Goal: Information Seeking & Learning: Learn about a topic

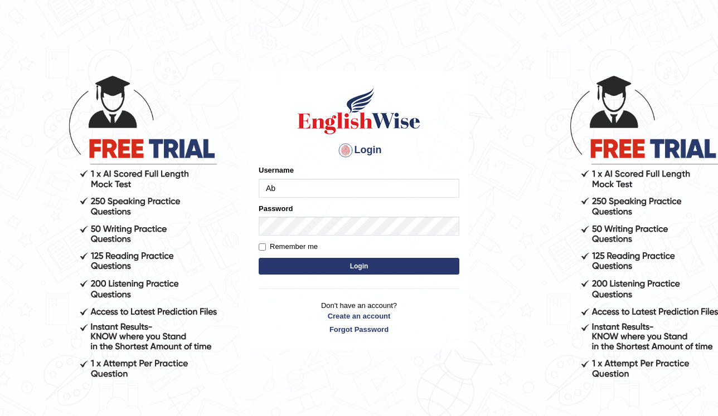
type input "Abanoubsaid"
click at [298, 260] on button "Login" at bounding box center [359, 266] width 201 height 17
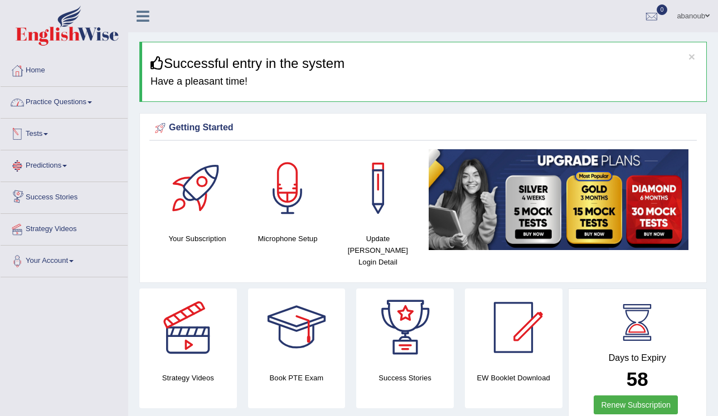
click at [78, 105] on link "Practice Questions" at bounding box center [64, 101] width 127 height 28
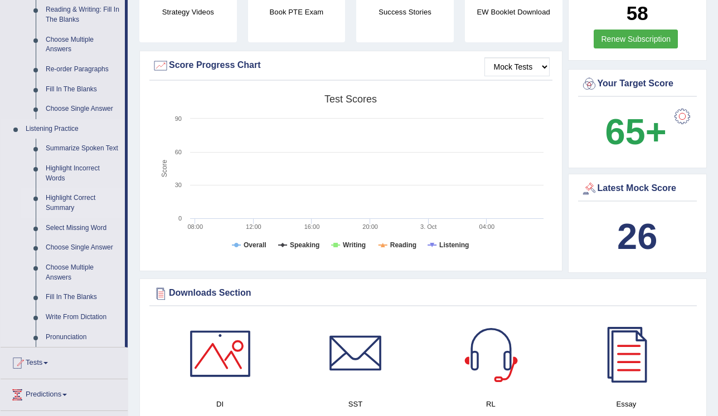
scroll to position [401, 0]
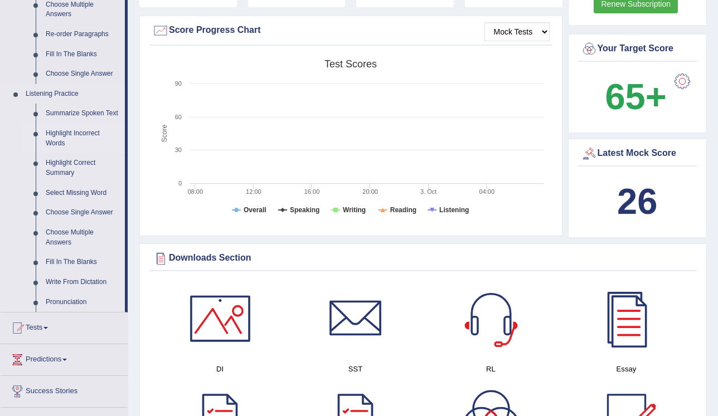
click at [76, 134] on link "Highlight Incorrect Words" at bounding box center [83, 139] width 84 height 30
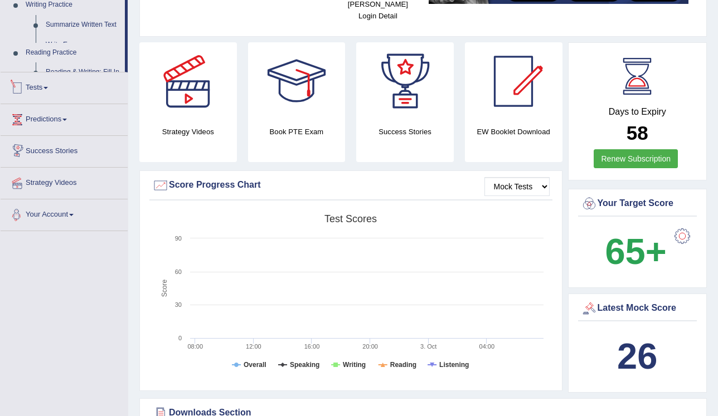
scroll to position [379, 0]
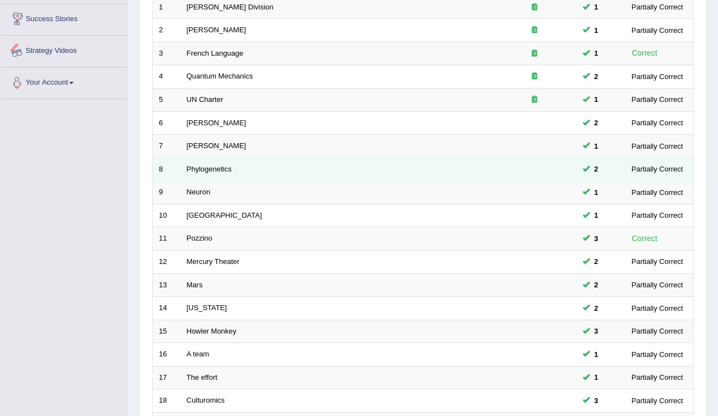
scroll to position [318, 0]
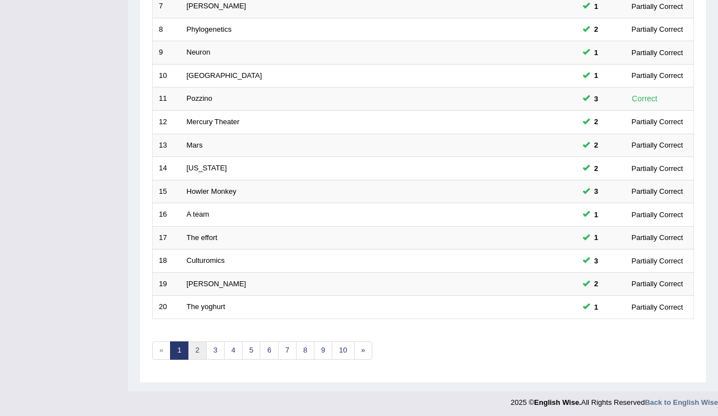
click at [200, 352] on link "2" at bounding box center [197, 351] width 18 height 18
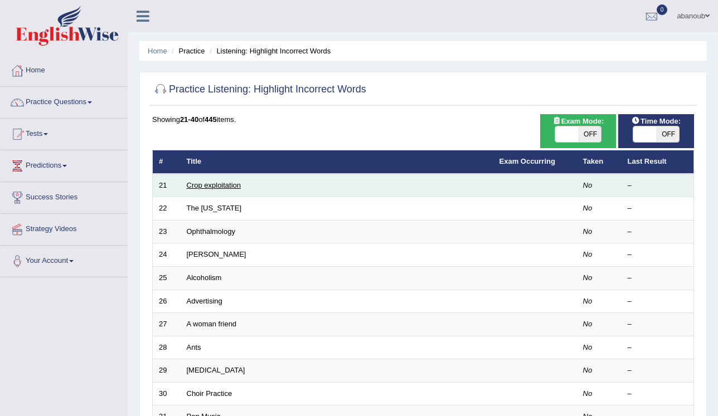
click at [195, 183] on link "Crop exploitation" at bounding box center [214, 185] width 55 height 8
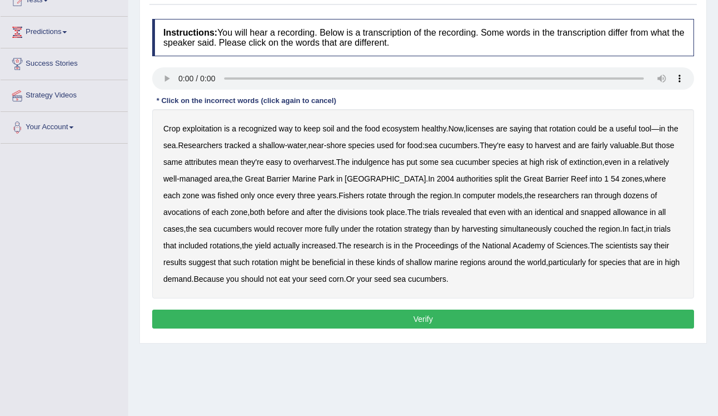
scroll to position [89, 0]
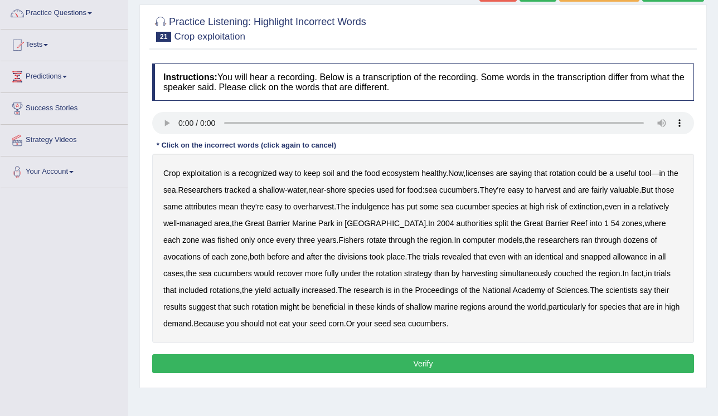
click at [485, 175] on b "licenses" at bounding box center [479, 173] width 28 height 9
click at [666, 189] on b "those" at bounding box center [664, 190] width 19 height 9
click at [581, 256] on b "snapped" at bounding box center [596, 256] width 30 height 9
click at [553, 275] on b "couched" at bounding box center [568, 273] width 30 height 9
click at [201, 252] on b "avocations" at bounding box center [181, 256] width 37 height 9
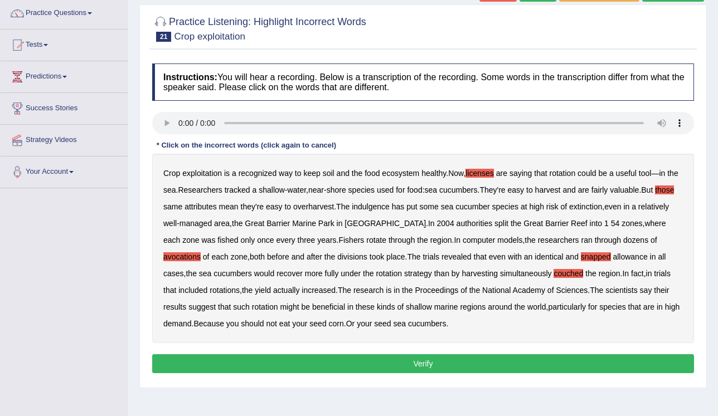
click at [468, 361] on button "Verify" at bounding box center [423, 363] width 542 height 19
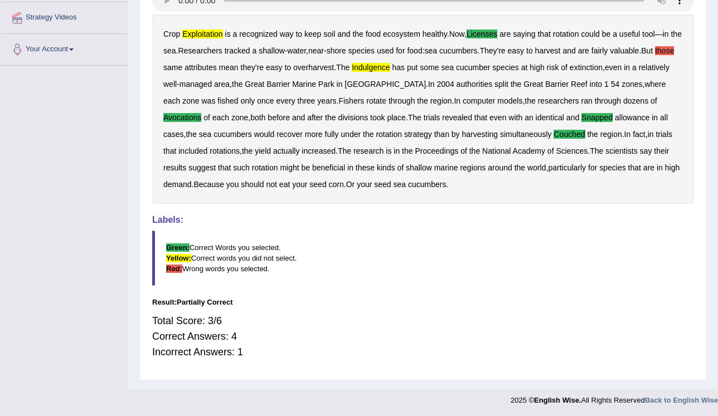
scroll to position [0, 0]
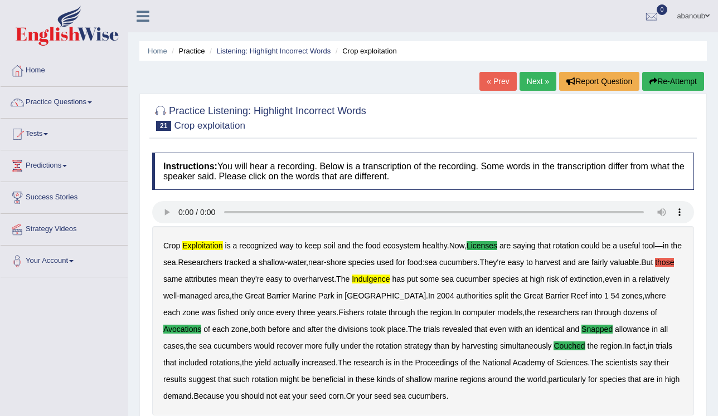
click at [541, 83] on link "Next »" at bounding box center [537, 81] width 37 height 19
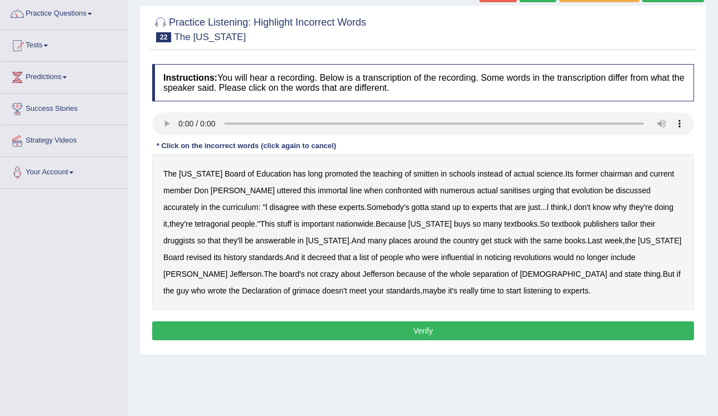
scroll to position [89, 0]
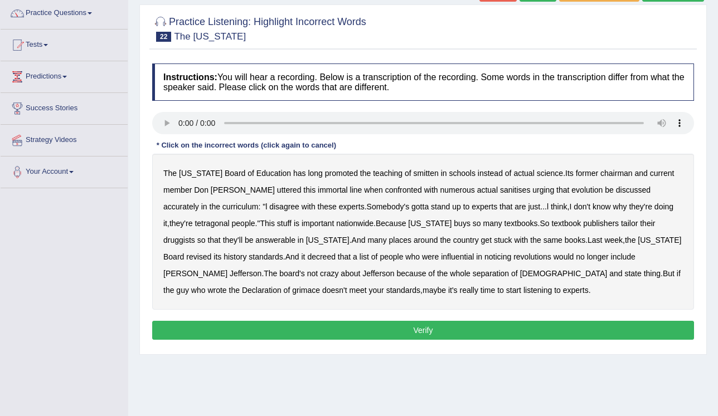
click at [413, 173] on b "smitten" at bounding box center [425, 173] width 25 height 9
click at [484, 256] on b "noticing" at bounding box center [497, 256] width 27 height 9
click at [226, 286] on b "wrote" at bounding box center [216, 290] width 19 height 9
click at [189, 228] on div "The Texas Board of Education has long promoted the teaching of smitten in schoo…" at bounding box center [423, 232] width 542 height 156
click at [194, 227] on b "tetragonal" at bounding box center [211, 223] width 35 height 9
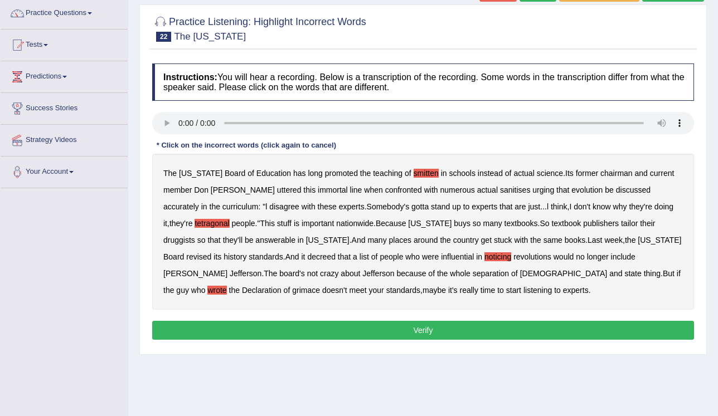
click at [194, 225] on b "tetragonal" at bounding box center [211, 223] width 35 height 9
click at [250, 327] on button "Verify" at bounding box center [423, 330] width 542 height 19
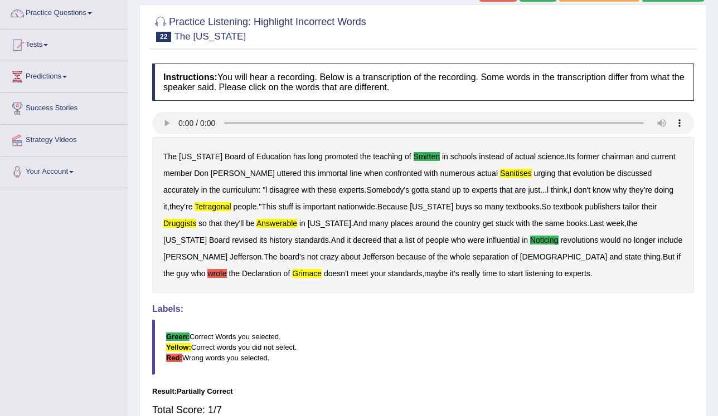
click at [226, 269] on b "wrote" at bounding box center [216, 273] width 19 height 9
click at [256, 221] on b "answerable" at bounding box center [276, 223] width 41 height 9
click at [194, 207] on b "tetragonal" at bounding box center [212, 206] width 36 height 9
click at [500, 174] on b "sanitises" at bounding box center [516, 173] width 32 height 9
click at [196, 219] on b "druggists" at bounding box center [179, 223] width 33 height 9
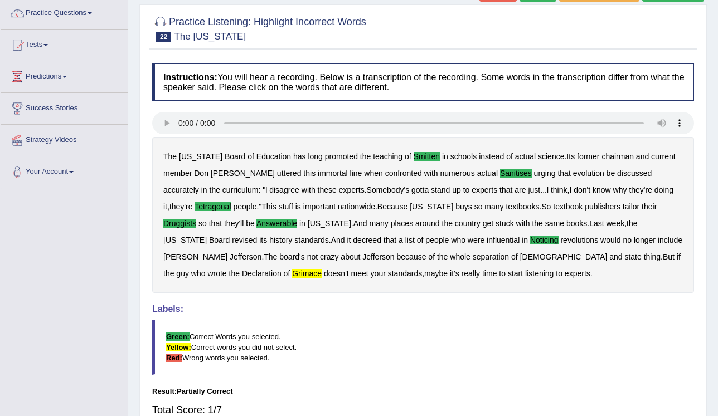
click at [322, 269] on b "grimace" at bounding box center [307, 273] width 30 height 9
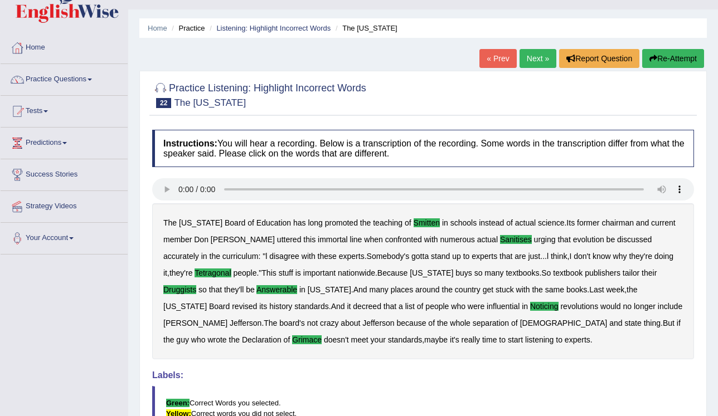
scroll to position [45, 0]
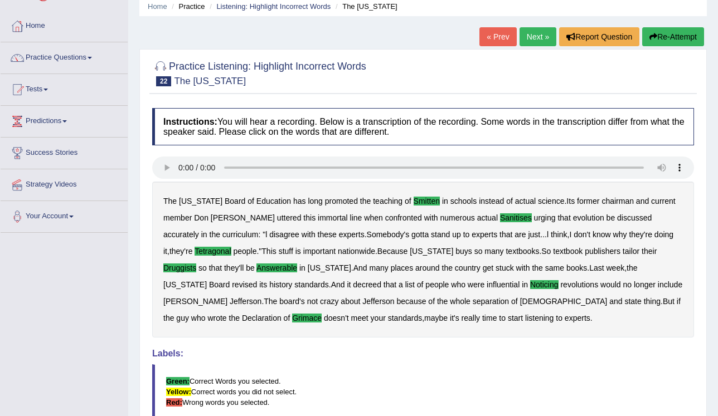
click at [528, 39] on link "Next »" at bounding box center [537, 36] width 37 height 19
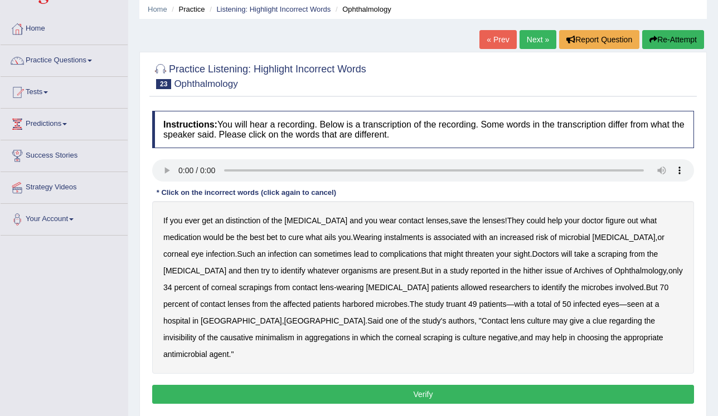
scroll to position [45, 0]
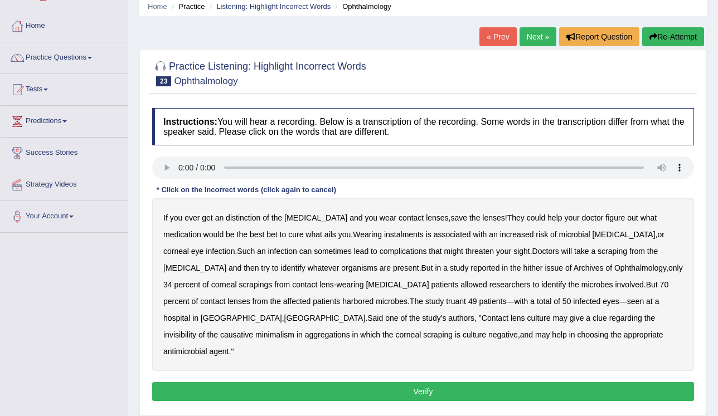
click at [239, 218] on b "distinction" at bounding box center [243, 217] width 35 height 9
click at [384, 235] on b "instalments" at bounding box center [404, 234] width 40 height 9
click at [523, 268] on b "hither" at bounding box center [533, 268] width 20 height 9
click at [412, 382] on button "Verify" at bounding box center [423, 391] width 542 height 19
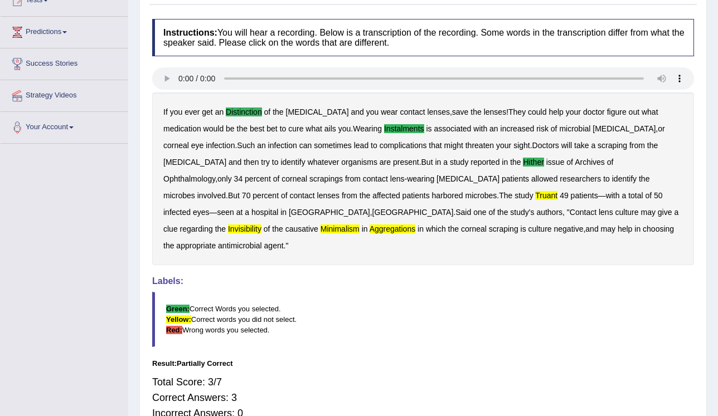
scroll to position [0, 0]
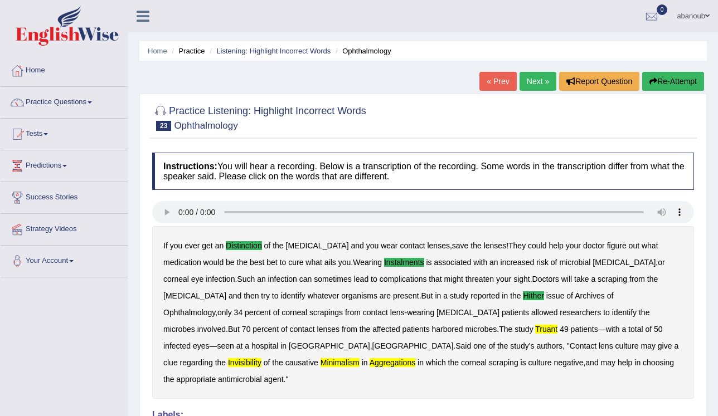
click at [528, 89] on link "Next »" at bounding box center [537, 81] width 37 height 19
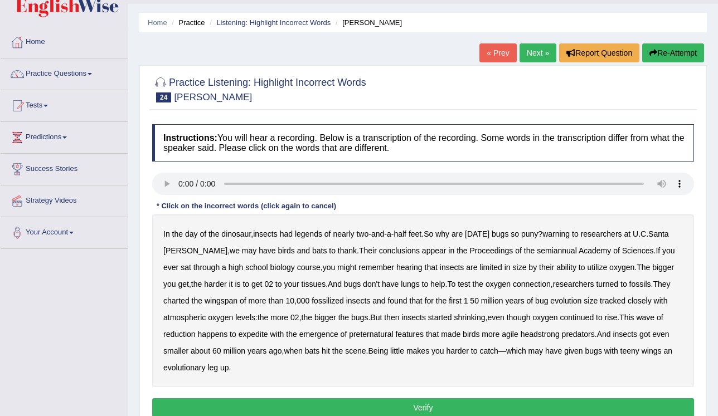
scroll to position [45, 0]
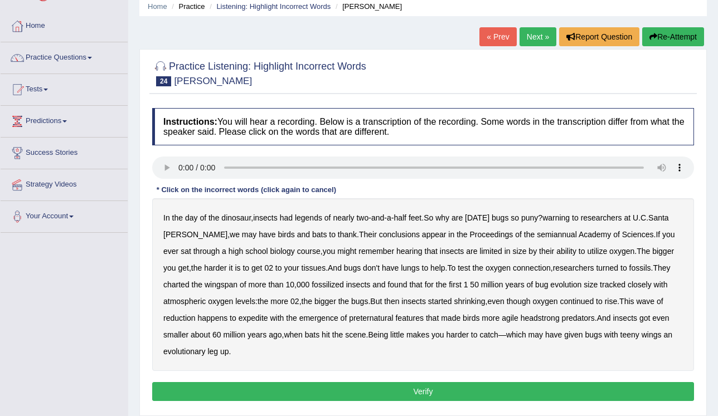
click at [306, 216] on b "legends" at bounding box center [308, 217] width 27 height 9
click at [285, 218] on b "had" at bounding box center [286, 217] width 13 height 9
click at [281, 217] on b "had" at bounding box center [286, 217] width 13 height 9
click at [562, 218] on b "warning" at bounding box center [555, 217] width 27 height 9
click at [285, 220] on b "had" at bounding box center [286, 217] width 13 height 9
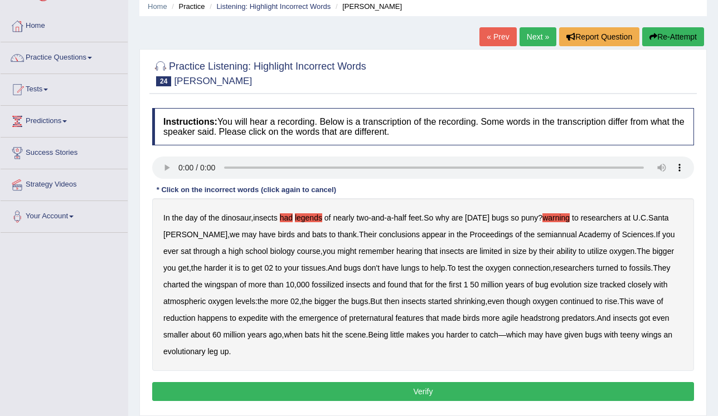
click at [318, 395] on button "Verify" at bounding box center [423, 391] width 542 height 19
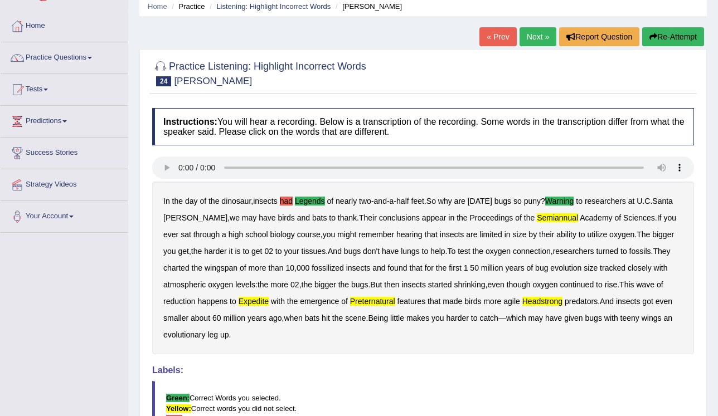
click at [664, 41] on button "Re-Attempt" at bounding box center [673, 36] width 62 height 19
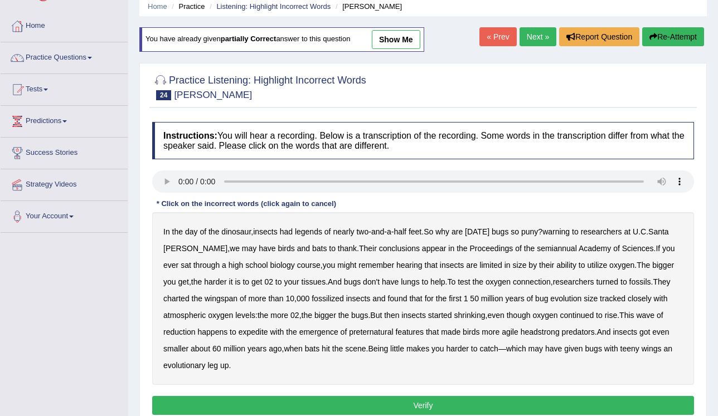
scroll to position [45, 0]
click at [304, 232] on b "legends" at bounding box center [308, 231] width 27 height 9
click at [562, 228] on b "warning" at bounding box center [555, 231] width 27 height 9
click at [537, 246] on b "semiannual" at bounding box center [557, 248] width 40 height 9
click at [259, 332] on b "expedite" at bounding box center [254, 332] width 30 height 9
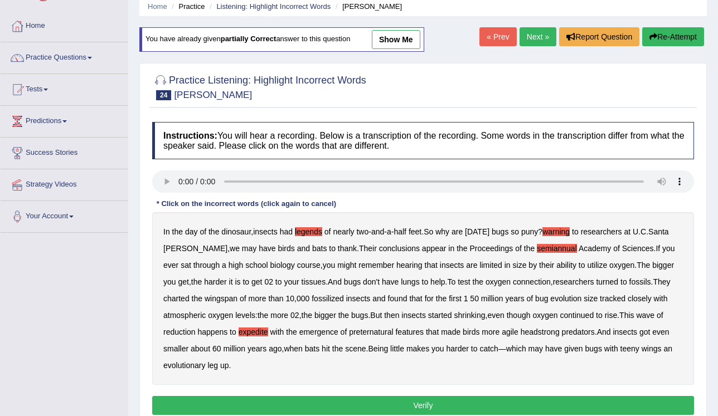
click at [386, 334] on b "preternatural" at bounding box center [371, 332] width 44 height 9
click at [379, 403] on button "Verify" at bounding box center [423, 405] width 542 height 19
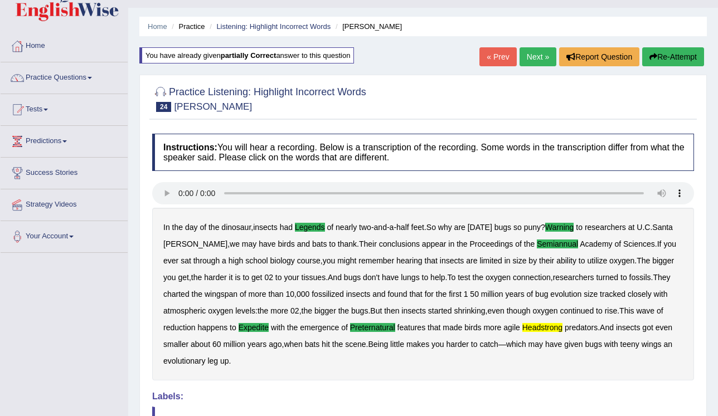
scroll to position [0, 0]
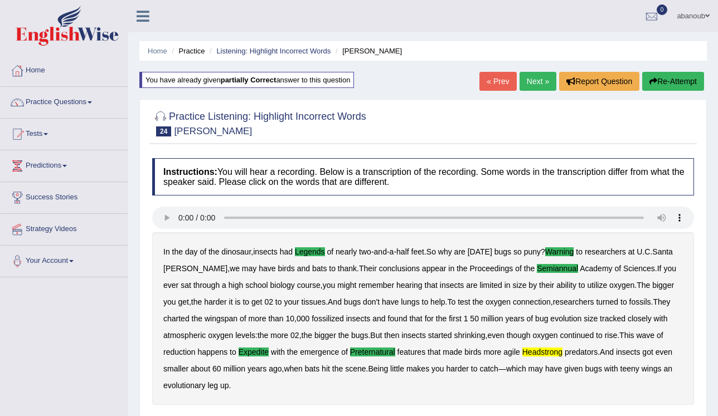
click at [525, 84] on link "Next »" at bounding box center [537, 81] width 37 height 19
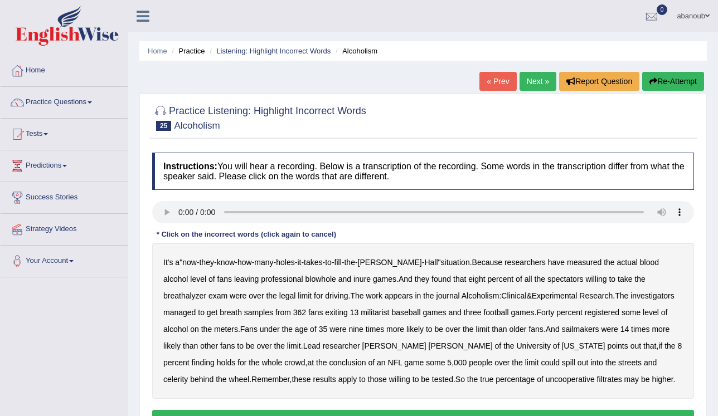
click at [361, 311] on b "militarist" at bounding box center [375, 312] width 28 height 9
click at [562, 327] on b "sailmakers" at bounding box center [580, 329] width 37 height 9
click at [188, 375] on b "celerity" at bounding box center [175, 379] width 25 height 9
click at [597, 377] on b "filtrates" at bounding box center [609, 379] width 25 height 9
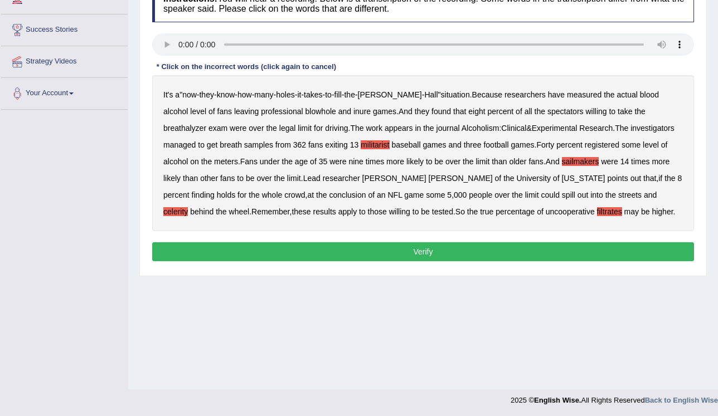
scroll to position [169, 0]
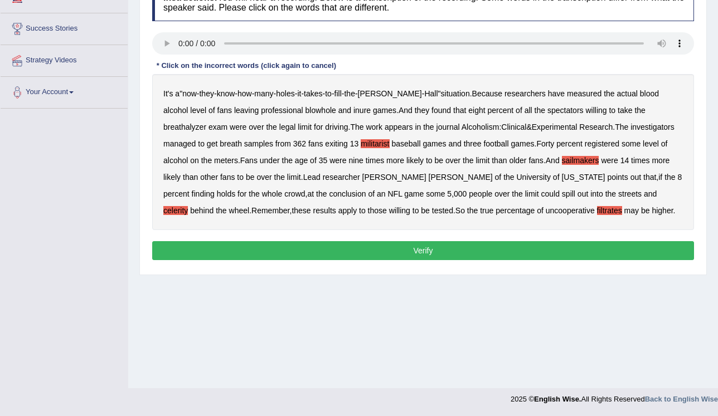
click at [413, 256] on button "Verify" at bounding box center [423, 250] width 542 height 19
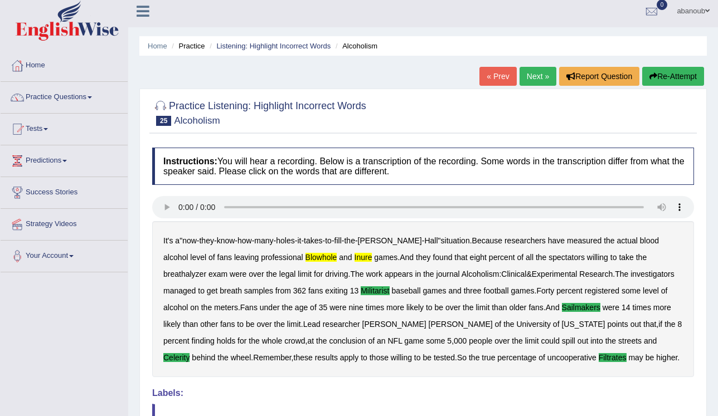
scroll to position [0, 0]
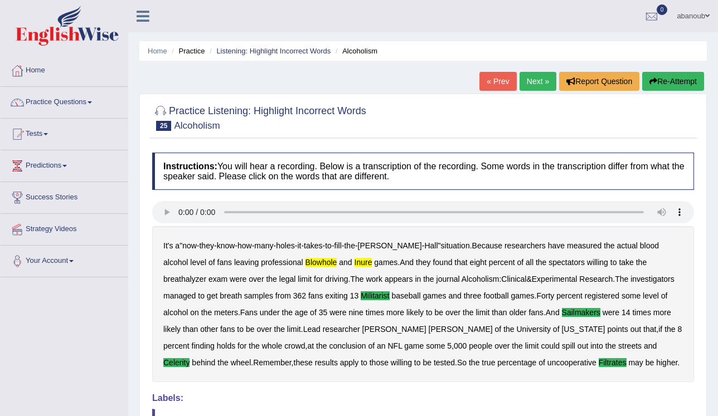
click at [537, 82] on link "Next »" at bounding box center [537, 81] width 37 height 19
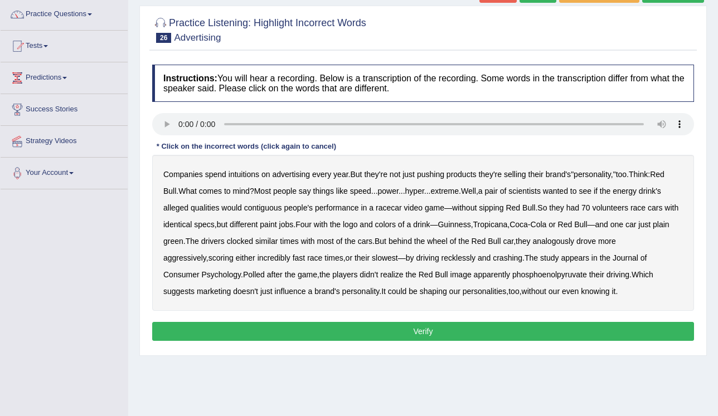
scroll to position [89, 0]
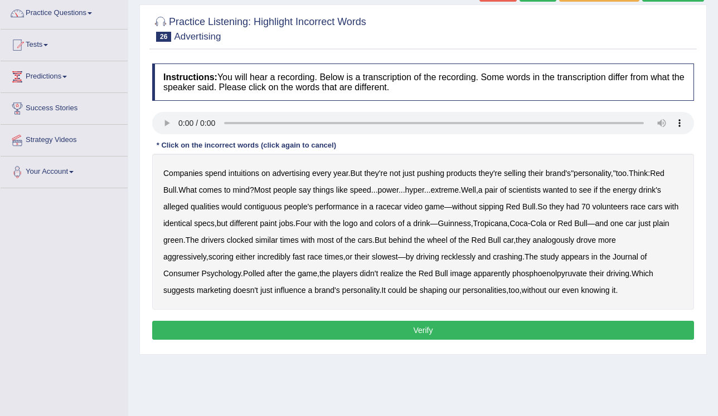
click at [238, 172] on b "intuitions" at bounding box center [243, 173] width 31 height 9
click at [244, 172] on b "intuitions" at bounding box center [243, 173] width 31 height 9
click at [261, 208] on b "contiguous" at bounding box center [263, 206] width 38 height 9
click at [557, 241] on b "analogously" at bounding box center [553, 240] width 42 height 9
click at [529, 274] on b "phosphoenolpyruvate" at bounding box center [549, 273] width 75 height 9
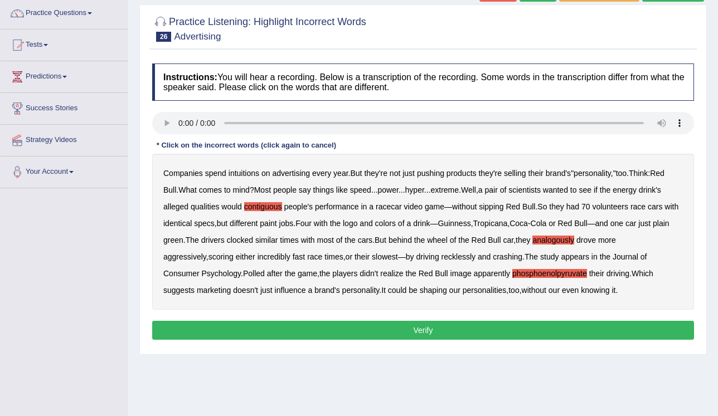
click at [238, 170] on b "intuitions" at bounding box center [243, 173] width 31 height 9
click at [519, 327] on button "Verify" at bounding box center [423, 330] width 542 height 19
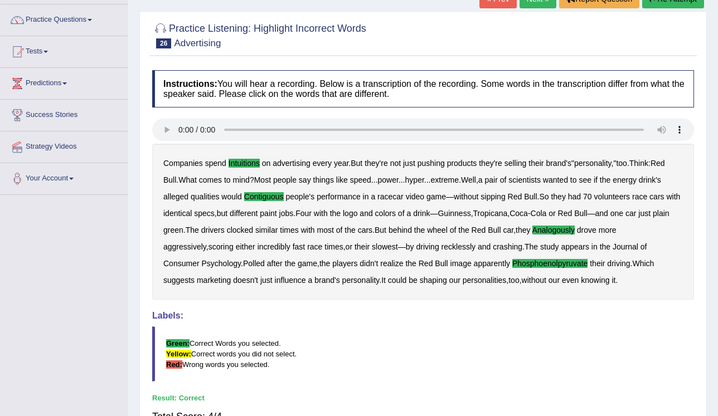
scroll to position [0, 0]
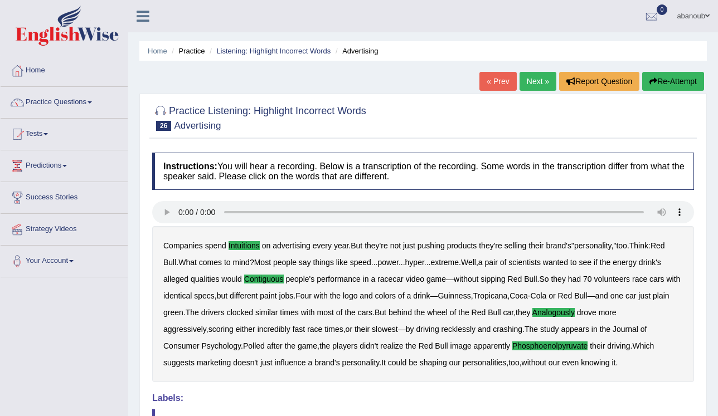
click at [538, 84] on link "Next »" at bounding box center [537, 81] width 37 height 19
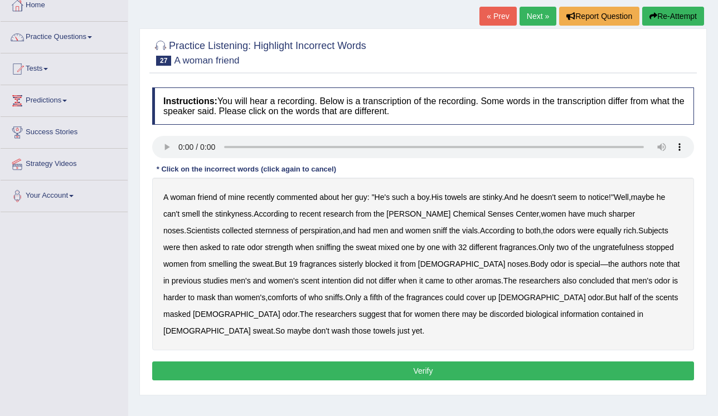
scroll to position [89, 0]
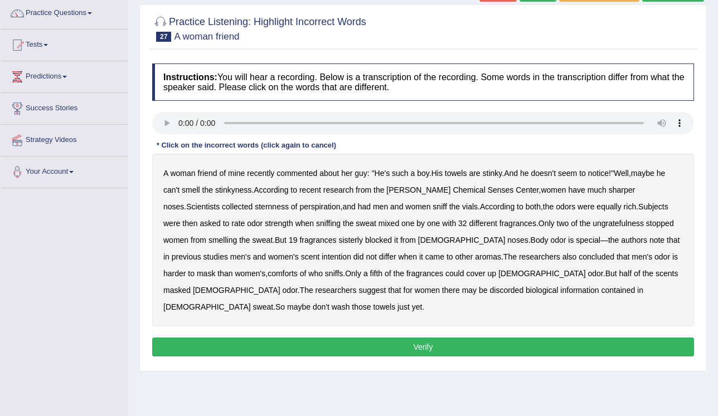
click at [629, 172] on b "Well" at bounding box center [621, 173] width 15 height 9
click at [356, 224] on b "sweat" at bounding box center [366, 223] width 21 height 9
click at [356, 226] on b "sweat" at bounding box center [366, 223] width 21 height 9
click at [267, 278] on b "comforts" at bounding box center [282, 273] width 30 height 9
click at [386, 338] on button "Verify" at bounding box center [423, 347] width 542 height 19
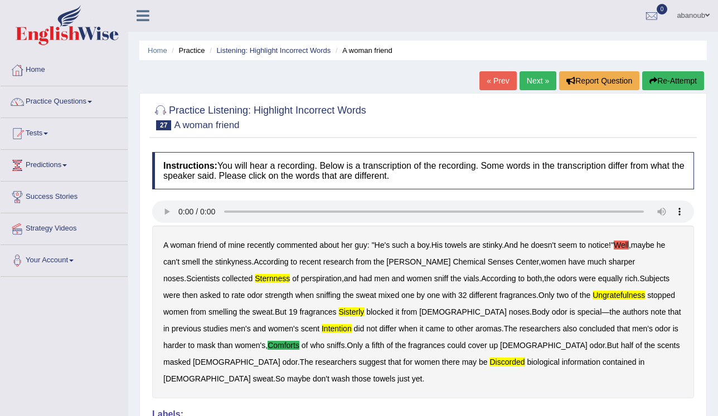
scroll to position [0, 0]
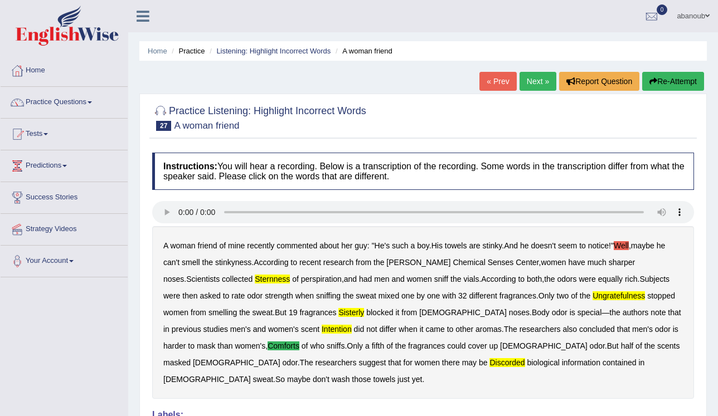
click at [661, 78] on button "Re-Attempt" at bounding box center [673, 81] width 62 height 19
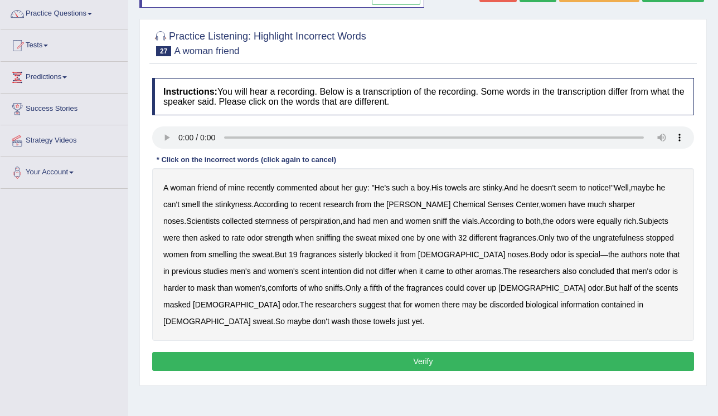
scroll to position [89, 0]
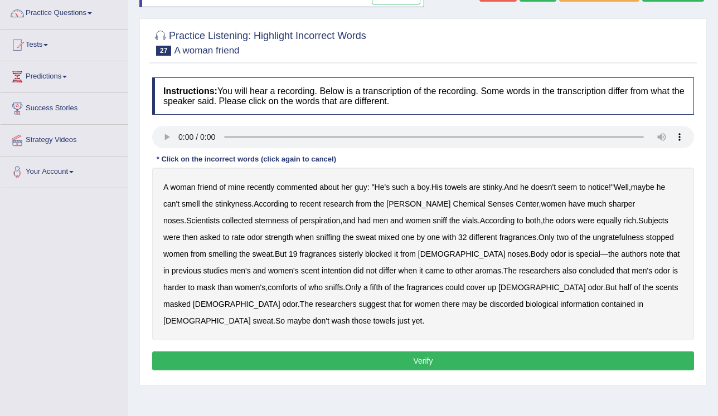
click at [267, 289] on b "comforts" at bounding box center [282, 287] width 30 height 9
click at [255, 218] on b "sternness" at bounding box center [272, 220] width 34 height 9
click at [322, 269] on b "intention" at bounding box center [337, 270] width 30 height 9
click at [342, 352] on button "Verify" at bounding box center [423, 361] width 542 height 19
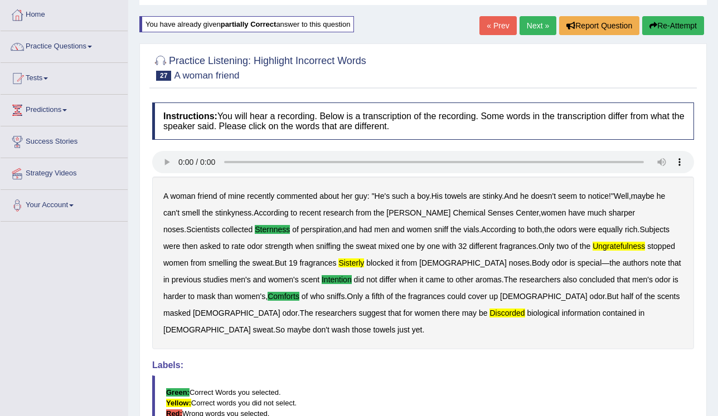
scroll to position [0, 0]
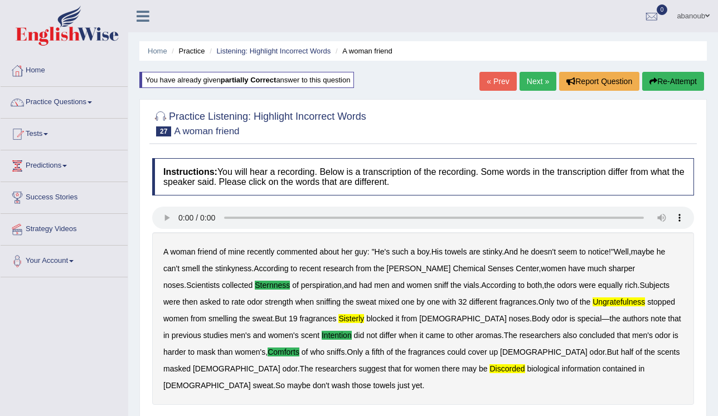
click at [537, 84] on link "Next »" at bounding box center [537, 81] width 37 height 19
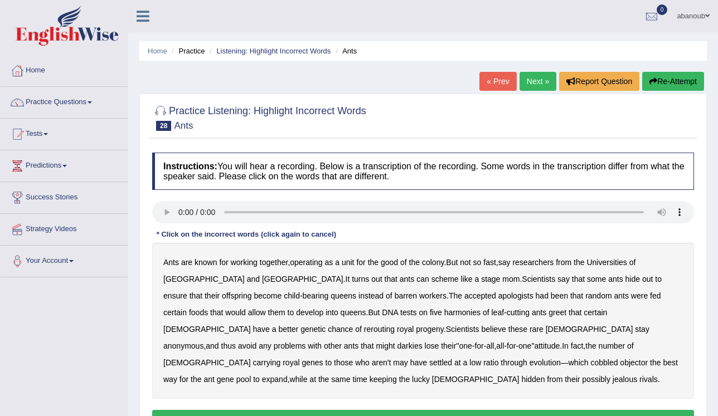
click at [464, 299] on b "accepted" at bounding box center [480, 295] width 32 height 9
click at [464, 296] on b "accepted" at bounding box center [480, 295] width 32 height 9
click at [444, 311] on b "harmonies" at bounding box center [462, 312] width 36 height 9
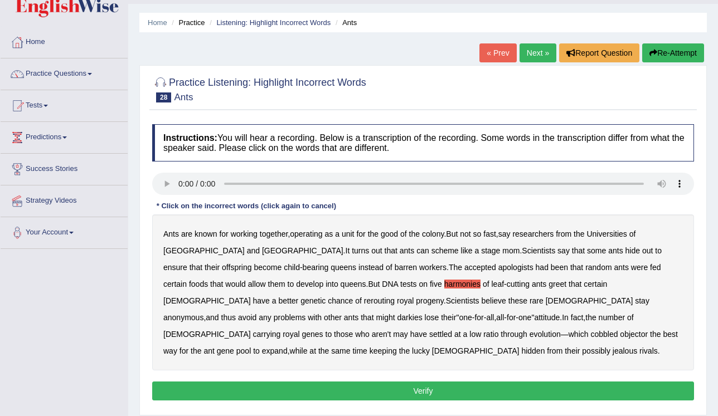
scroll to position [45, 0]
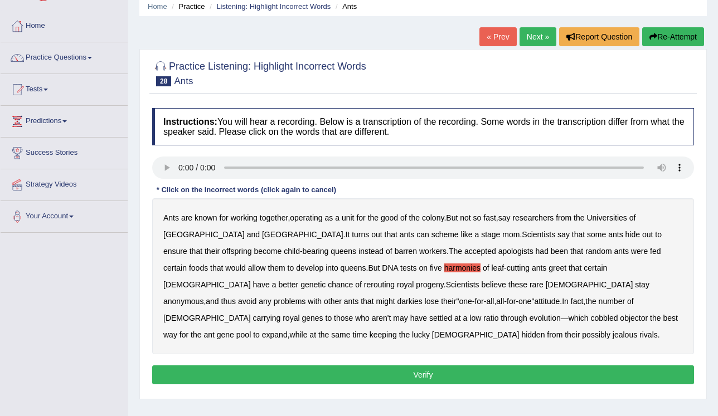
click at [392, 374] on button "Verify" at bounding box center [423, 375] width 542 height 19
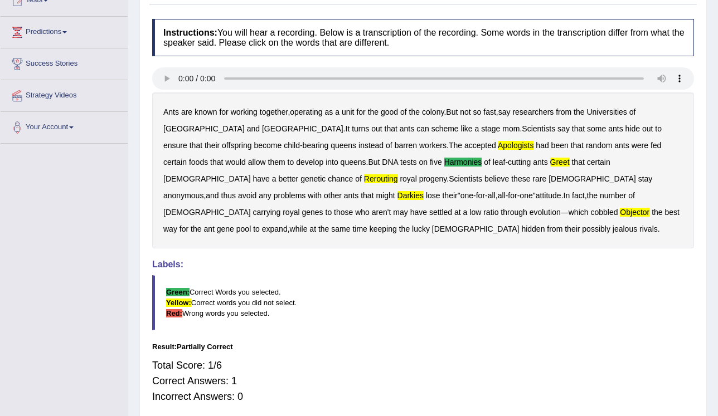
scroll to position [0, 0]
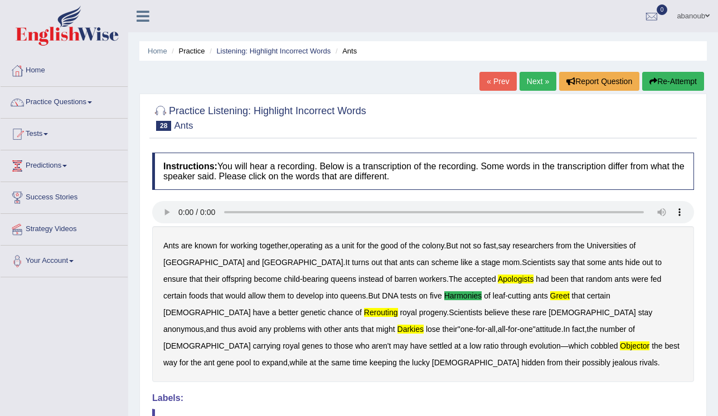
click at [539, 86] on link "Next »" at bounding box center [537, 81] width 37 height 19
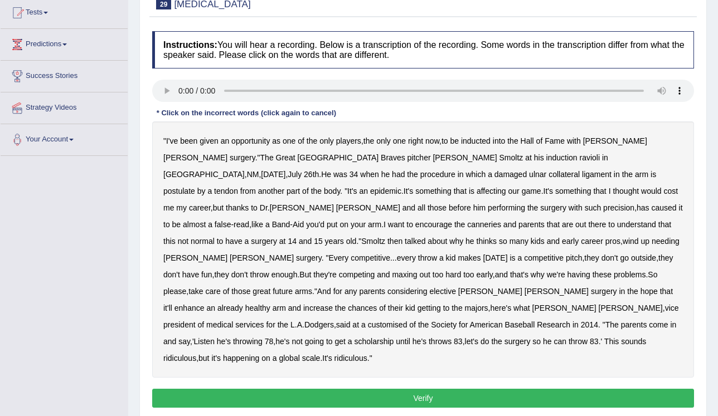
scroll to position [134, 0]
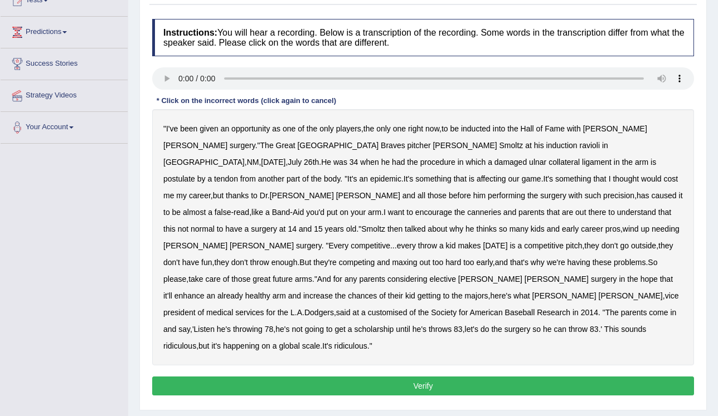
click at [501, 208] on b "canneries" at bounding box center [484, 212] width 34 height 9
click at [368, 308] on b "customised" at bounding box center [388, 312] width 40 height 9
click at [196, 342] on b "ridiculous" at bounding box center [179, 346] width 33 height 9
click at [188, 126] on b "been" at bounding box center [188, 128] width 17 height 9
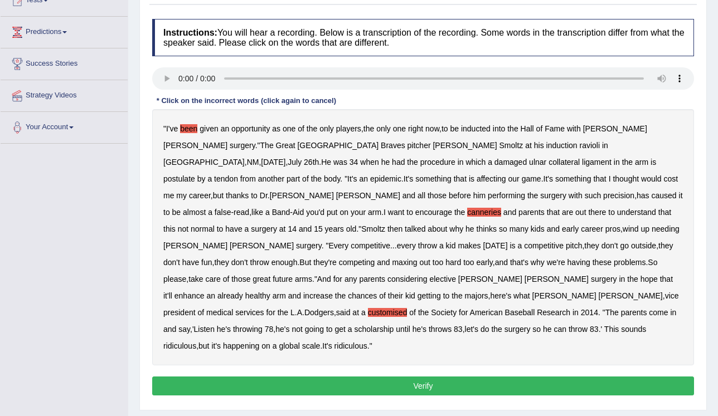
click at [460, 377] on button "Verify" at bounding box center [423, 386] width 542 height 19
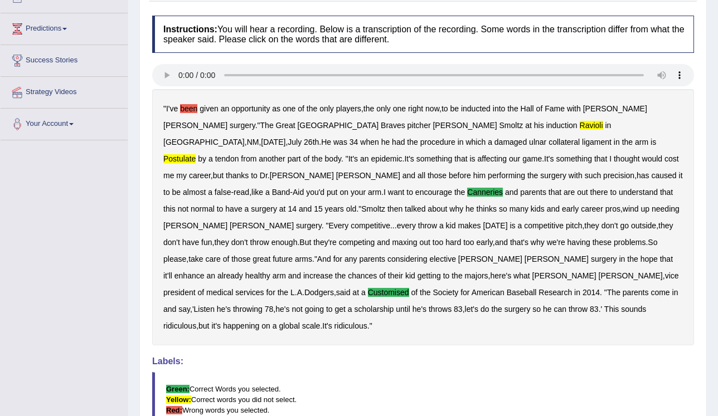
scroll to position [128, 0]
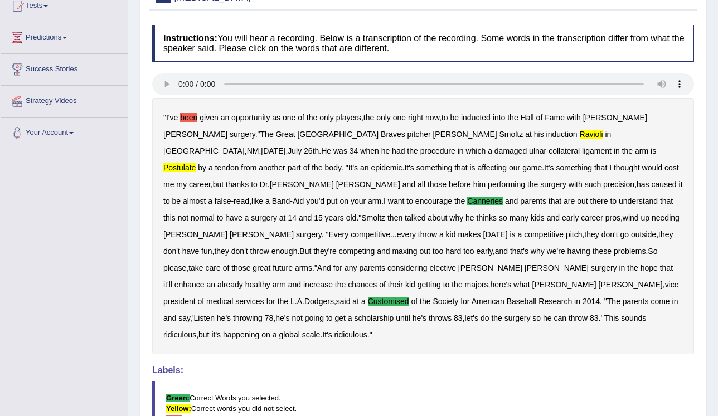
click at [185, 113] on b "been" at bounding box center [188, 117] width 17 height 9
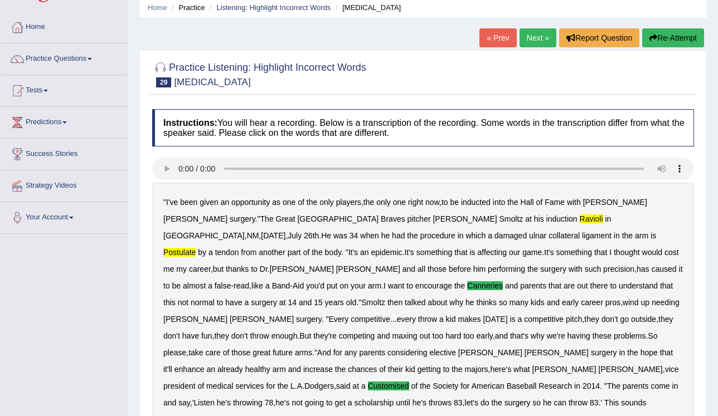
scroll to position [0, 0]
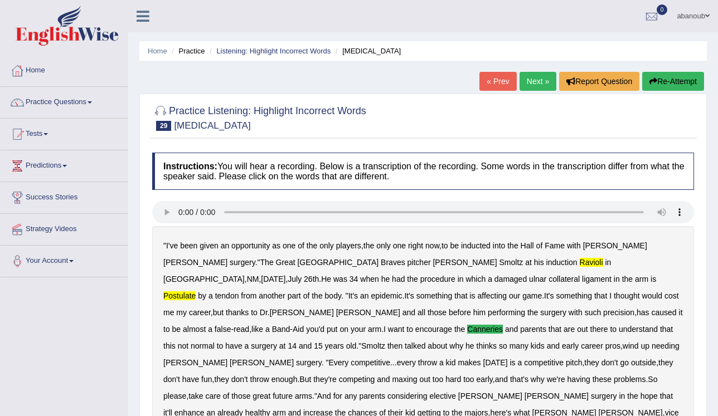
click at [543, 85] on link "Next »" at bounding box center [537, 81] width 37 height 19
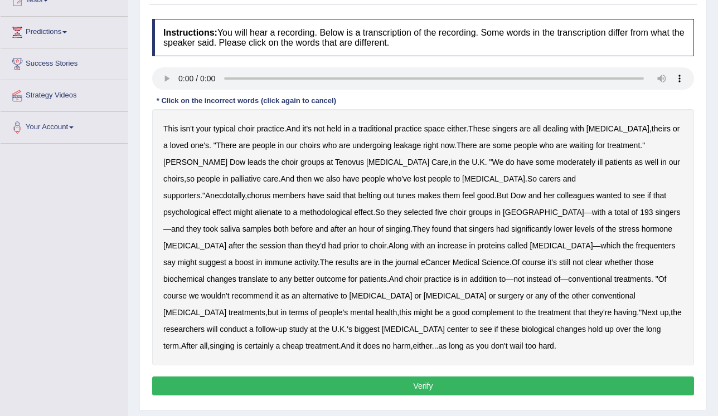
click at [245, 191] on b "Anecdotally" at bounding box center [225, 195] width 40 height 9
click at [296, 181] on b "then" at bounding box center [303, 178] width 15 height 9
click at [505, 160] on b "do" at bounding box center [509, 162] width 9 height 9
click at [245, 191] on b "Anecdotally" at bounding box center [225, 195] width 40 height 9
click at [282, 208] on b "alienate" at bounding box center [268, 212] width 27 height 9
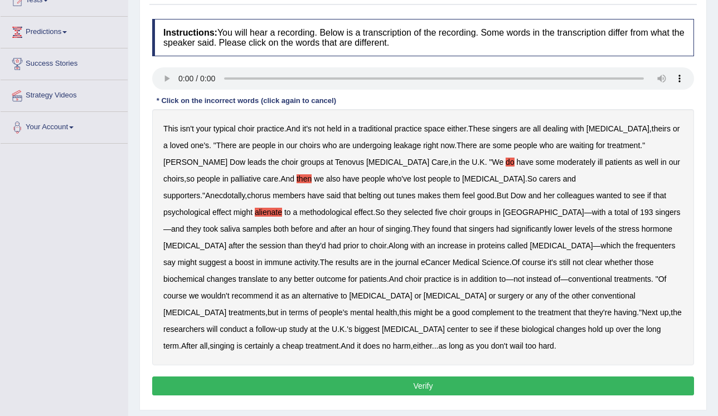
click at [422, 275] on b "choir" at bounding box center [413, 279] width 17 height 9
click at [464, 377] on button "Verify" at bounding box center [423, 386] width 542 height 19
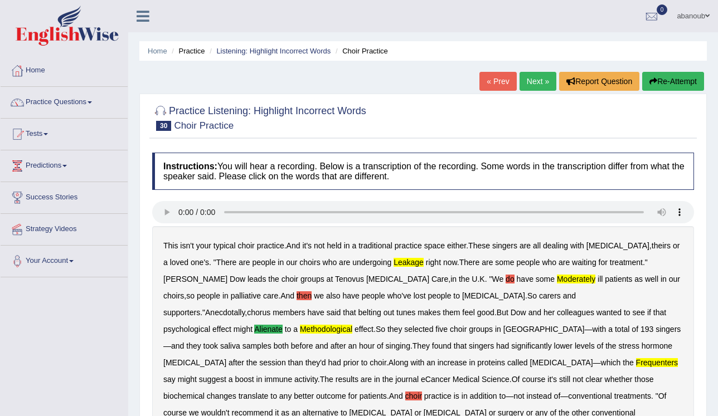
click at [655, 85] on button "Re-Attempt" at bounding box center [673, 81] width 62 height 19
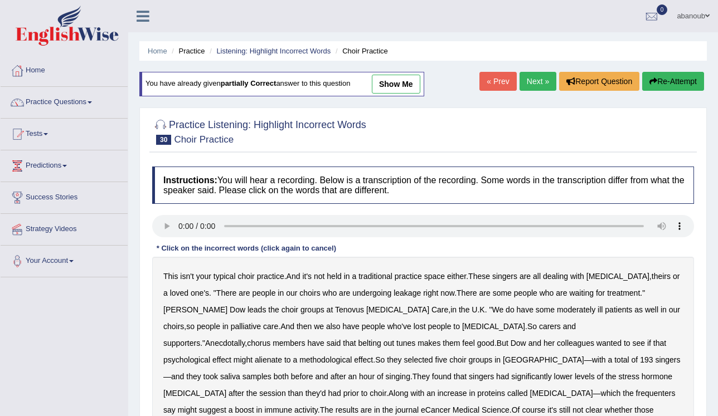
click at [393, 289] on b "leakage" at bounding box center [406, 293] width 27 height 9
click at [557, 313] on b "moderately" at bounding box center [576, 309] width 38 height 9
click at [282, 356] on b "alienate" at bounding box center [268, 360] width 27 height 9
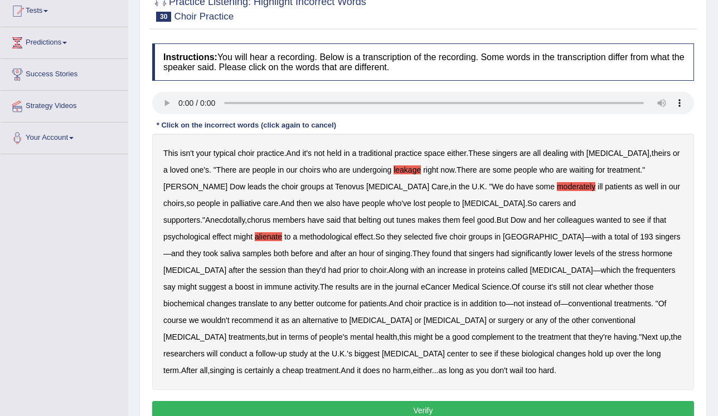
scroll to position [169, 0]
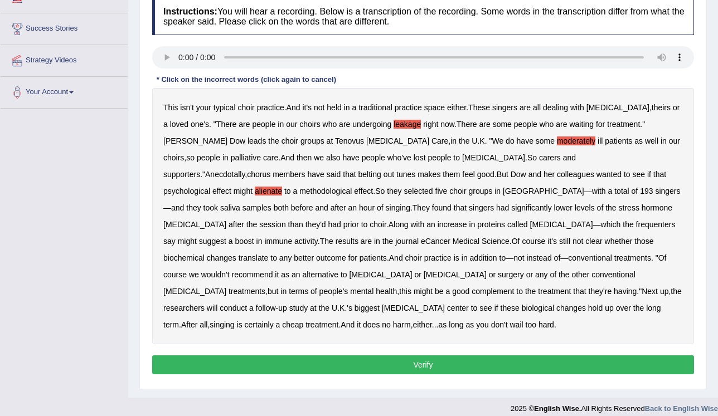
click at [385, 356] on button "Verify" at bounding box center [423, 365] width 542 height 19
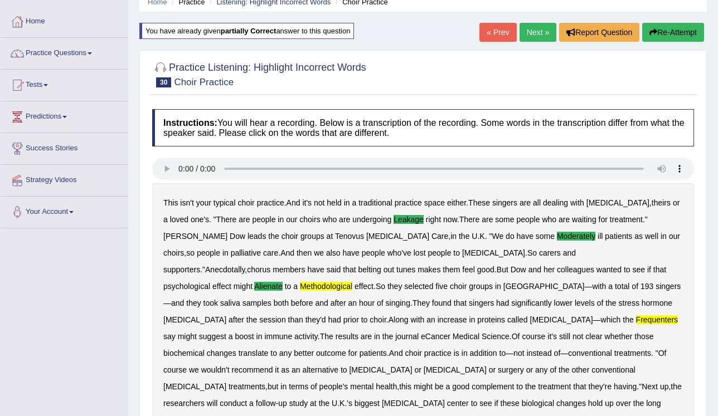
scroll to position [35, 0]
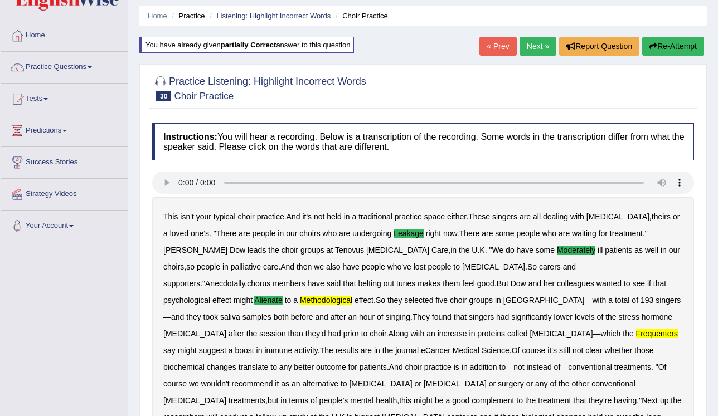
click at [534, 52] on link "Next »" at bounding box center [537, 46] width 37 height 19
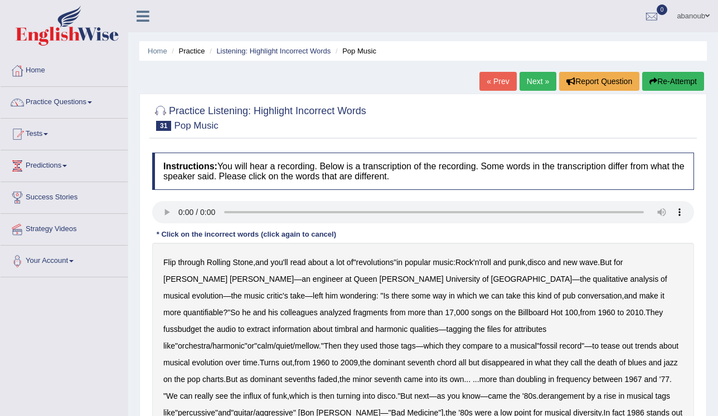
click at [498, 80] on link "« Prev" at bounding box center [497, 81] width 37 height 19
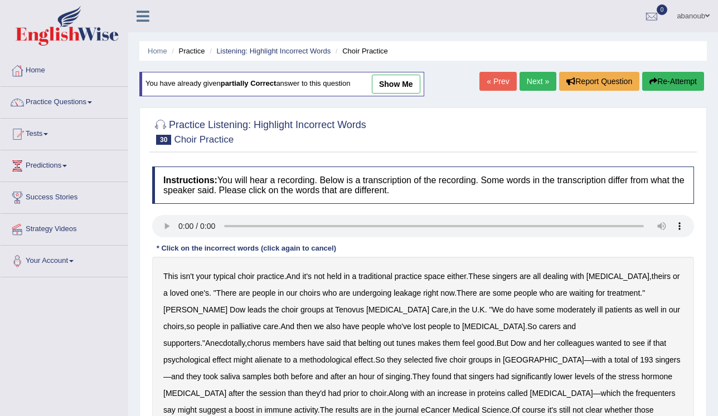
click at [378, 86] on link "show me" at bounding box center [396, 84] width 48 height 19
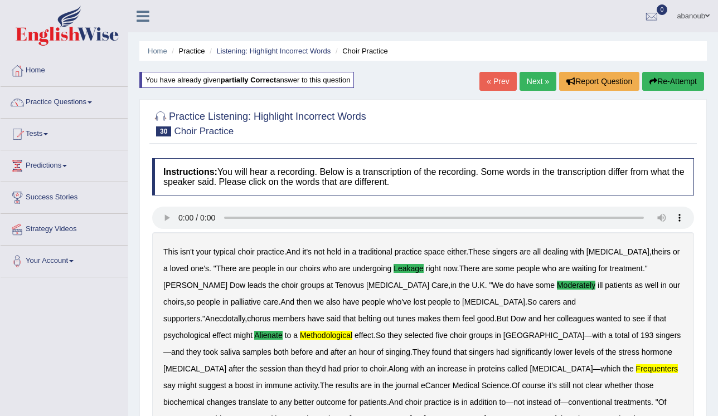
click at [496, 83] on link "« Prev" at bounding box center [497, 81] width 37 height 19
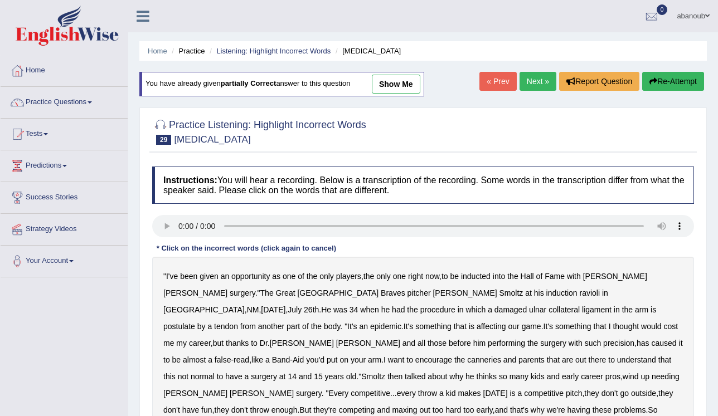
click at [394, 90] on link "show me" at bounding box center [396, 84] width 48 height 19
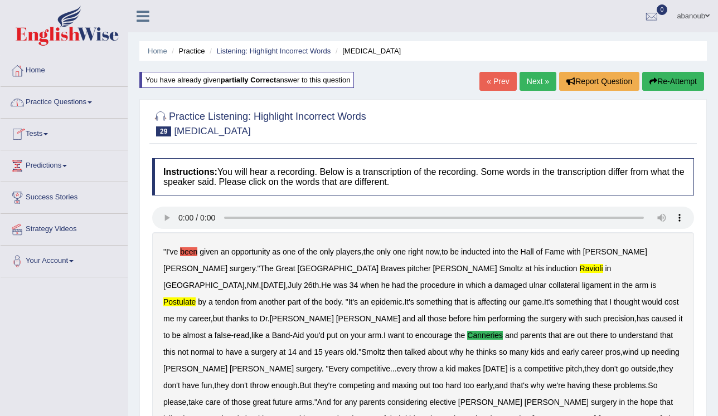
click at [91, 105] on link "Practice Questions" at bounding box center [64, 101] width 127 height 28
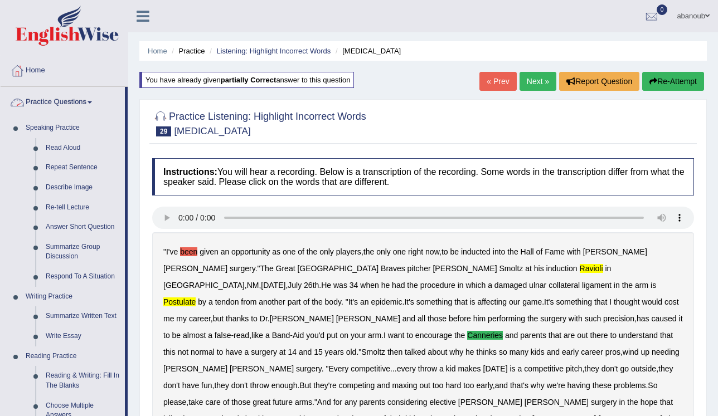
click at [56, 102] on link "Practice Questions" at bounding box center [63, 101] width 124 height 28
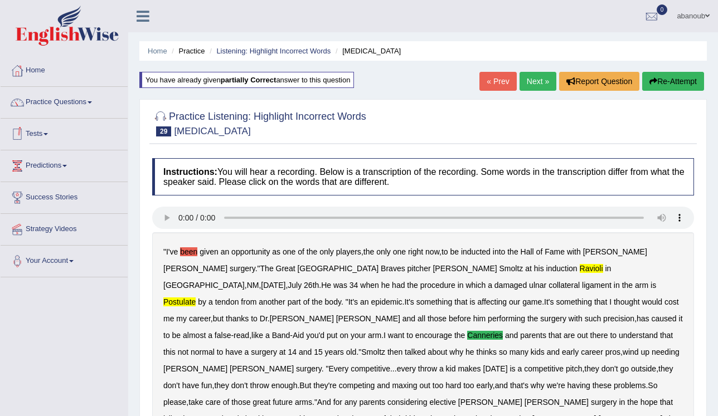
click at [50, 130] on link "Tests" at bounding box center [64, 133] width 127 height 28
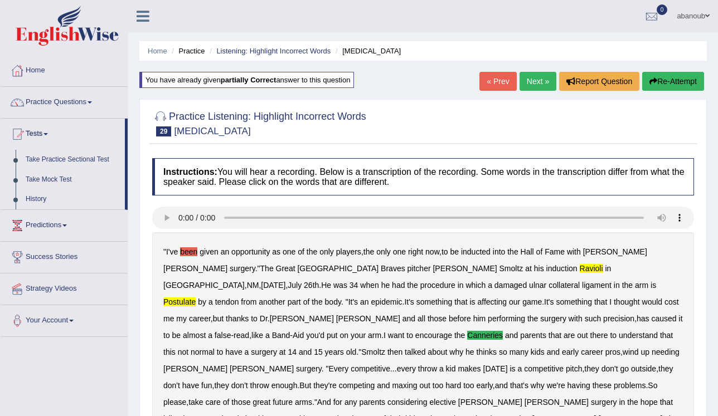
click at [45, 162] on link "Take Practice Sectional Test" at bounding box center [73, 160] width 104 height 20
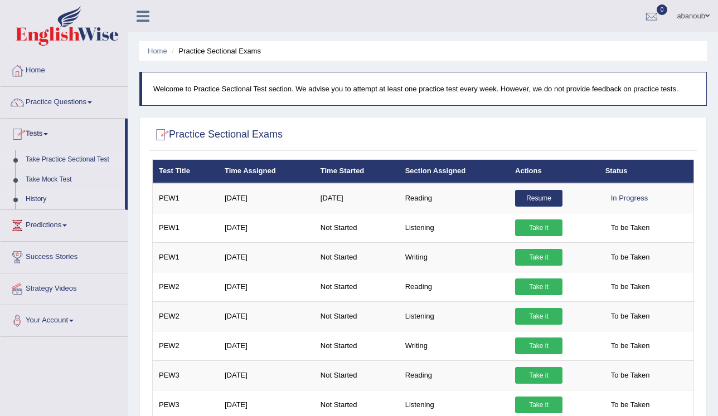
click at [33, 196] on link "History" at bounding box center [73, 199] width 104 height 20
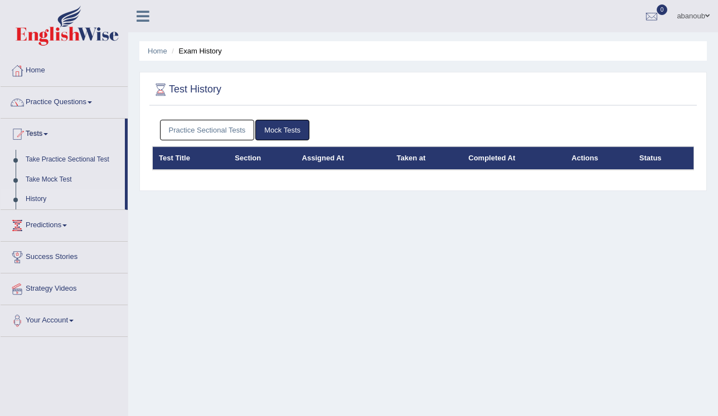
click at [203, 135] on link "Practice Sectional Tests" at bounding box center [207, 130] width 95 height 21
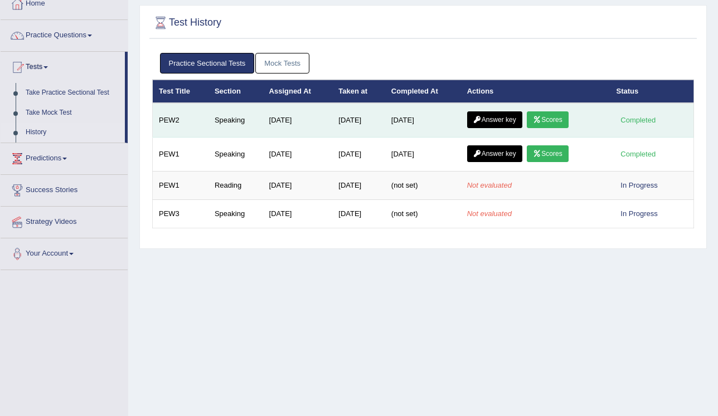
scroll to position [89, 0]
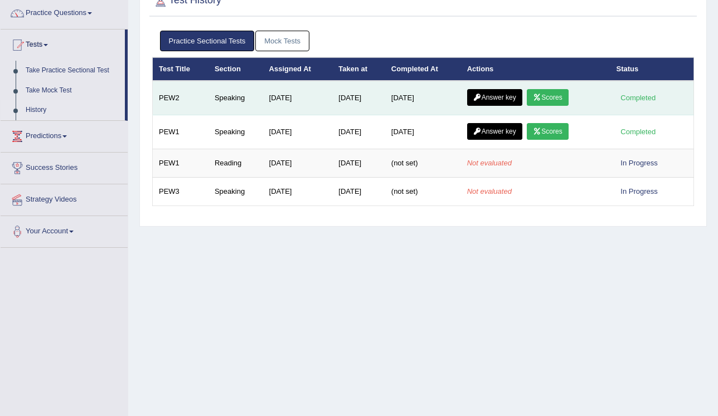
click at [473, 94] on link "Answer key" at bounding box center [494, 97] width 55 height 17
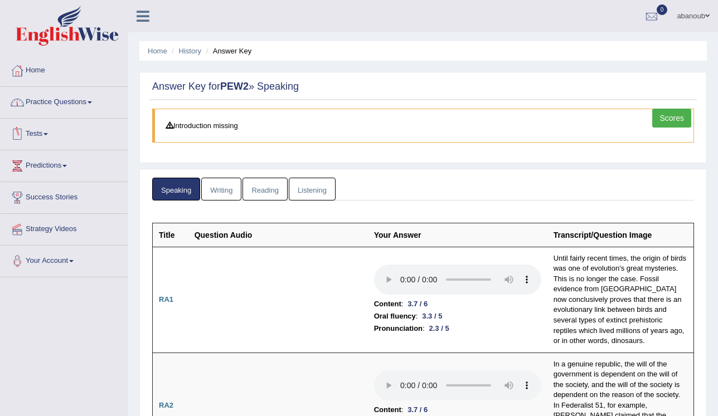
click at [36, 132] on link "Tests" at bounding box center [64, 133] width 127 height 28
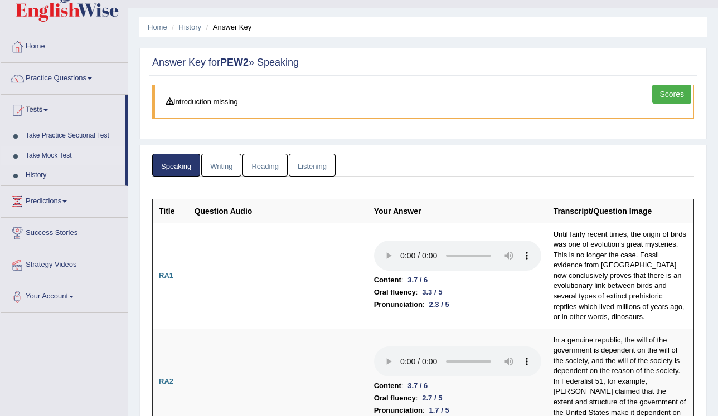
scroll to position [45, 0]
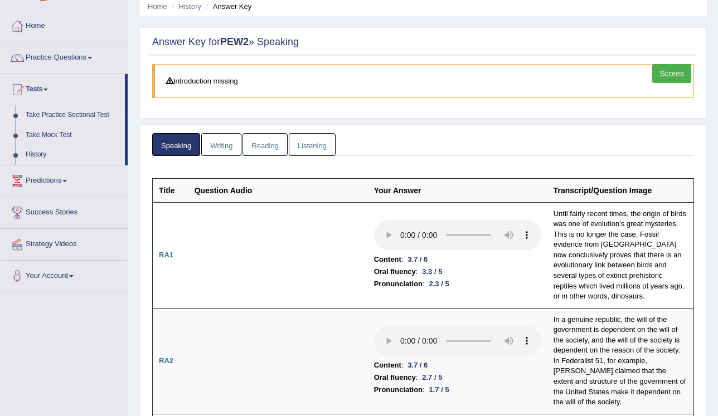
click at [61, 115] on link "Take Practice Sectional Test" at bounding box center [73, 115] width 104 height 20
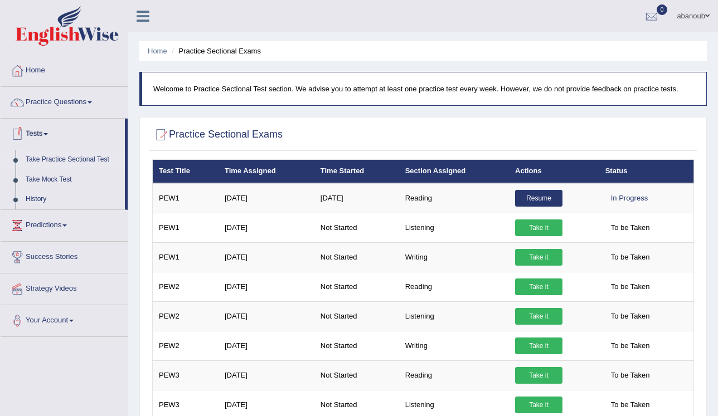
click at [60, 154] on link "Take Practice Sectional Test" at bounding box center [73, 160] width 104 height 20
click at [31, 201] on link "History" at bounding box center [73, 199] width 104 height 20
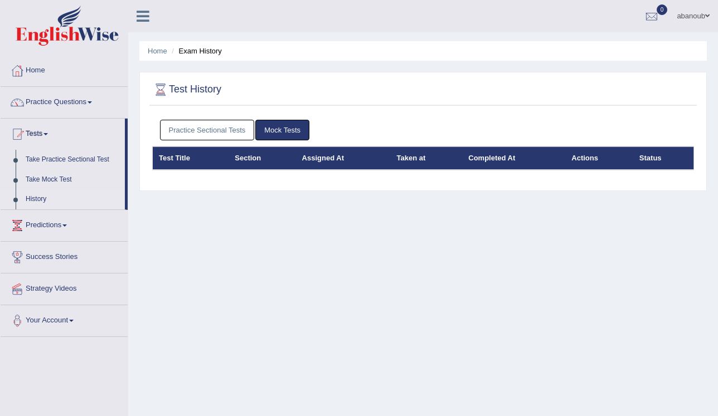
drag, startPoint x: 0, startPoint y: 0, endPoint x: 188, endPoint y: 127, distance: 227.2
click at [188, 125] on link "Practice Sectional Tests" at bounding box center [207, 130] width 95 height 21
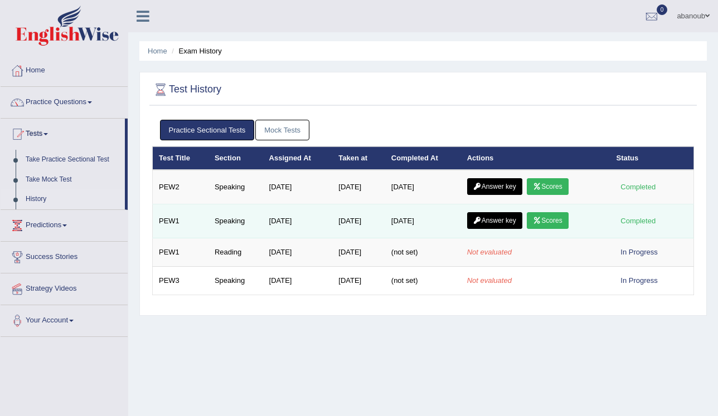
click at [500, 216] on link "Answer key" at bounding box center [494, 220] width 55 height 17
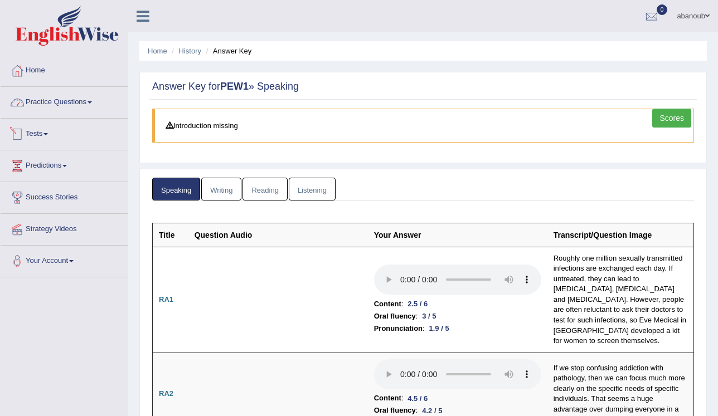
click at [69, 100] on link "Practice Questions" at bounding box center [64, 101] width 127 height 28
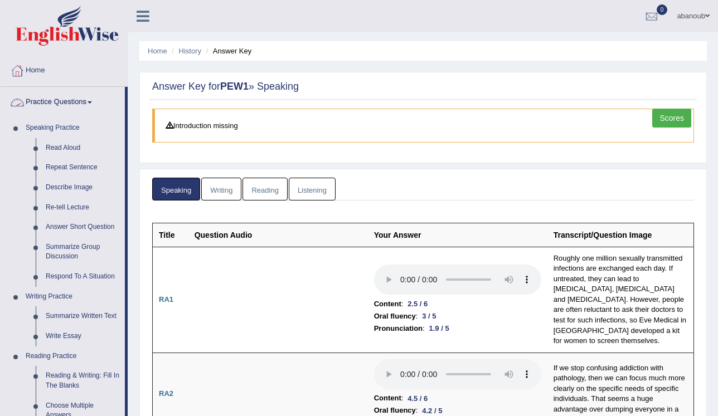
click at [72, 102] on link "Practice Questions" at bounding box center [63, 101] width 124 height 28
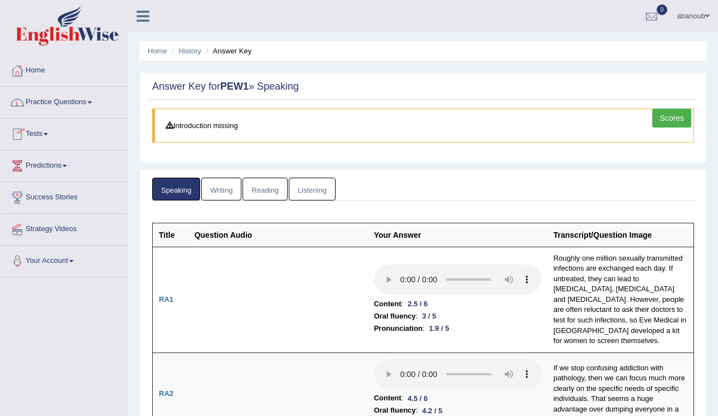
click at [67, 103] on link "Practice Questions" at bounding box center [64, 101] width 127 height 28
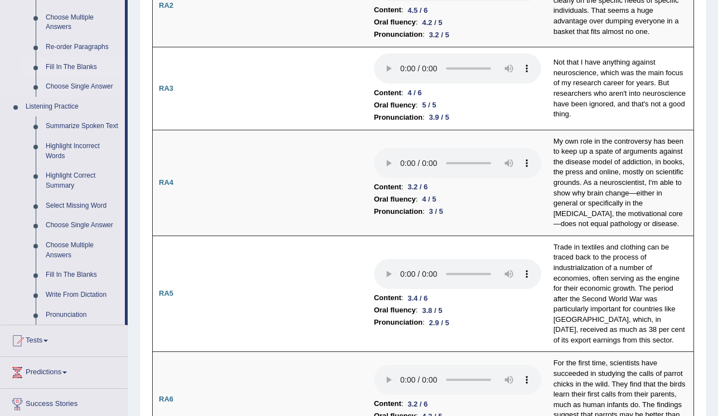
scroll to position [401, 0]
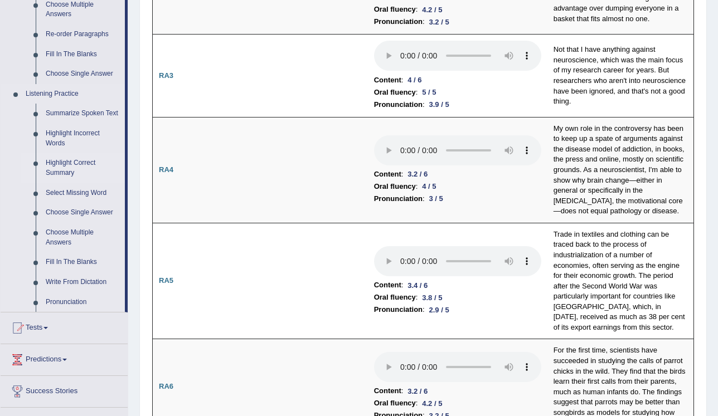
click at [64, 164] on link "Highlight Correct Summary" at bounding box center [83, 168] width 84 height 30
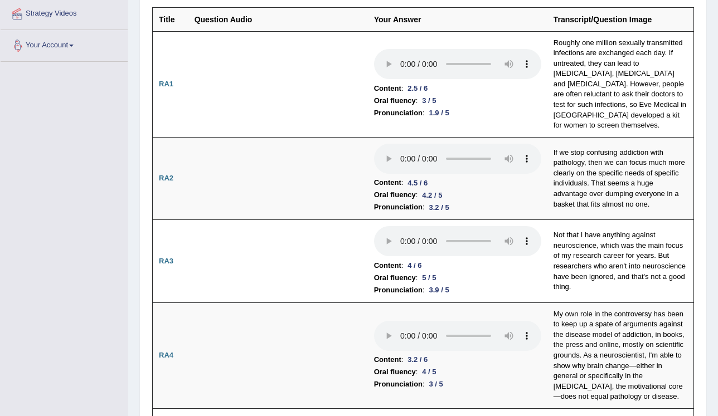
scroll to position [180, 0]
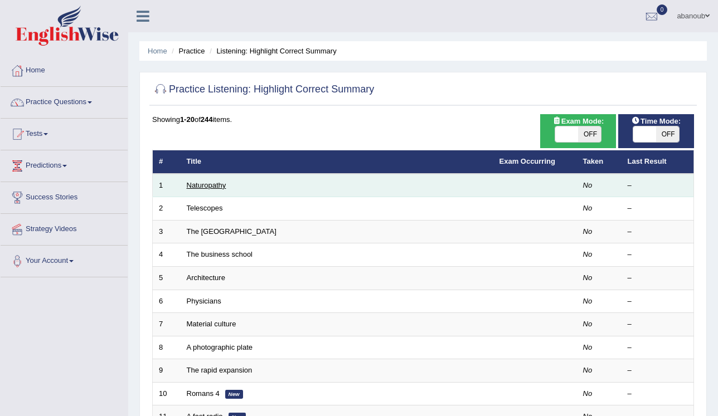
click at [192, 183] on link "Naturopathy" at bounding box center [207, 185] width 40 height 8
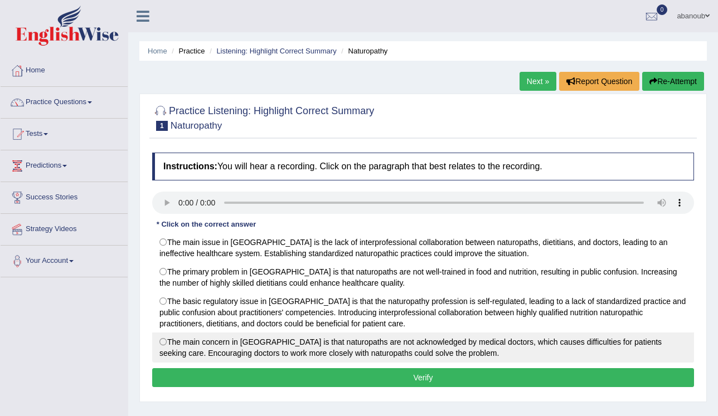
click at [167, 341] on label "The main concern in Australia is that naturopaths are not acknowledged by medic…" at bounding box center [423, 348] width 542 height 30
radio input "true"
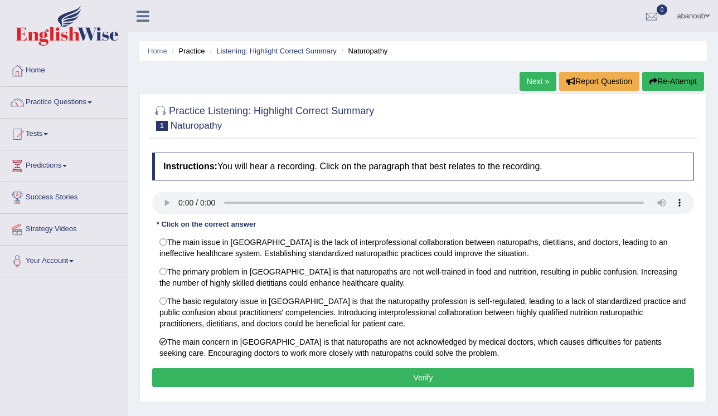
click at [236, 376] on button "Verify" at bounding box center [423, 377] width 542 height 19
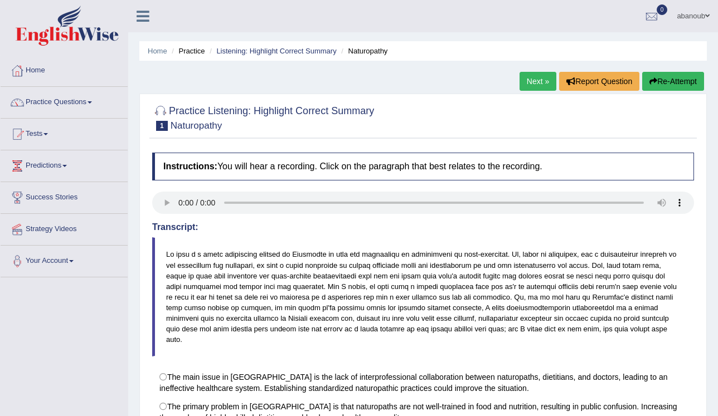
click at [534, 85] on link "Next »" at bounding box center [537, 81] width 37 height 19
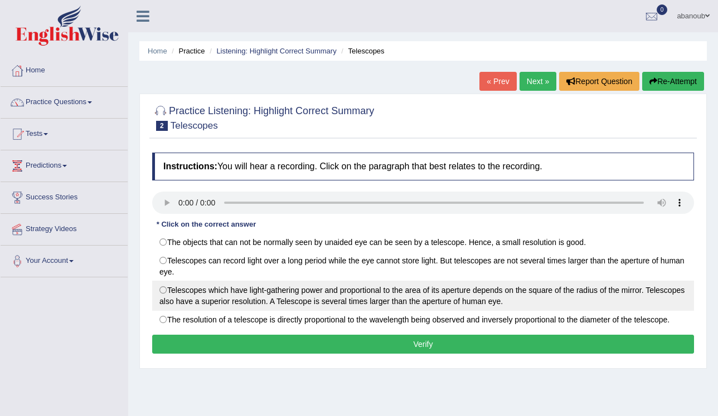
click at [166, 288] on label "Telescopes which have light-gathering power and proportional to the area of its…" at bounding box center [423, 296] width 542 height 30
radio input "true"
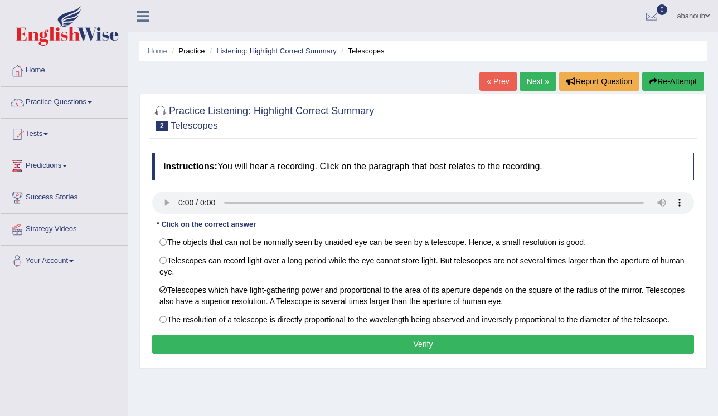
click at [300, 345] on button "Verify" at bounding box center [423, 344] width 542 height 19
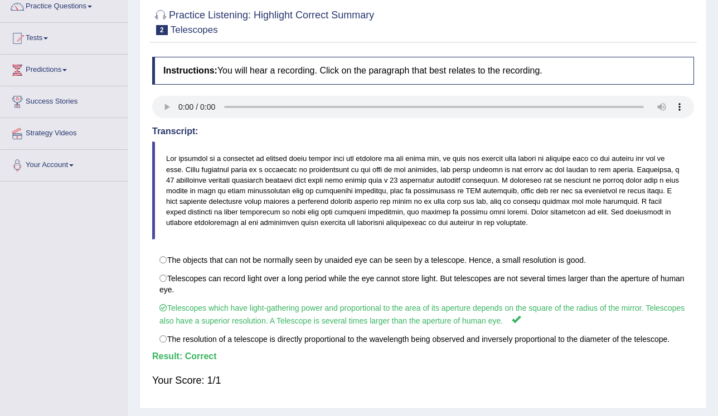
scroll to position [45, 0]
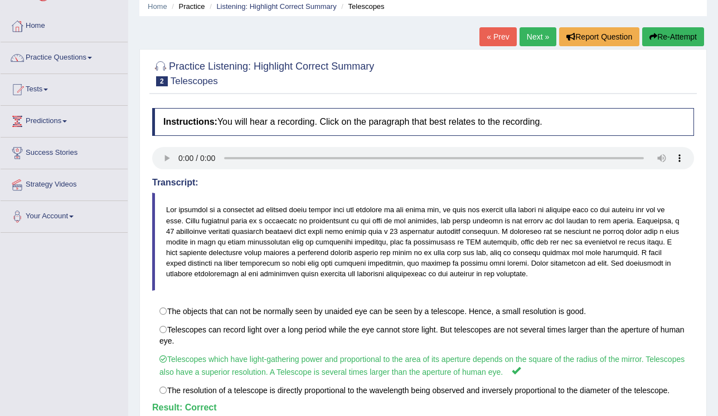
click at [542, 42] on link "Next »" at bounding box center [537, 36] width 37 height 19
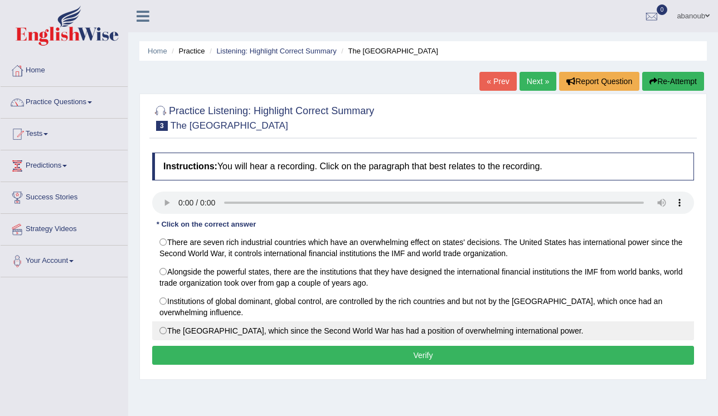
click at [169, 328] on label "The [GEOGRAPHIC_DATA], which since the Second World War has had a position of o…" at bounding box center [423, 331] width 542 height 19
radio input "true"
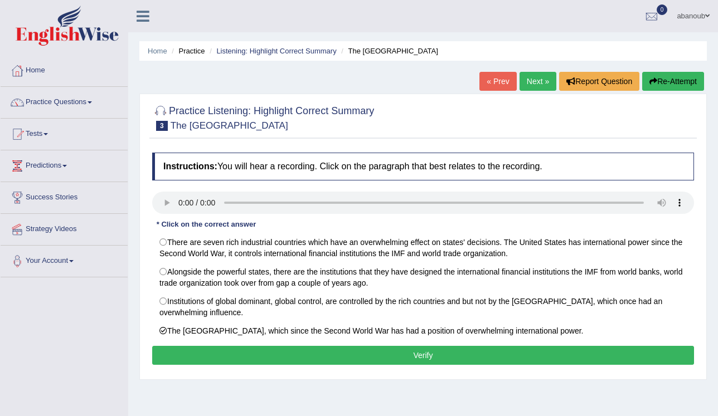
click at [201, 354] on button "Verify" at bounding box center [423, 355] width 542 height 19
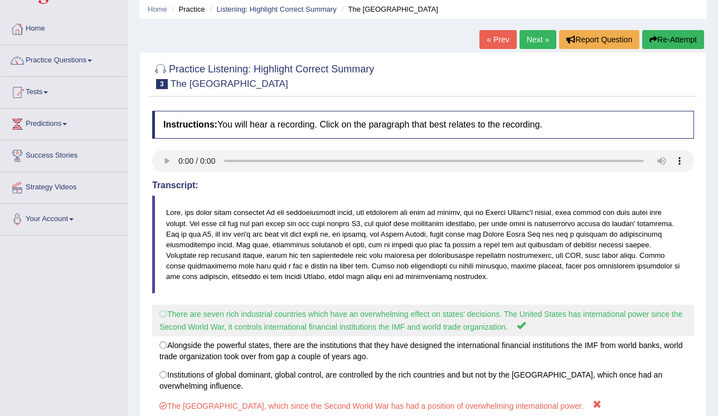
scroll to position [45, 0]
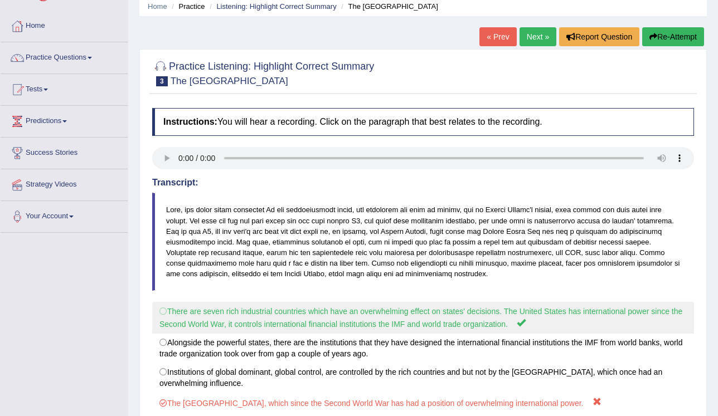
click at [158, 312] on label "There are seven rich industrial countries which have an overwhelming effect on …" at bounding box center [423, 318] width 542 height 32
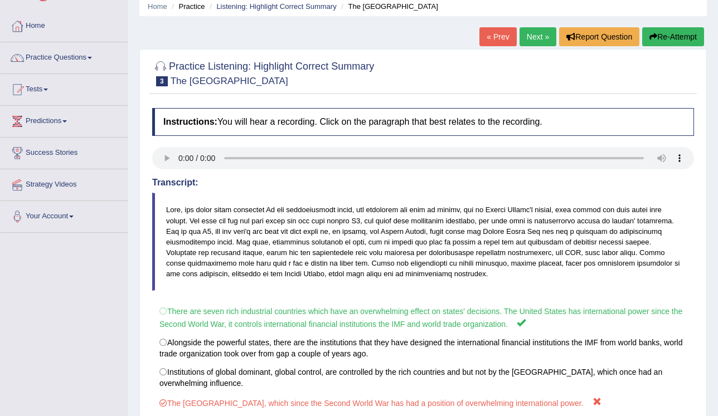
click at [658, 33] on button "Re-Attempt" at bounding box center [673, 36] width 62 height 19
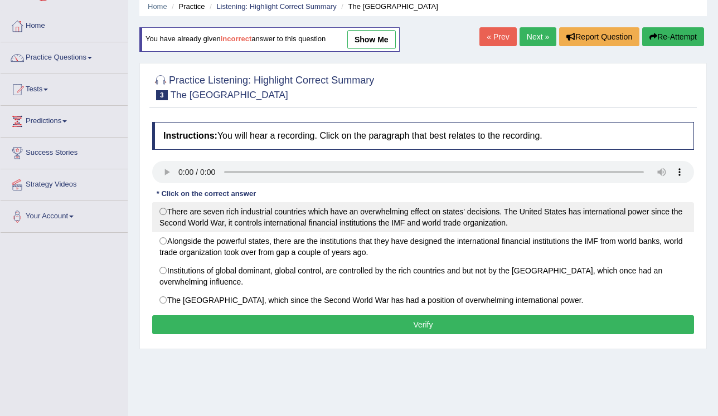
click at [166, 212] on label "There are seven rich industrial countries which have an overwhelming effect on …" at bounding box center [423, 217] width 542 height 30
radio input "true"
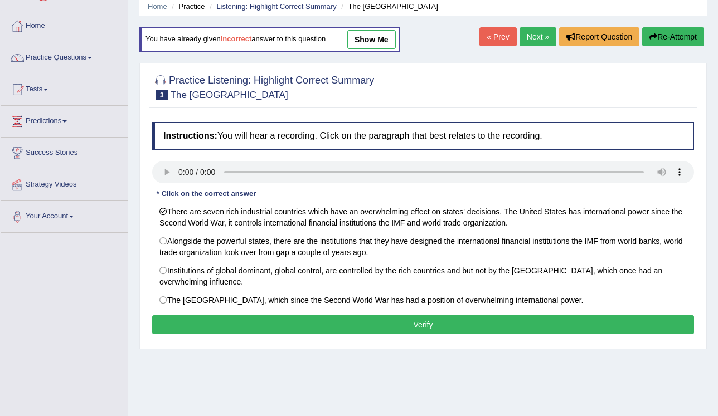
click at [244, 319] on button "Verify" at bounding box center [423, 324] width 542 height 19
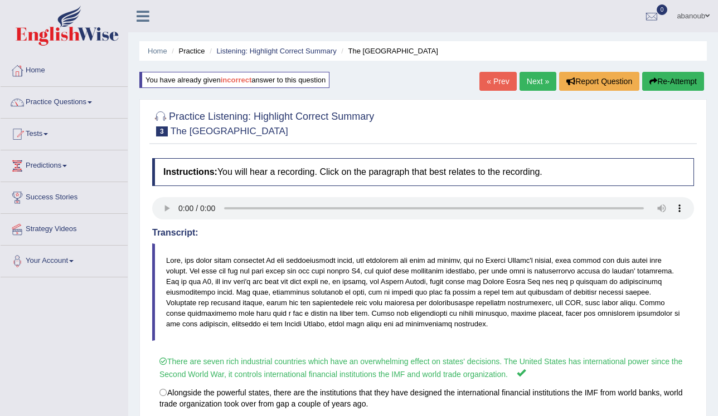
click at [545, 80] on link "Next »" at bounding box center [537, 81] width 37 height 19
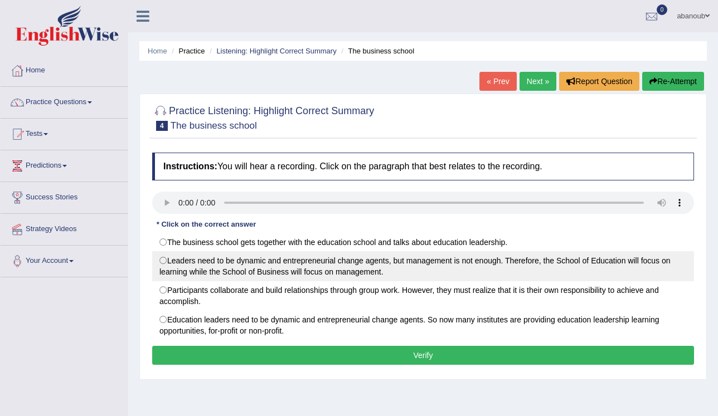
click at [162, 265] on label "Leaders need to be dynamic and entrepreneurial change agents, but management is…" at bounding box center [423, 266] width 542 height 30
radio input "true"
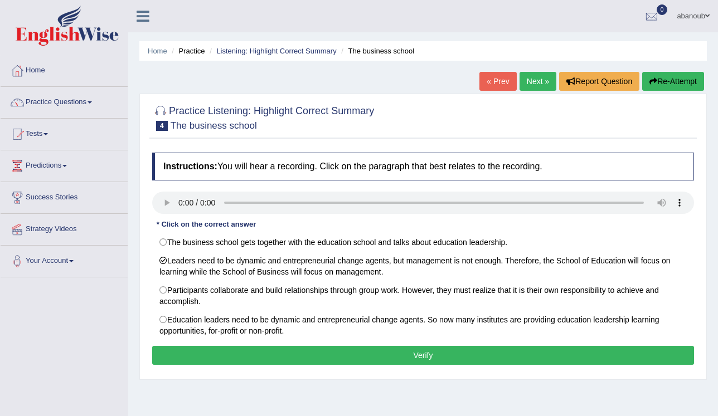
click at [220, 358] on button "Verify" at bounding box center [423, 355] width 542 height 19
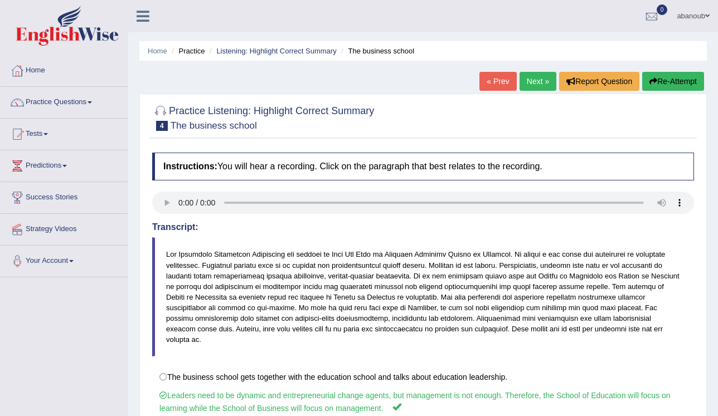
click at [539, 87] on link "Next »" at bounding box center [537, 81] width 37 height 19
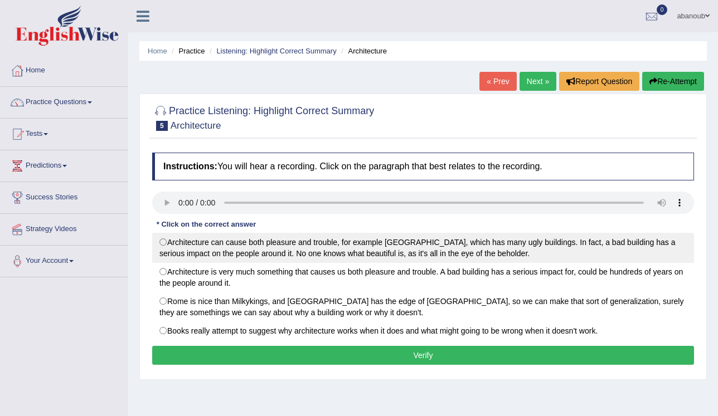
click at [162, 241] on label "Architecture can cause both pleasure and trouble, for example [GEOGRAPHIC_DATA]…" at bounding box center [423, 248] width 542 height 30
radio input "true"
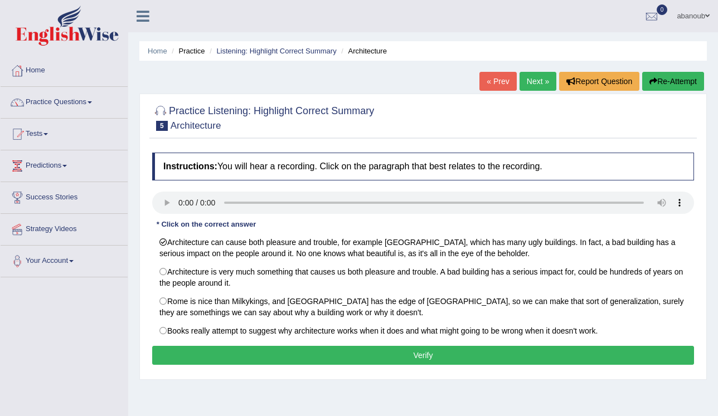
click at [244, 352] on button "Verify" at bounding box center [423, 355] width 542 height 19
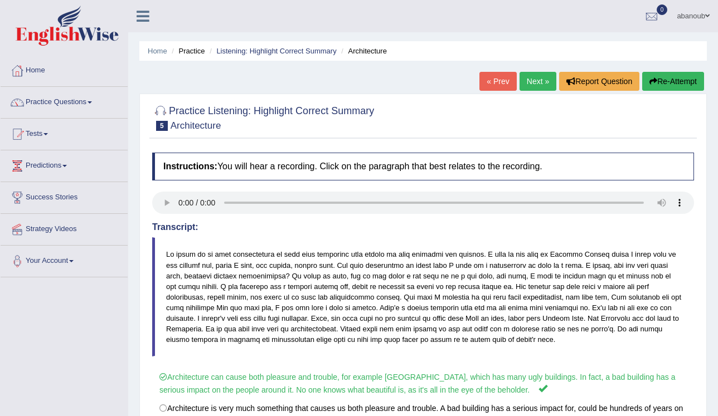
click at [539, 86] on link "Next »" at bounding box center [537, 81] width 37 height 19
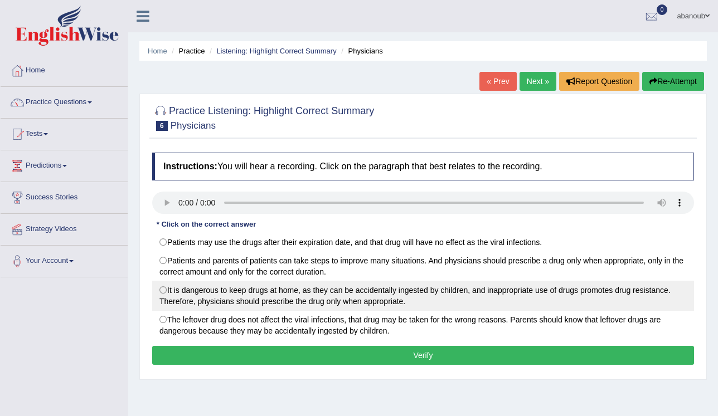
click at [162, 289] on label "It is dangerous to keep drugs at home, as they can be accidentally ingested by …" at bounding box center [423, 296] width 542 height 30
radio input "true"
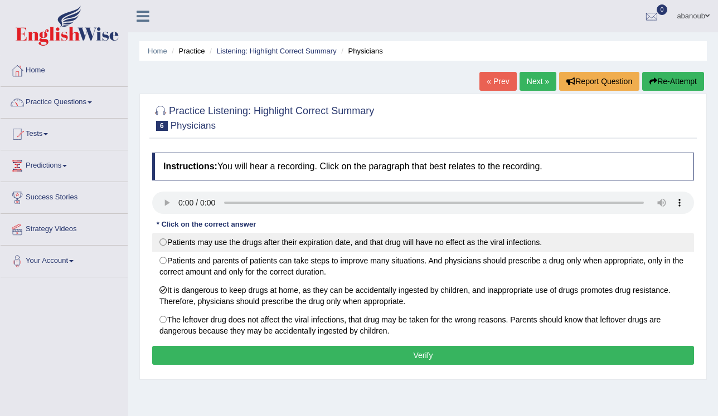
click at [168, 244] on label "Patients may use the drugs after their expiration date, and that drug will have…" at bounding box center [423, 242] width 542 height 19
radio input "true"
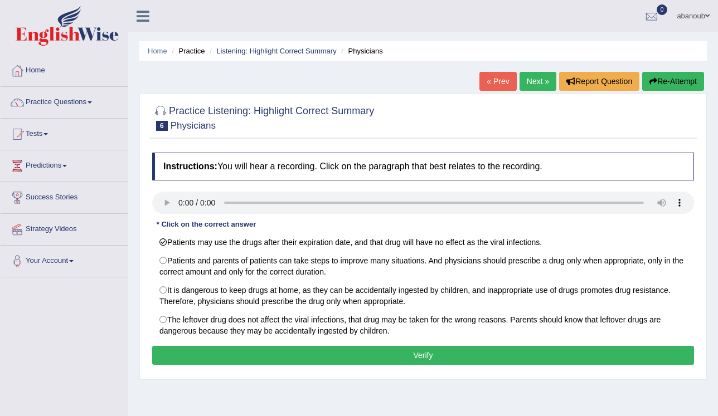
click at [293, 354] on button "Verify" at bounding box center [423, 355] width 542 height 19
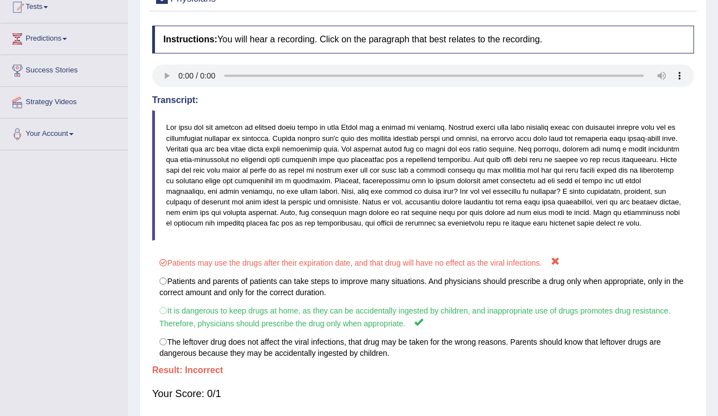
scroll to position [36, 0]
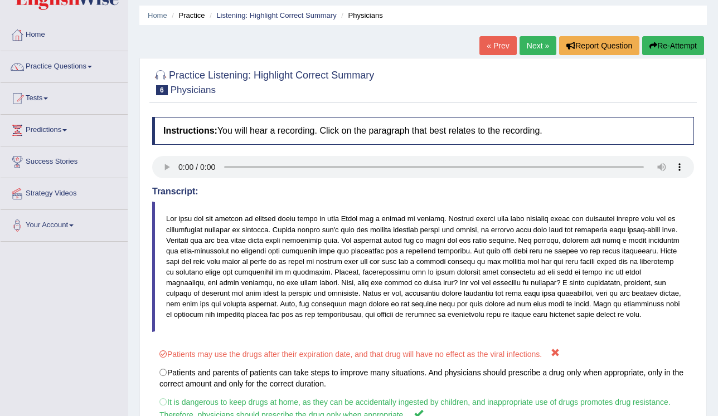
click at [682, 41] on button "Re-Attempt" at bounding box center [673, 45] width 62 height 19
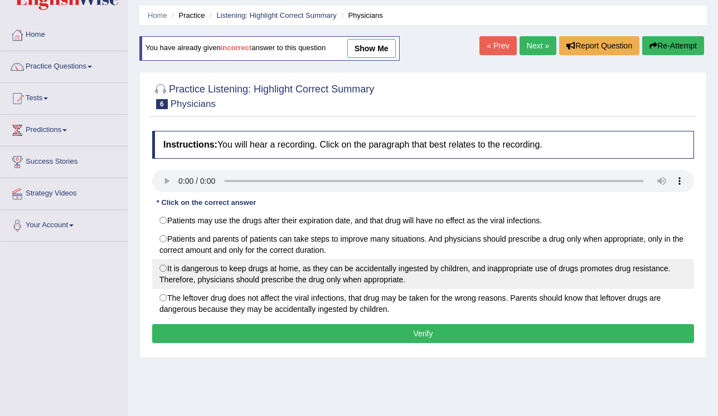
click at [163, 274] on label "It is dangerous to keep drugs at home, as they can be accidentally ingested by …" at bounding box center [423, 274] width 542 height 30
radio input "true"
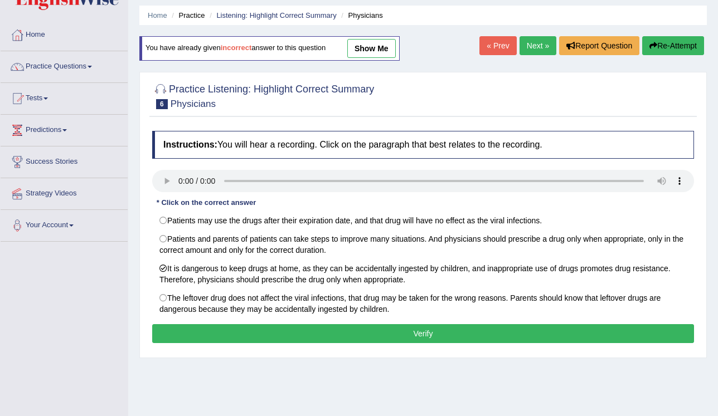
click at [271, 331] on button "Verify" at bounding box center [423, 333] width 542 height 19
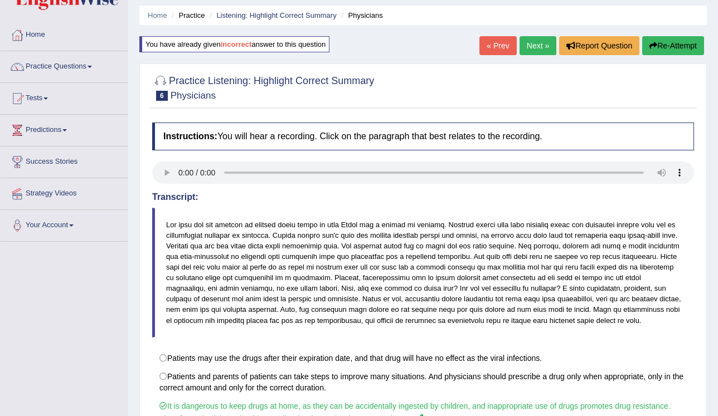
click at [537, 43] on link "Next »" at bounding box center [537, 45] width 37 height 19
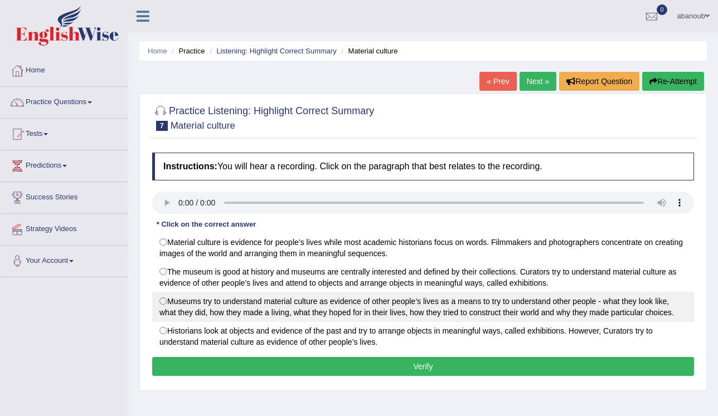
click at [180, 305] on label "Museums try to understand material culture as evidence of other people’s lives …" at bounding box center [423, 307] width 542 height 30
radio input "true"
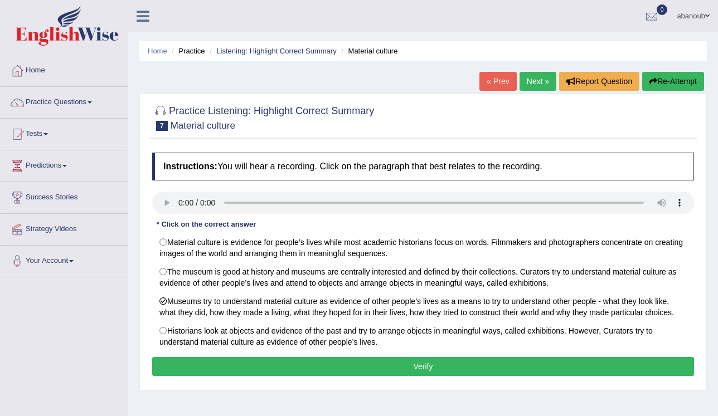
click at [241, 361] on button "Verify" at bounding box center [423, 366] width 542 height 19
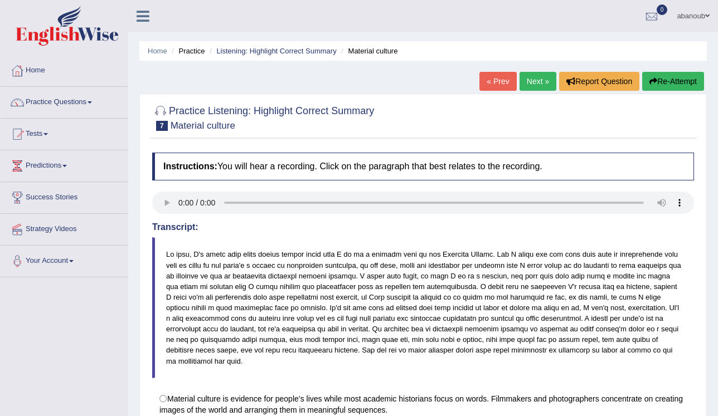
click at [544, 86] on link "Next »" at bounding box center [537, 81] width 37 height 19
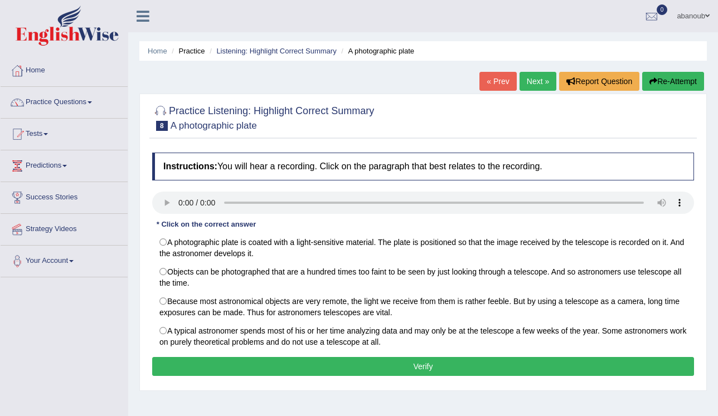
click at [497, 76] on link "« Prev" at bounding box center [497, 81] width 37 height 19
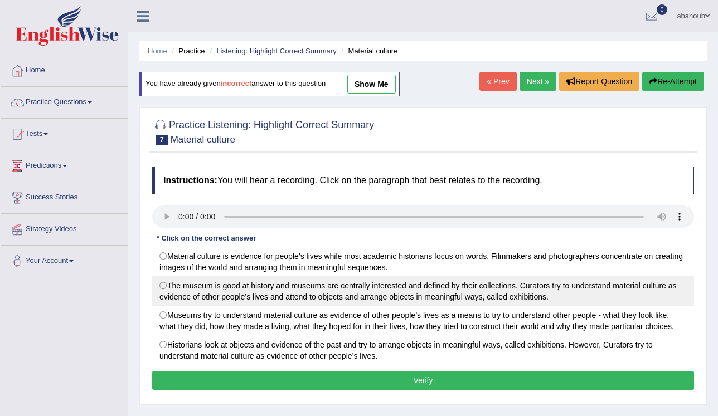
click at [166, 289] on label "The museum is good at history and museums are centrally interested and defined …" at bounding box center [423, 291] width 542 height 30
radio input "true"
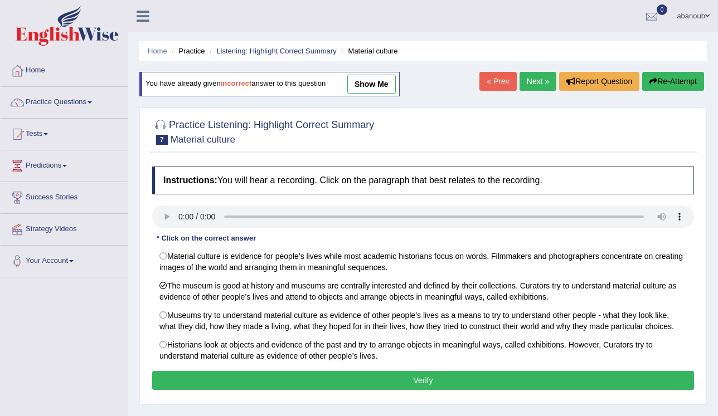
click at [227, 381] on button "Verify" at bounding box center [423, 380] width 542 height 19
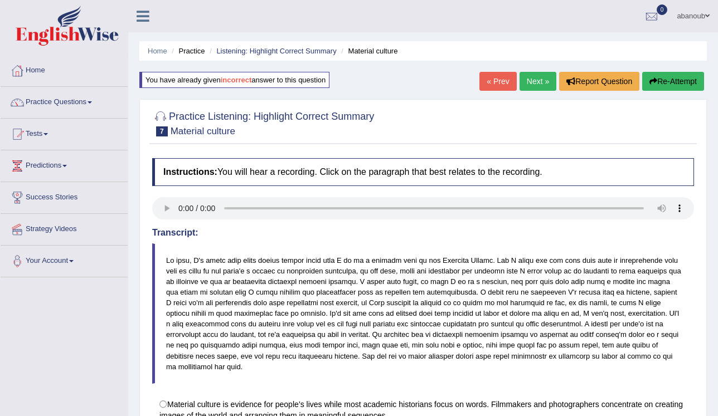
click at [535, 87] on link "Next »" at bounding box center [537, 81] width 37 height 19
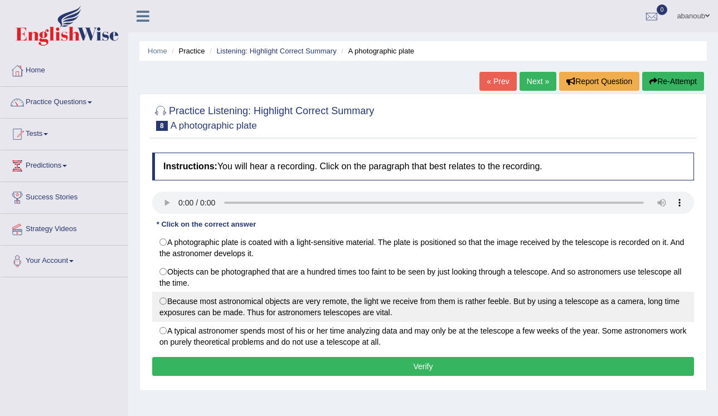
click at [227, 305] on label "Because most astronomical objects are very remote, the light we receive from th…" at bounding box center [423, 307] width 542 height 30
radio input "true"
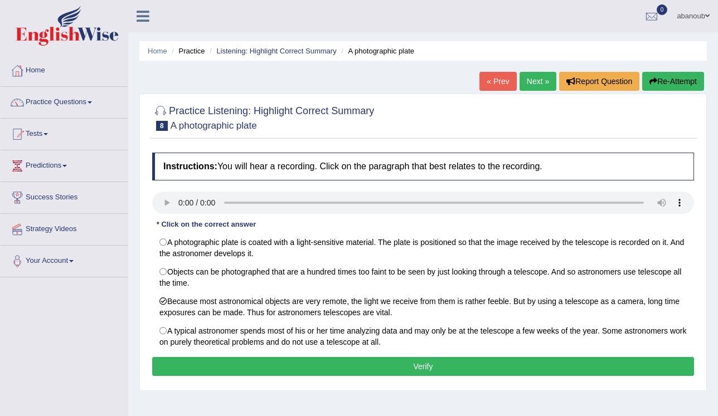
click at [250, 366] on button "Verify" at bounding box center [423, 366] width 542 height 19
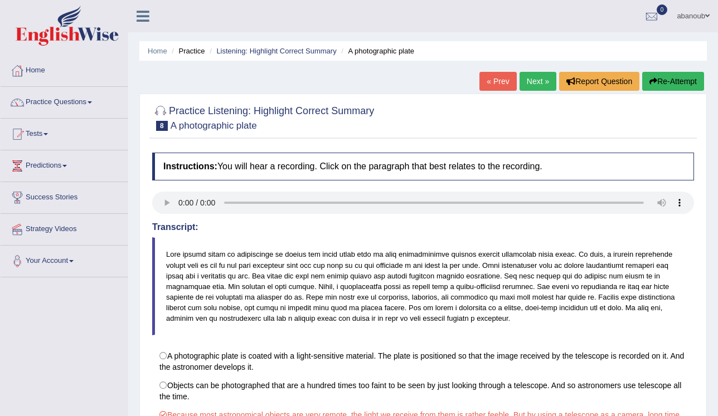
click at [661, 80] on button "Re-Attempt" at bounding box center [673, 81] width 62 height 19
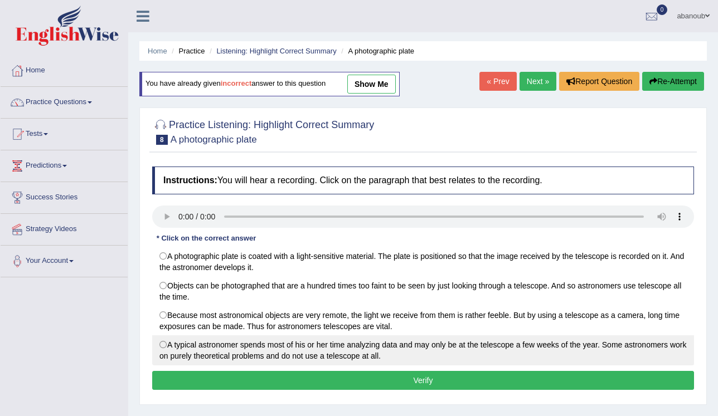
click at [163, 346] on label "A typical astronomer spends most of his or her time analyzing data and may only…" at bounding box center [423, 350] width 542 height 30
radio input "true"
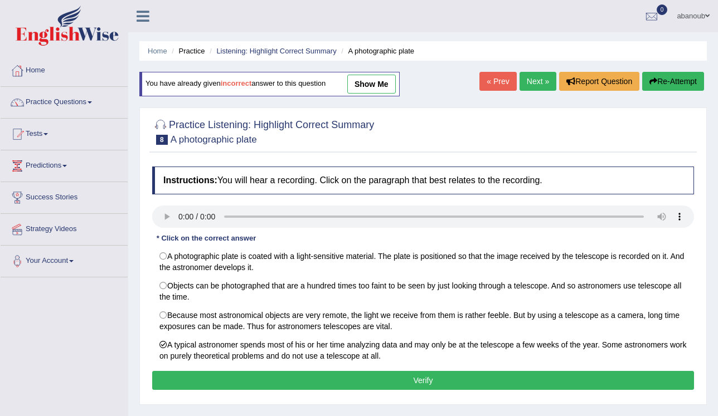
click at [193, 377] on button "Verify" at bounding box center [423, 380] width 542 height 19
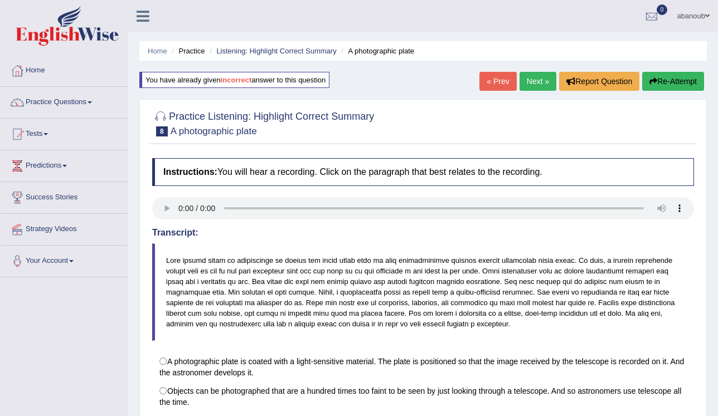
click at [542, 86] on link "Next »" at bounding box center [537, 81] width 37 height 19
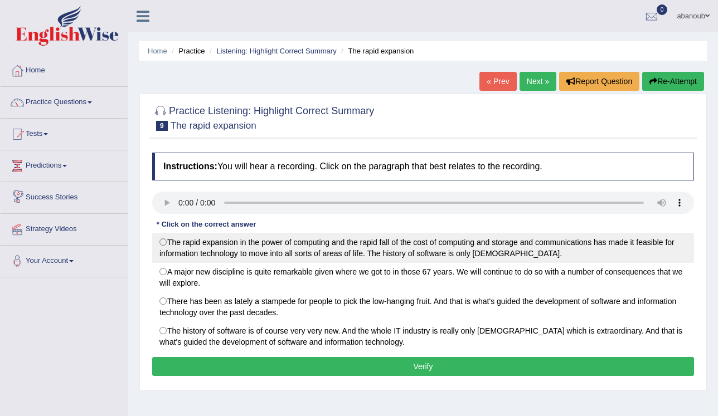
click at [166, 237] on label "The rapid expansion in the power of computing and the rapid fall of the cost of…" at bounding box center [423, 248] width 542 height 30
radio input "true"
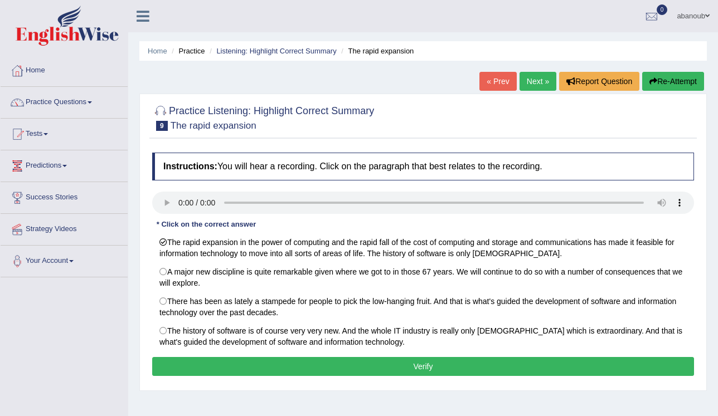
click at [225, 372] on button "Verify" at bounding box center [423, 366] width 542 height 19
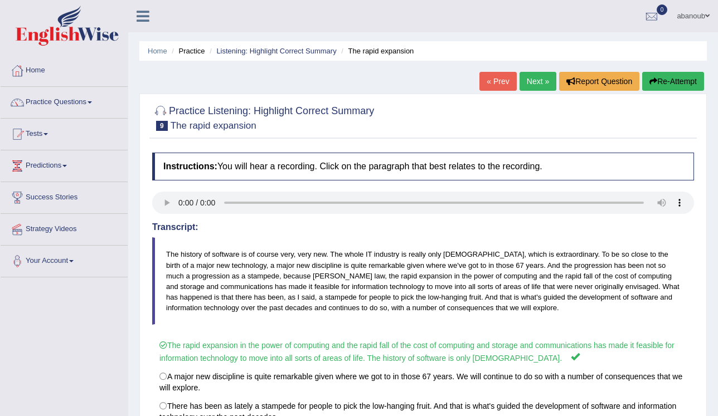
click at [536, 87] on link "Next »" at bounding box center [537, 81] width 37 height 19
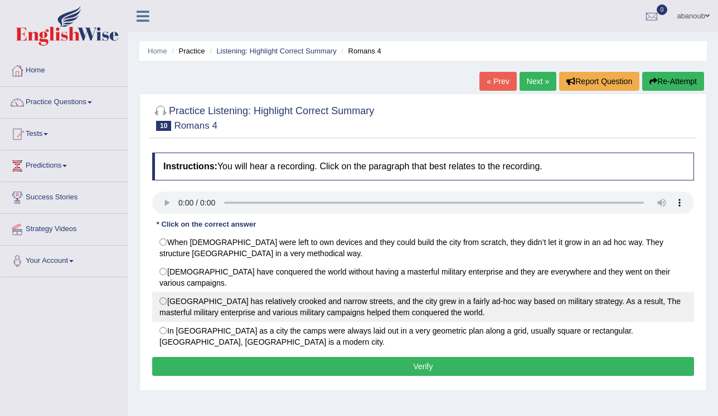
click at [339, 299] on label "[GEOGRAPHIC_DATA] has relatively crooked and narrow streets, and the city grew …" at bounding box center [423, 307] width 542 height 30
radio input "true"
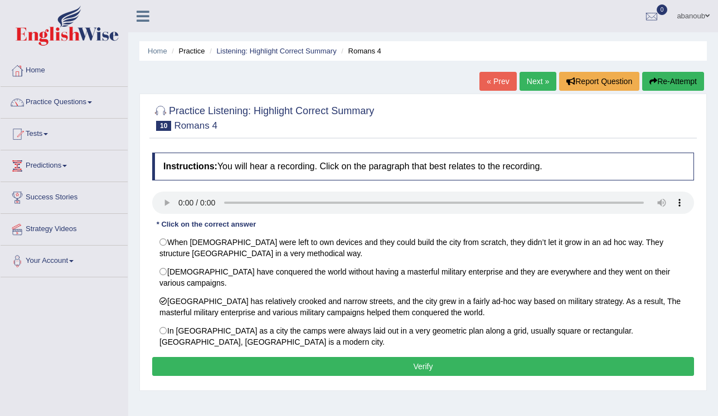
click at [333, 357] on button "Verify" at bounding box center [423, 366] width 542 height 19
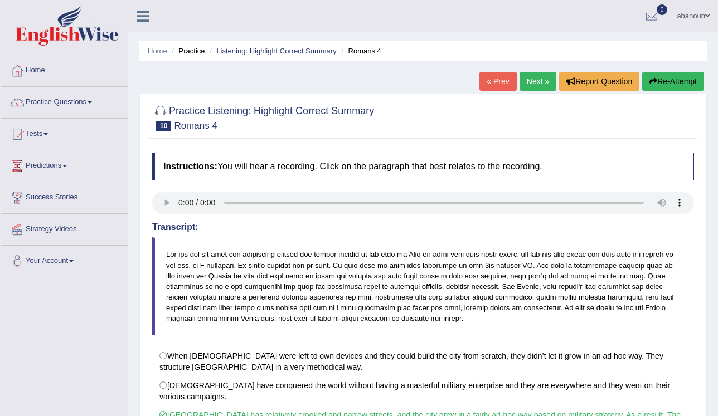
click at [533, 87] on link "Next »" at bounding box center [537, 81] width 37 height 19
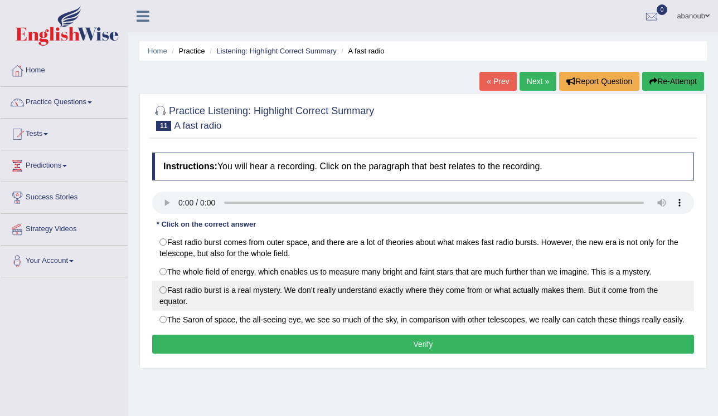
click at [164, 292] on label "Fast radio burst is a real mystery. We don’t really understand exactly where th…" at bounding box center [423, 296] width 542 height 30
radio input "true"
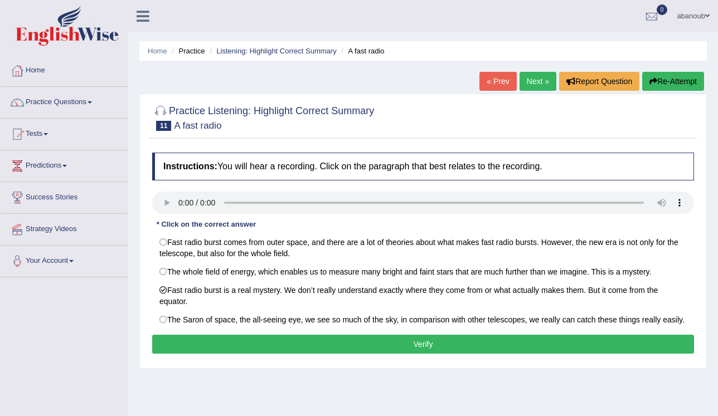
click at [200, 343] on button "Verify" at bounding box center [423, 344] width 542 height 19
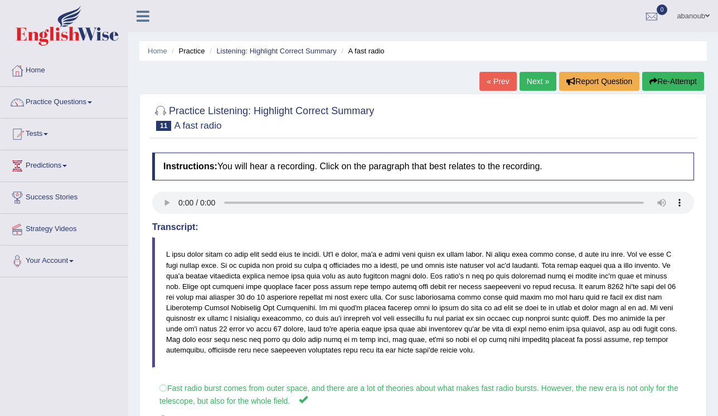
click at [663, 84] on button "Re-Attempt" at bounding box center [673, 81] width 62 height 19
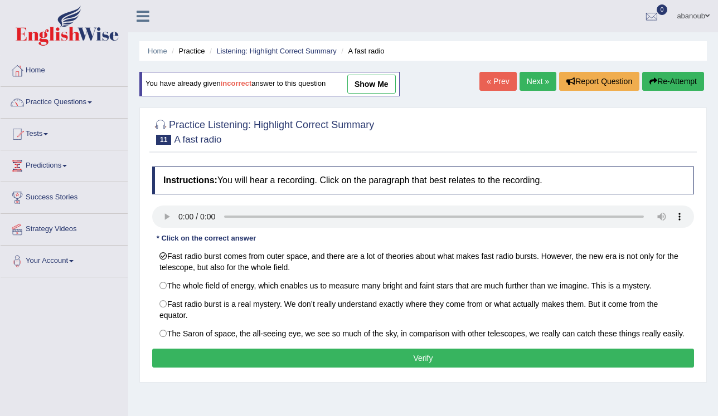
click at [301, 359] on button "Verify" at bounding box center [423, 358] width 542 height 19
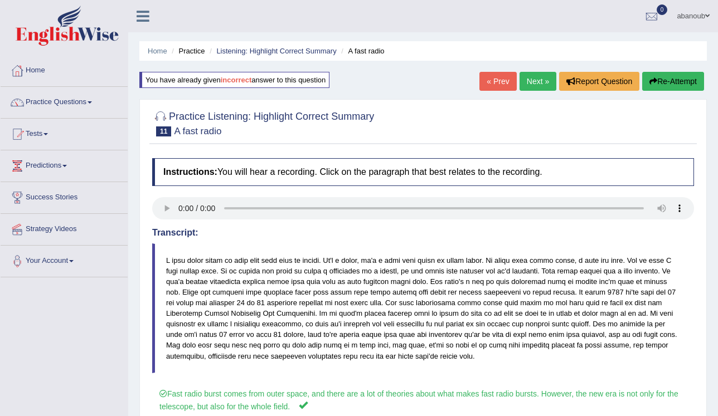
click at [543, 86] on link "Next »" at bounding box center [537, 81] width 37 height 19
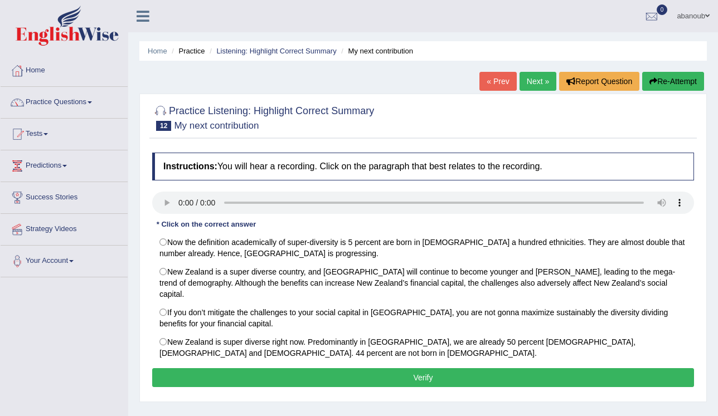
click at [500, 84] on link "« Prev" at bounding box center [497, 81] width 37 height 19
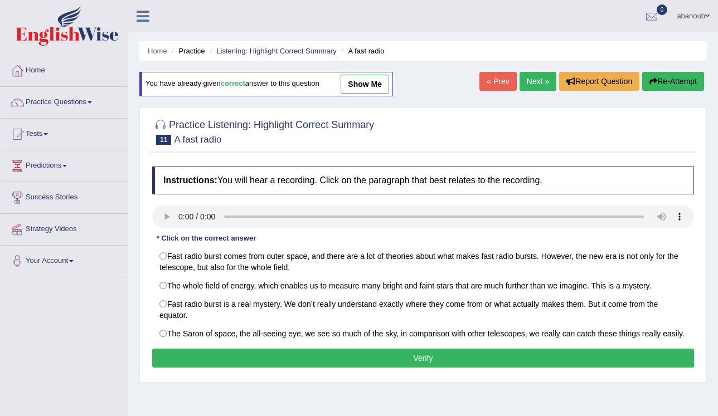
click at [542, 86] on link "Next »" at bounding box center [537, 81] width 37 height 19
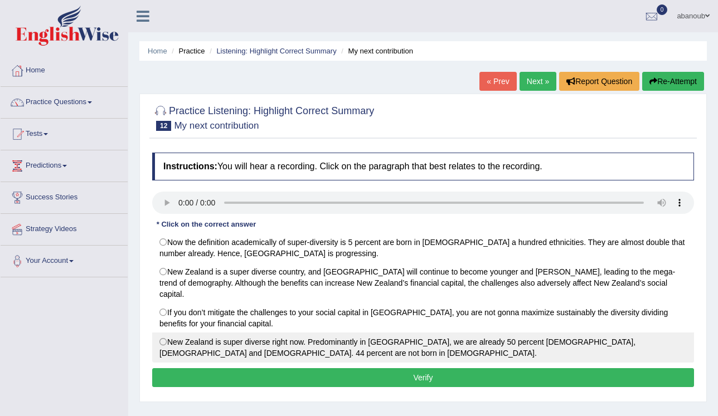
click at [327, 333] on label "New Zealand is super diverse right now. Predominantly in [GEOGRAPHIC_DATA], we …" at bounding box center [423, 348] width 542 height 30
radio input "true"
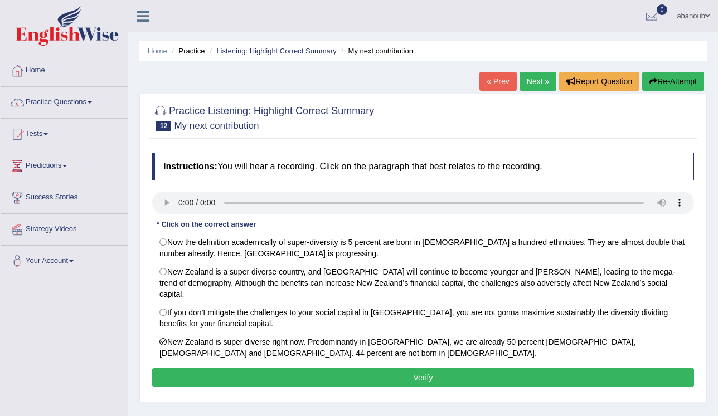
click at [326, 368] on button "Verify" at bounding box center [423, 377] width 542 height 19
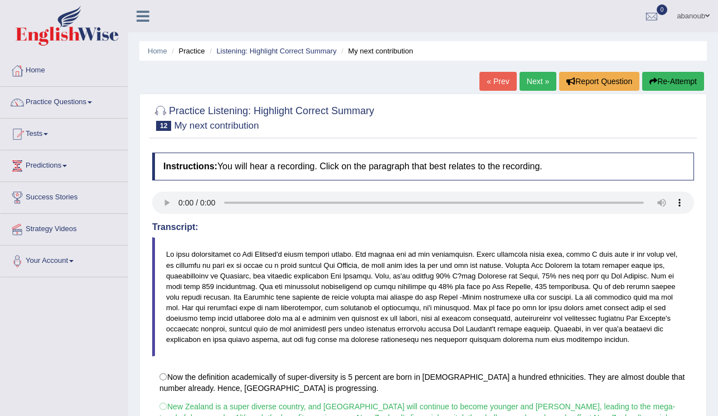
click at [653, 80] on icon "button" at bounding box center [653, 81] width 8 height 8
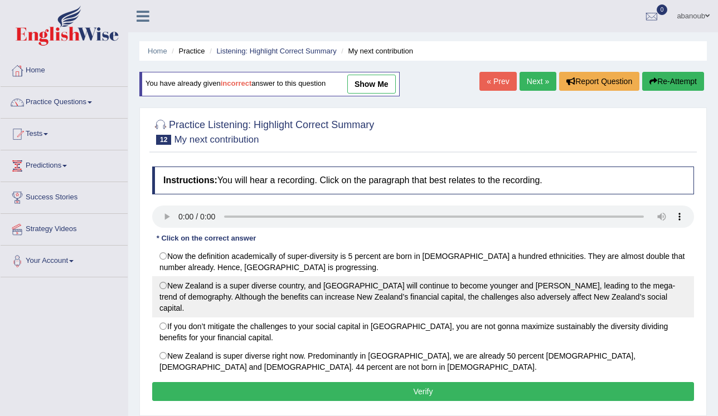
click at [322, 296] on label "New Zealand is a super diverse country, and [GEOGRAPHIC_DATA] will continue to …" at bounding box center [423, 296] width 542 height 41
radio input "true"
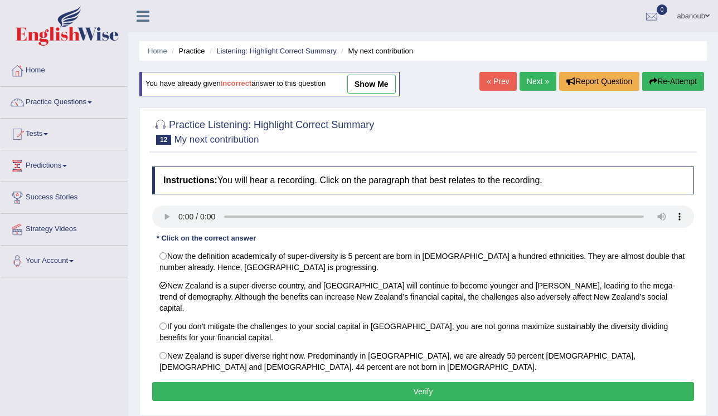
click at [311, 382] on button "Verify" at bounding box center [423, 391] width 542 height 19
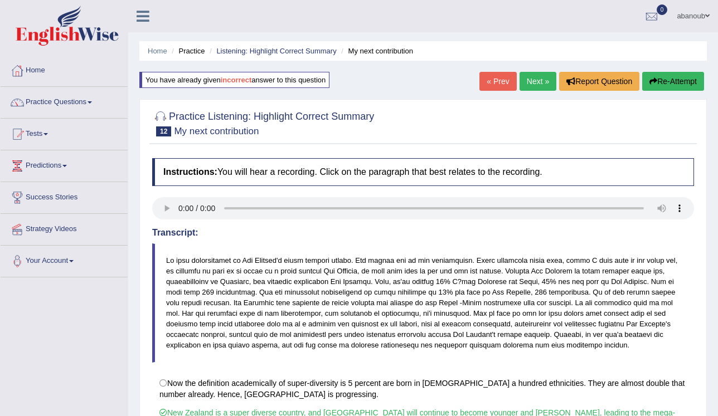
click at [527, 91] on div "« Prev Next » Report Question Re-Attempt" at bounding box center [592, 83] width 227 height 22
click at [527, 84] on link "Next »" at bounding box center [537, 81] width 37 height 19
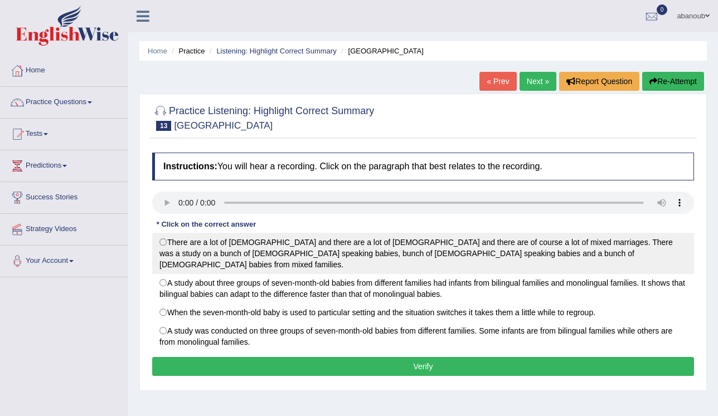
click at [420, 244] on label "There are a lot of [DEMOGRAPHIC_DATA] and there are a lot of [DEMOGRAPHIC_DATA]…" at bounding box center [423, 253] width 542 height 41
radio input "true"
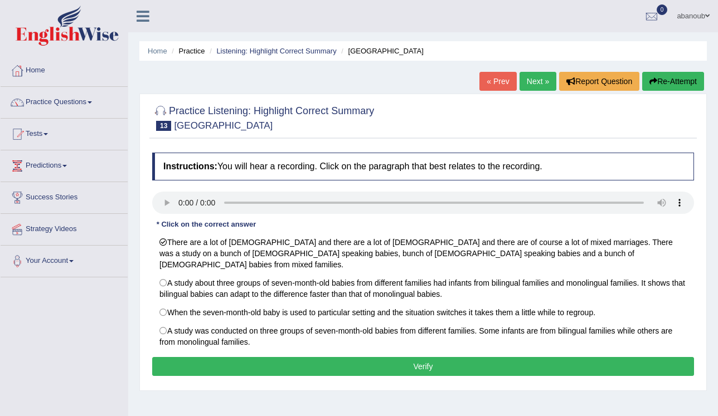
click at [381, 357] on button "Verify" at bounding box center [423, 366] width 542 height 19
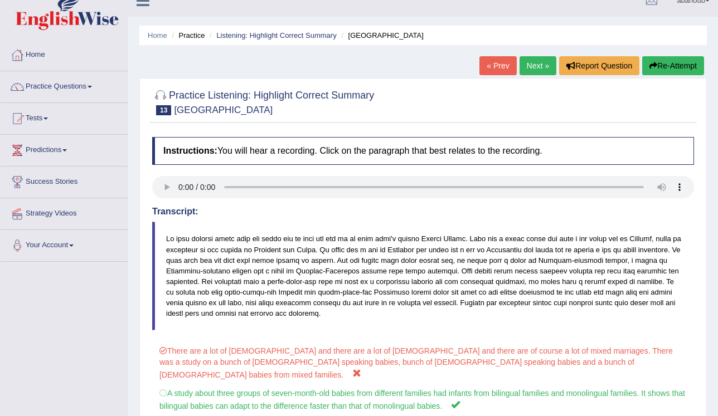
scroll to position [45, 0]
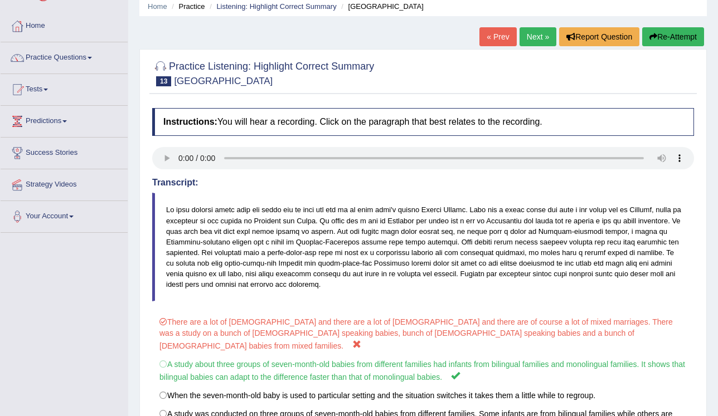
click at [668, 30] on button "Re-Attempt" at bounding box center [673, 36] width 62 height 19
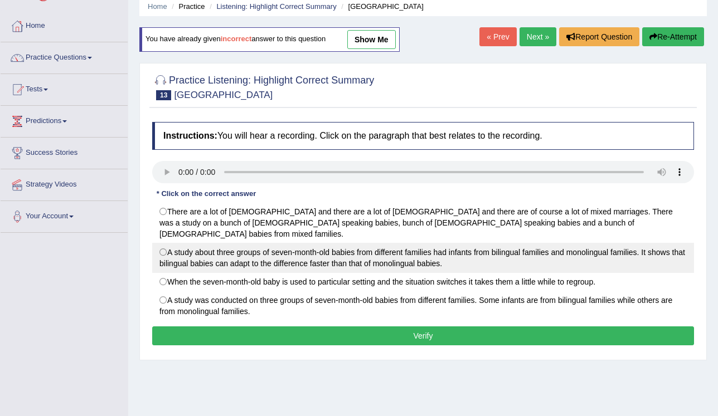
scroll to position [45, 0]
click at [172, 243] on label "A study about three groups of seven-month-old babies from different families ha…" at bounding box center [423, 258] width 542 height 30
radio input "true"
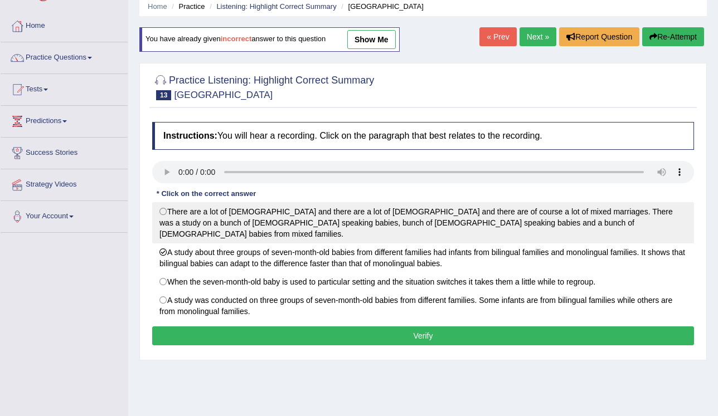
click at [178, 228] on label "There are a lot of Italians and there are a lot of Slovenians and there are of …" at bounding box center [423, 222] width 542 height 41
radio input "true"
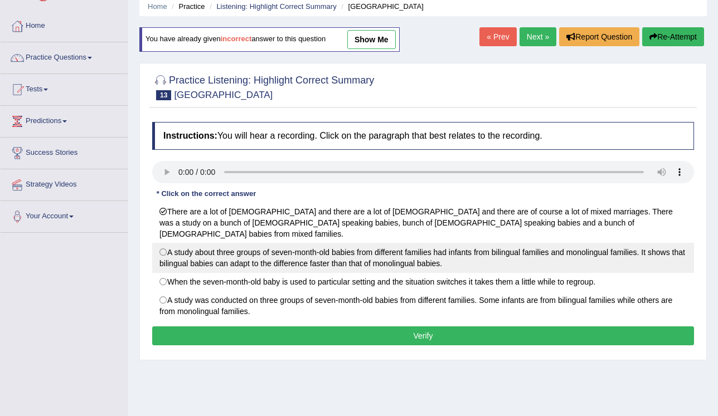
click at [174, 243] on label "A study about three groups of seven-month-old babies from different families ha…" at bounding box center [423, 258] width 542 height 30
radio input "true"
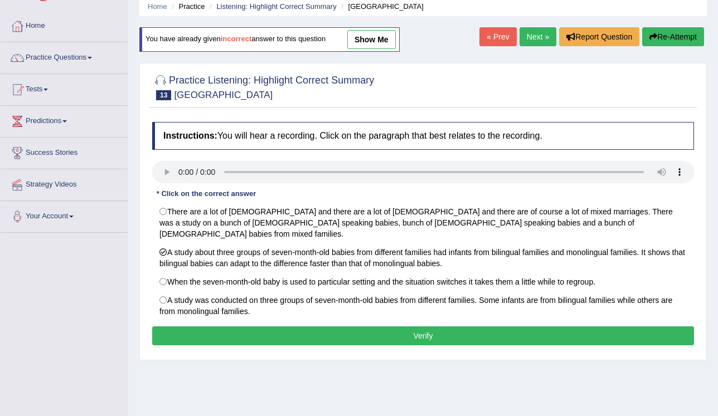
click at [283, 330] on button "Verify" at bounding box center [423, 336] width 542 height 19
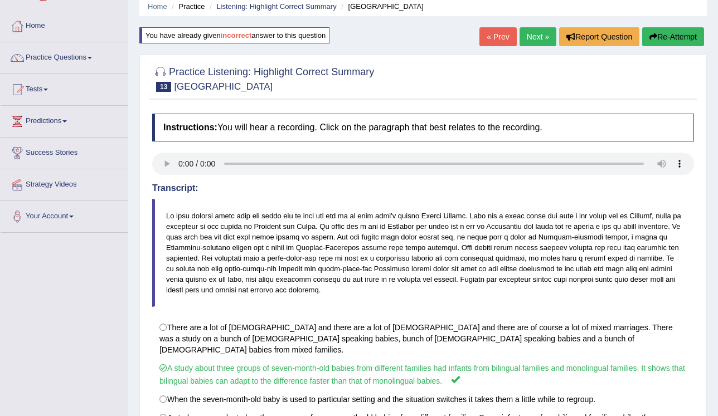
click at [526, 44] on link "Next »" at bounding box center [537, 36] width 37 height 19
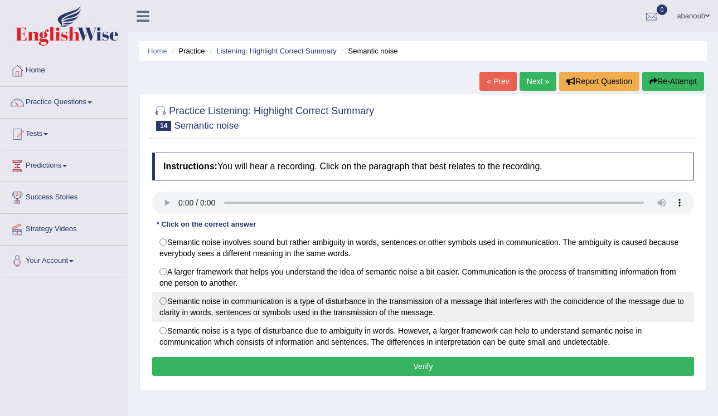
click at [281, 303] on label "Semantic noise in communication is a type of disturbance in the transmission of…" at bounding box center [423, 307] width 542 height 30
radio input "true"
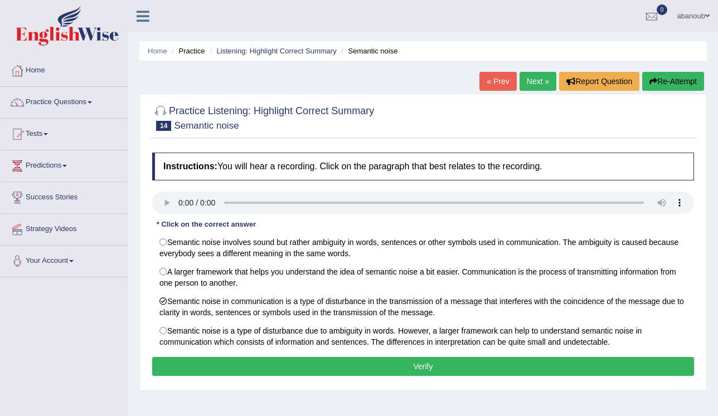
click at [300, 369] on button "Verify" at bounding box center [423, 366] width 542 height 19
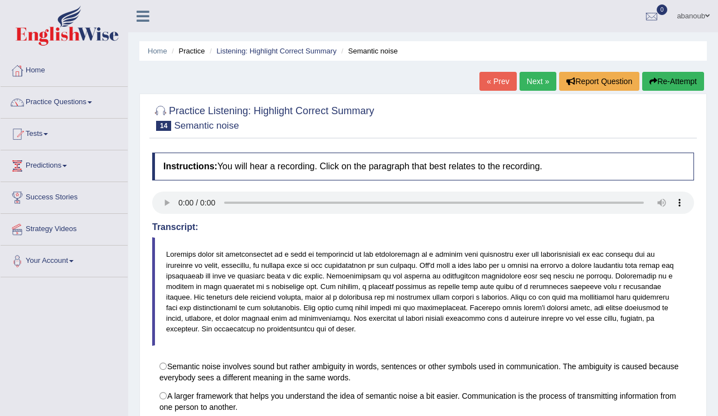
click at [655, 86] on button "Re-Attempt" at bounding box center [673, 81] width 62 height 19
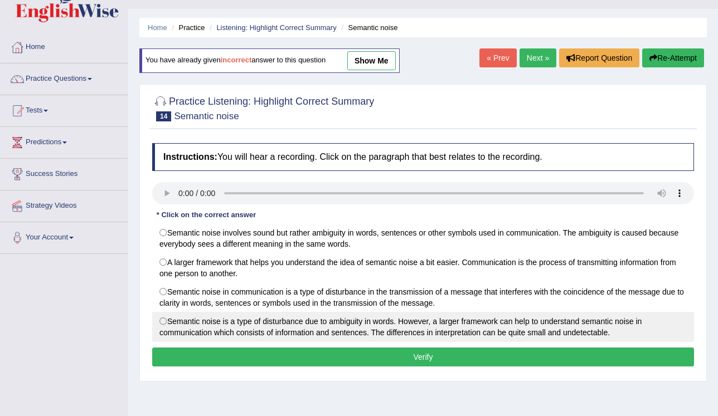
scroll to position [45, 0]
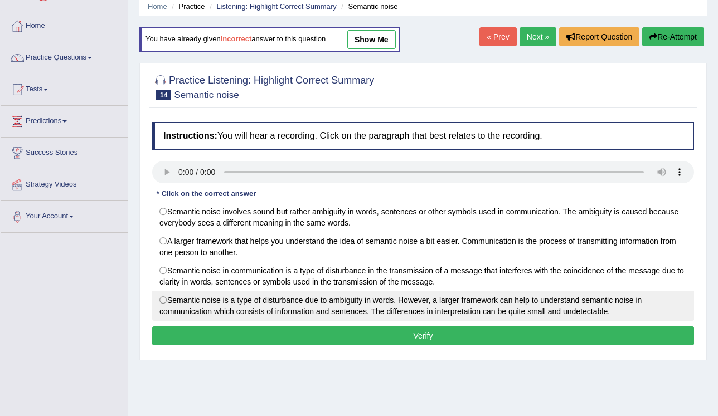
click at [304, 299] on label "Semantic noise is a type of disturbance due to ambiguity in words. However, a l…" at bounding box center [423, 306] width 542 height 30
radio input "true"
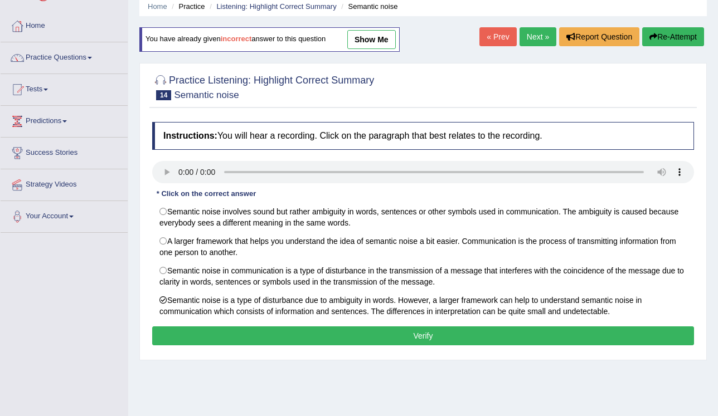
click at [310, 334] on button "Verify" at bounding box center [423, 336] width 542 height 19
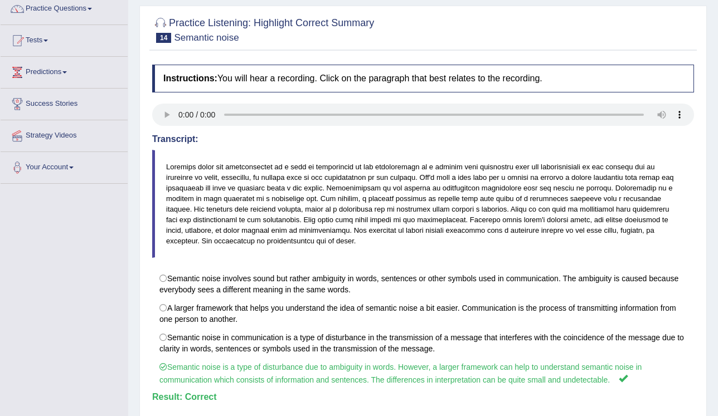
scroll to position [0, 0]
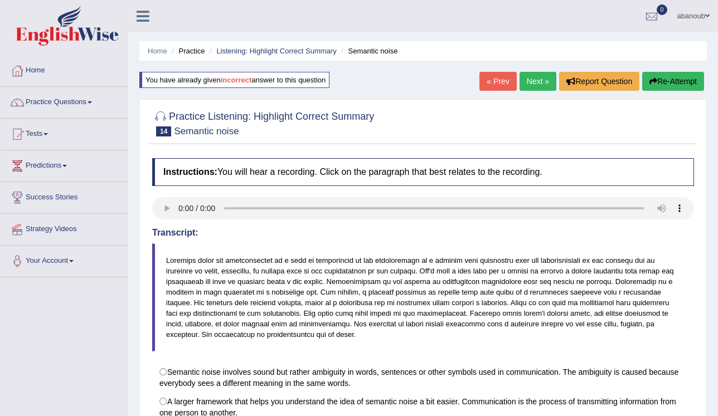
click at [535, 81] on link "Next »" at bounding box center [537, 81] width 37 height 19
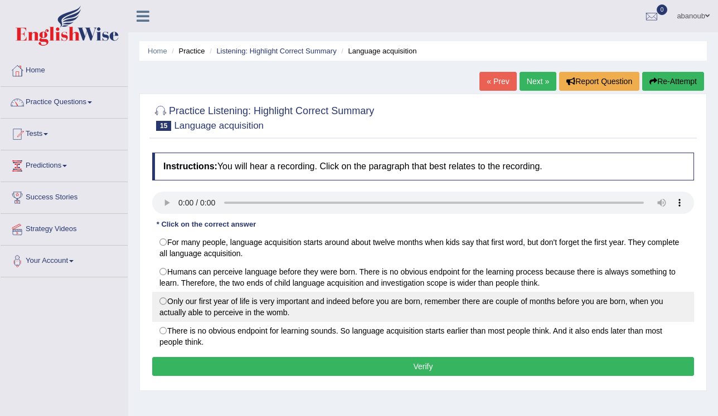
click at [347, 301] on label "Only our first year of life is very important and indeed before you are born, r…" at bounding box center [423, 307] width 542 height 30
radio input "true"
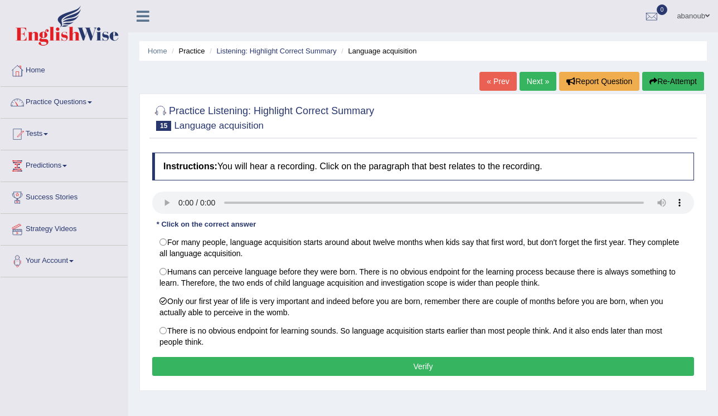
click at [347, 361] on button "Verify" at bounding box center [423, 366] width 542 height 19
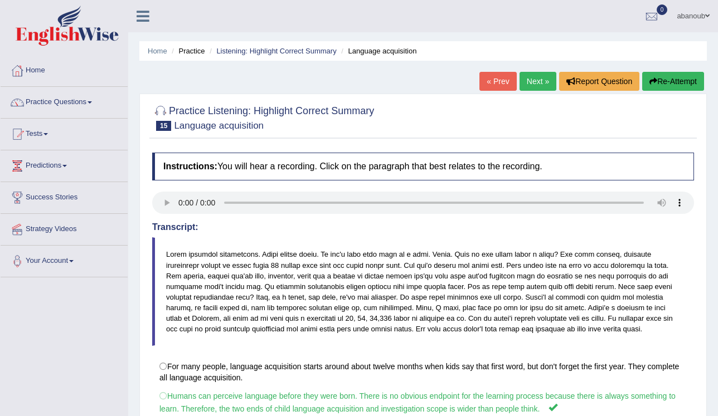
click at [658, 90] on button "Re-Attempt" at bounding box center [673, 81] width 62 height 19
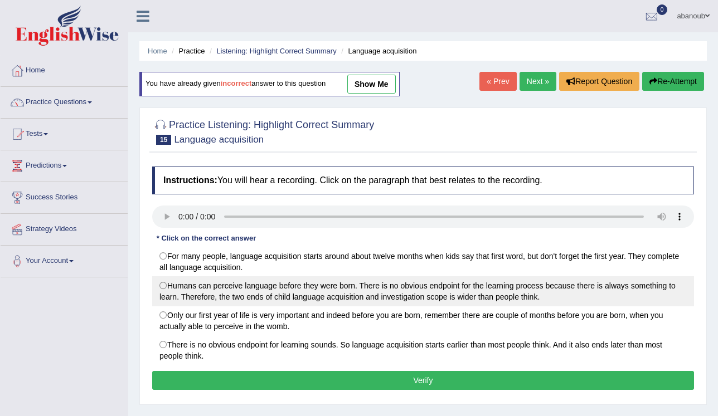
click at [234, 288] on label "Humans can perceive language before they were born. There is no obvious endpoin…" at bounding box center [423, 291] width 542 height 30
radio input "true"
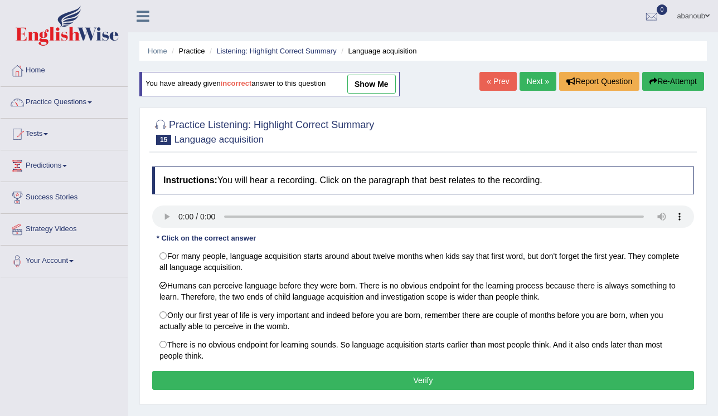
click at [254, 381] on button "Verify" at bounding box center [423, 380] width 542 height 19
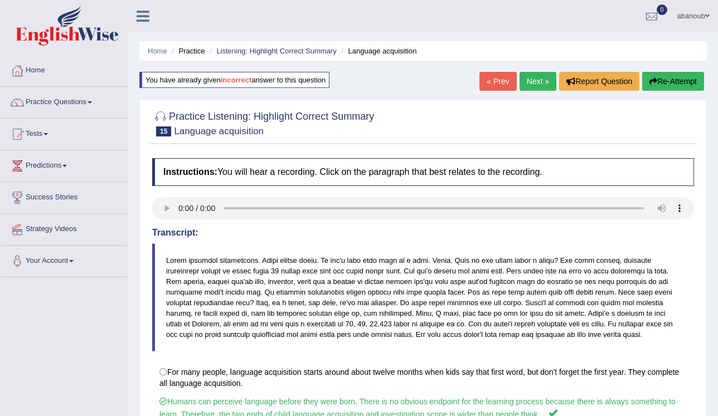
click at [537, 81] on link "Next »" at bounding box center [537, 81] width 37 height 19
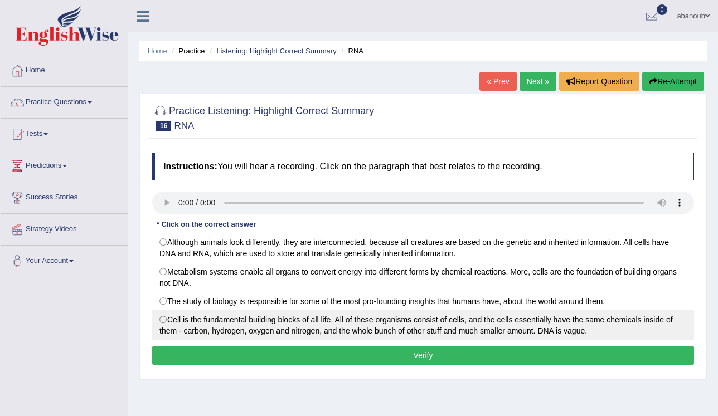
click at [306, 331] on label "Cell is the fundamental building blocks of all life. All of these organisms con…" at bounding box center [423, 325] width 542 height 30
radio input "true"
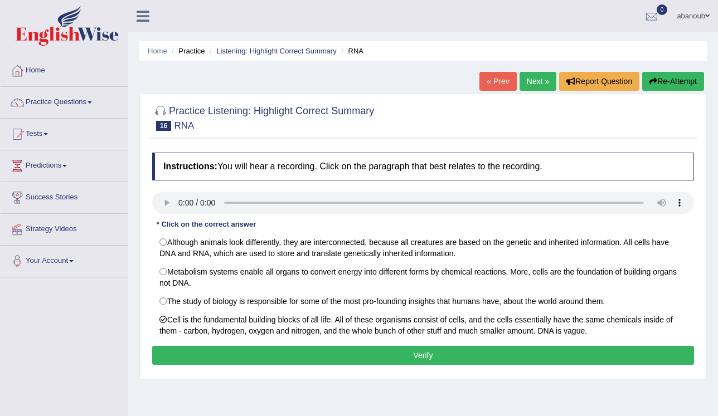
click at [313, 350] on button "Verify" at bounding box center [423, 355] width 542 height 19
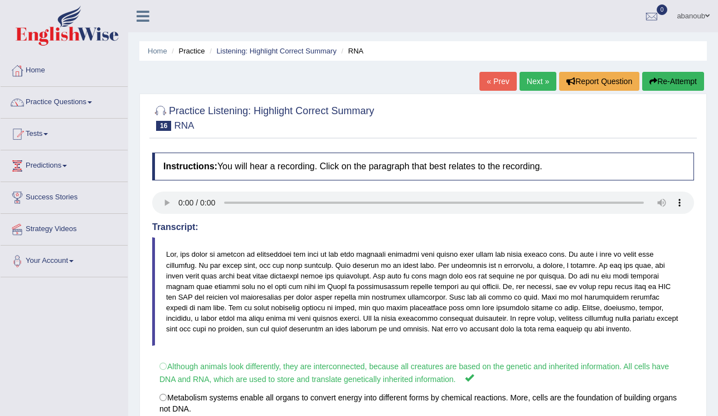
click at [653, 84] on icon "button" at bounding box center [653, 81] width 8 height 8
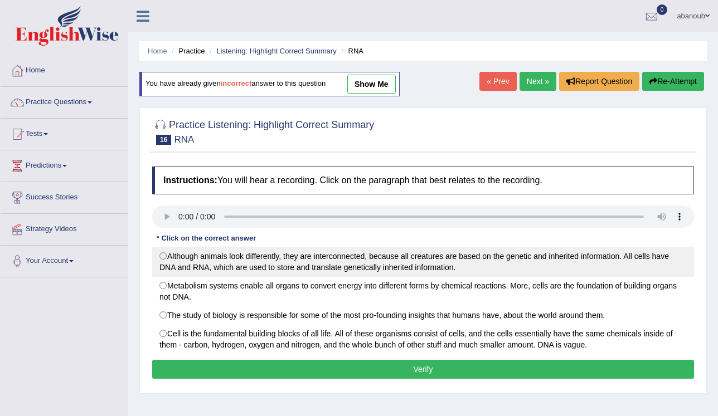
click at [221, 265] on label "Although animals look differently, they are interconnected, because all creatur…" at bounding box center [423, 262] width 542 height 30
radio input "true"
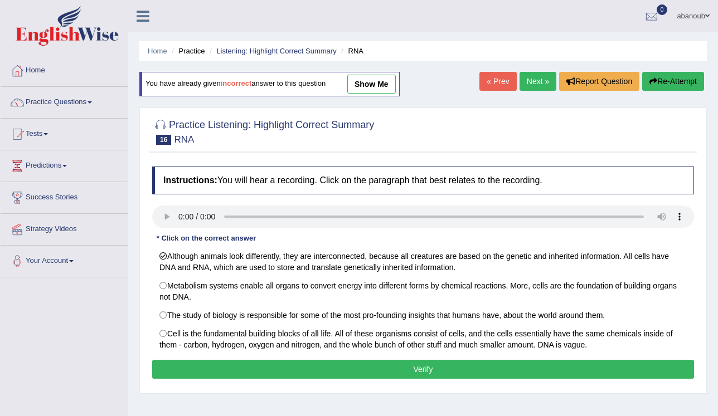
click at [245, 363] on button "Verify" at bounding box center [423, 369] width 542 height 19
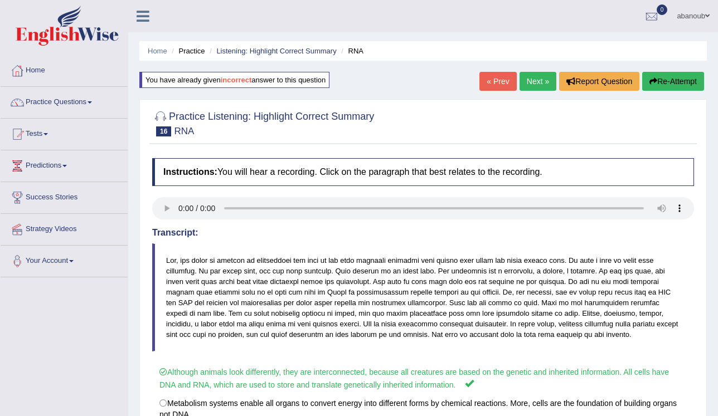
click at [665, 76] on button "Re-Attempt" at bounding box center [673, 81] width 62 height 19
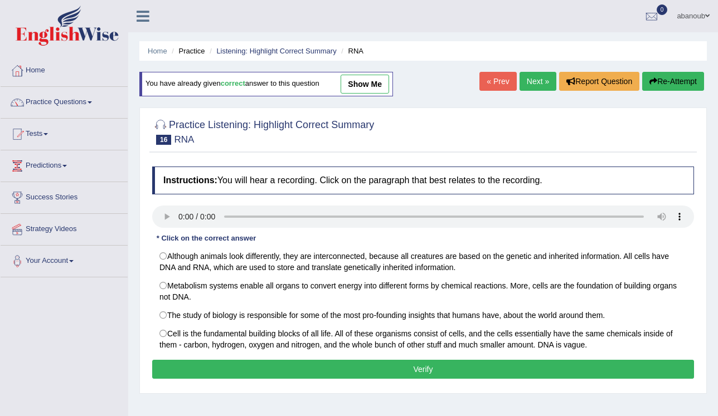
click at [546, 81] on link "Next »" at bounding box center [537, 81] width 37 height 19
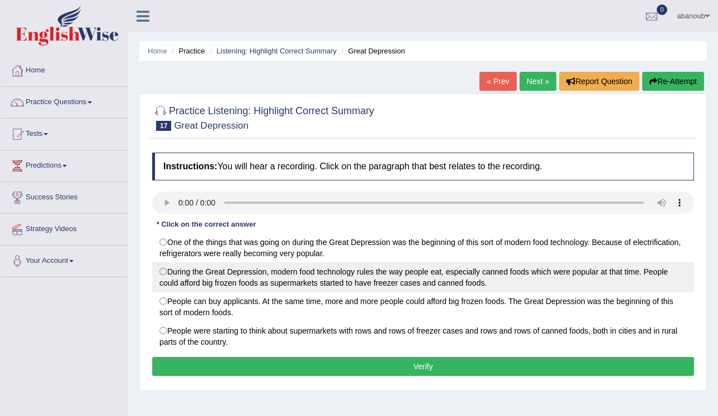
click at [456, 281] on label "During the Great Depression, modern food technology rules the way people eat, e…" at bounding box center [423, 277] width 542 height 30
radio input "true"
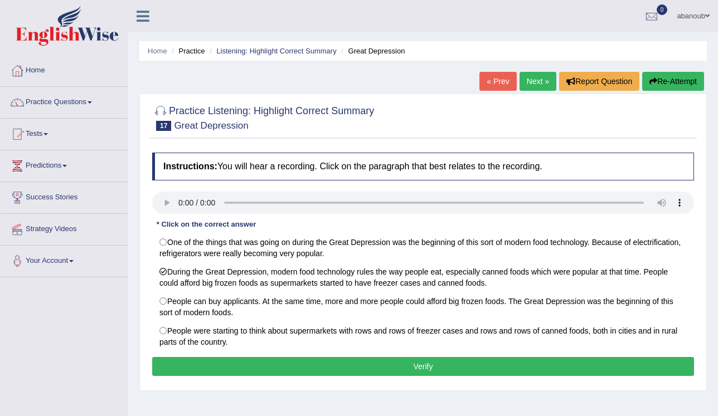
click at [444, 369] on button "Verify" at bounding box center [423, 366] width 542 height 19
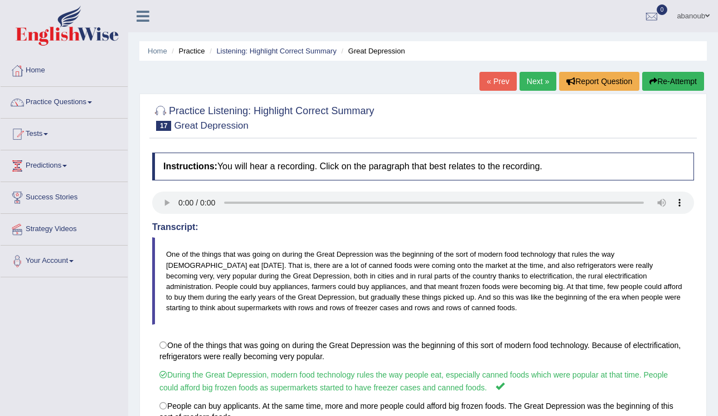
click at [539, 85] on link "Next »" at bounding box center [537, 81] width 37 height 19
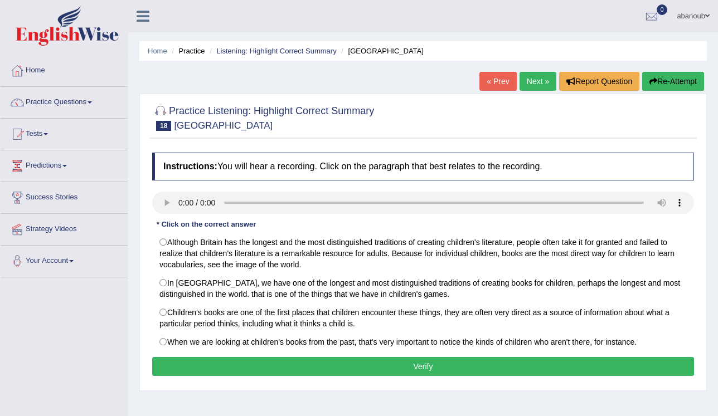
click at [488, 79] on link "« Prev" at bounding box center [497, 81] width 37 height 19
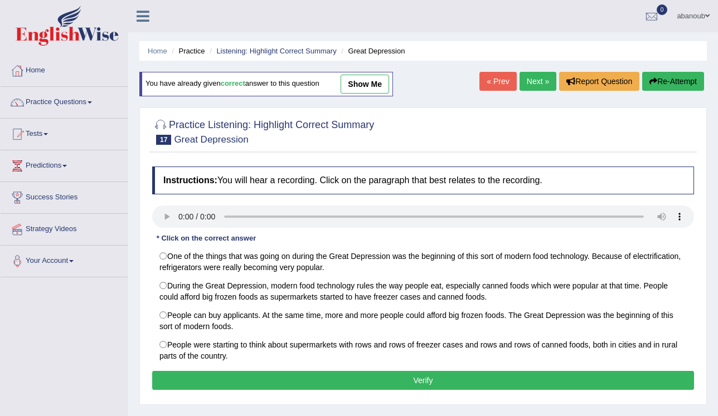
click at [364, 90] on link "show me" at bounding box center [364, 84] width 48 height 19
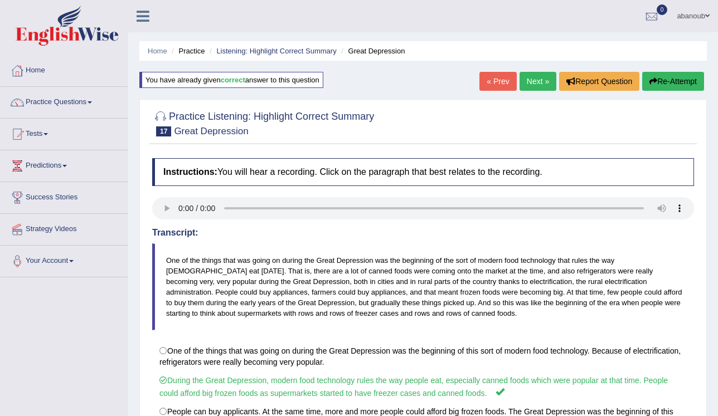
click at [484, 80] on link "« Prev" at bounding box center [497, 81] width 37 height 19
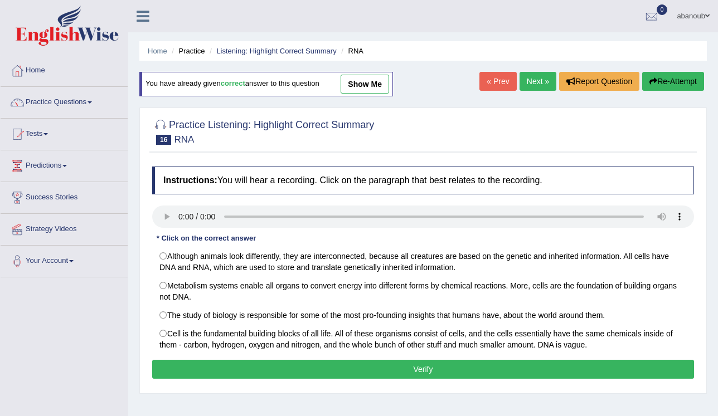
click at [354, 78] on link "show me" at bounding box center [364, 84] width 48 height 19
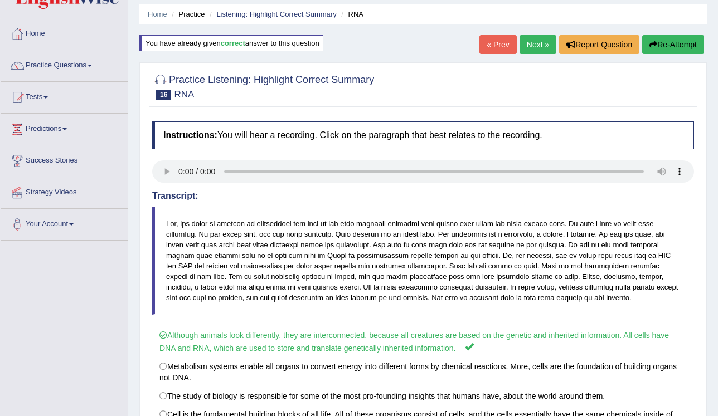
scroll to position [35, 0]
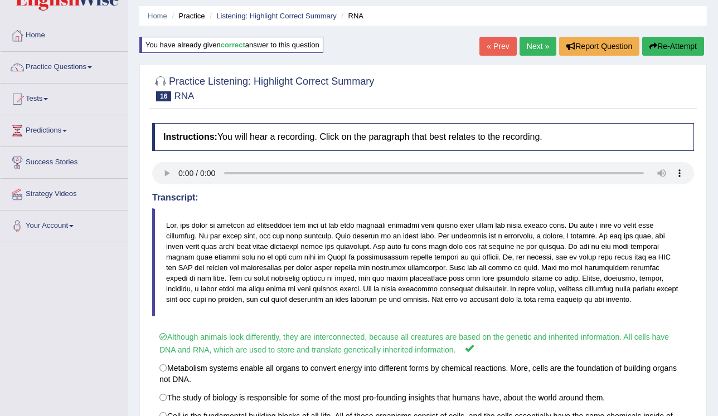
click at [488, 44] on link "« Prev" at bounding box center [497, 46] width 37 height 19
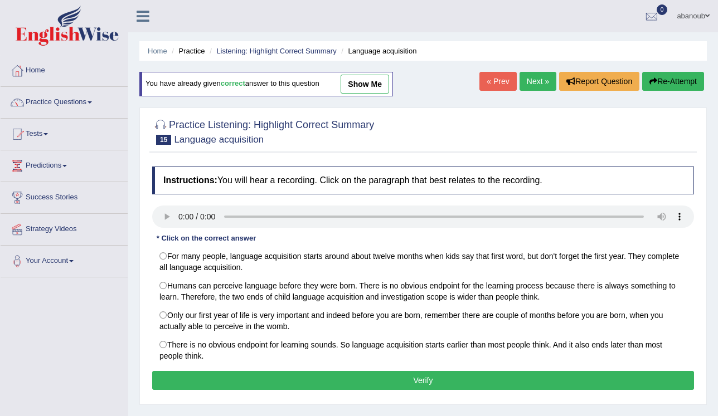
click at [357, 90] on link "show me" at bounding box center [364, 84] width 48 height 19
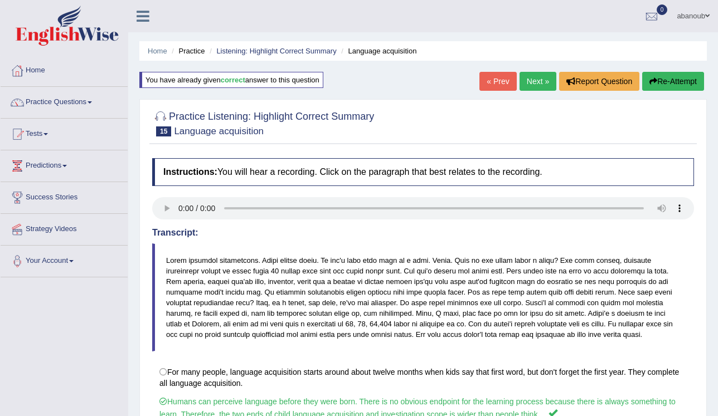
click at [486, 72] on link "« Prev" at bounding box center [497, 81] width 37 height 19
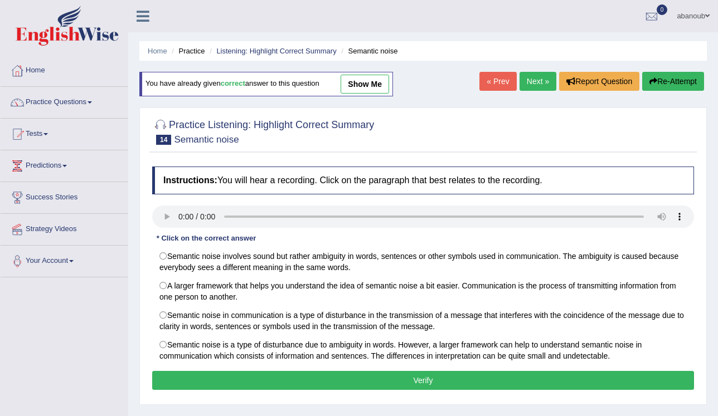
click at [379, 86] on link "show me" at bounding box center [364, 84] width 48 height 19
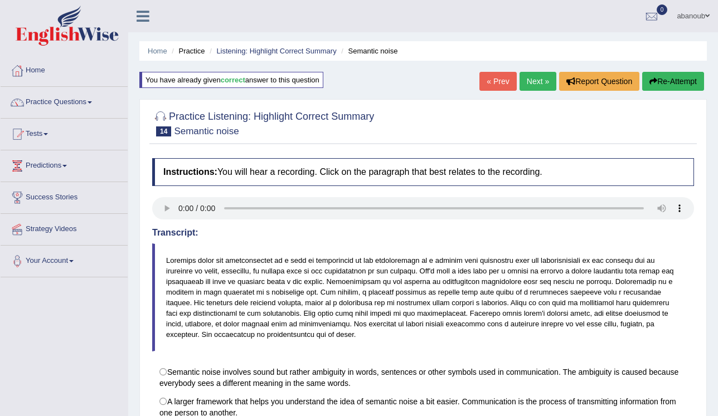
click at [512, 74] on link "« Prev" at bounding box center [497, 81] width 37 height 19
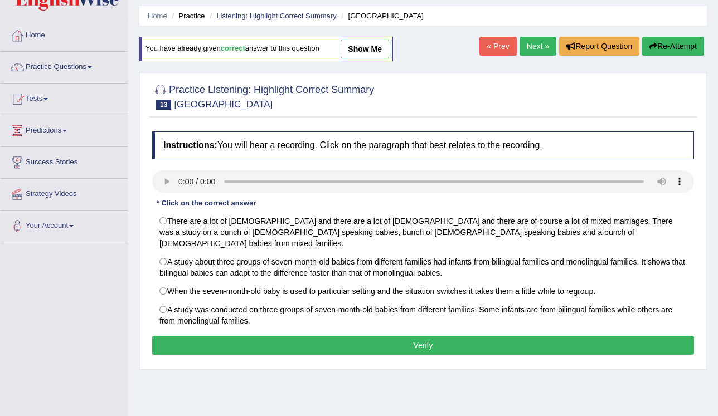
scroll to position [35, 0]
click at [349, 45] on link "show me" at bounding box center [364, 49] width 48 height 19
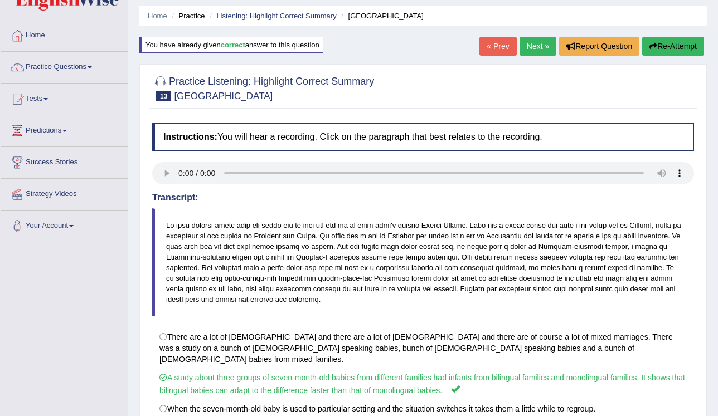
click at [492, 42] on link "« Prev" at bounding box center [497, 46] width 37 height 19
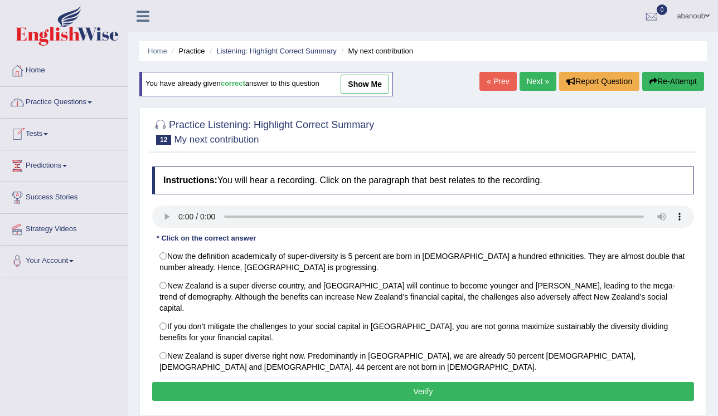
click at [80, 100] on link "Practice Questions" at bounding box center [64, 101] width 127 height 28
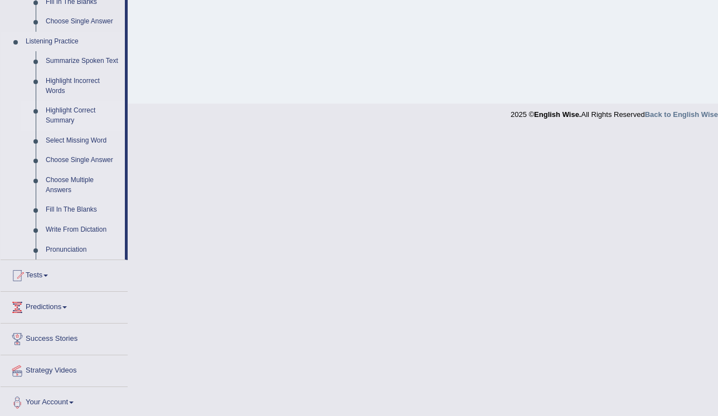
scroll to position [456, 0]
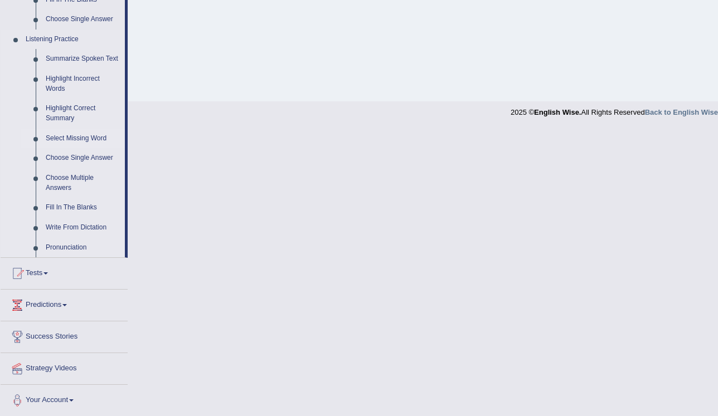
click at [58, 136] on link "Select Missing Word" at bounding box center [83, 139] width 84 height 20
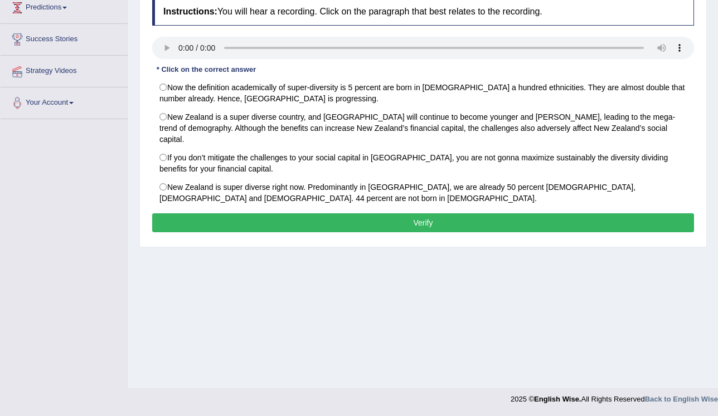
scroll to position [169, 0]
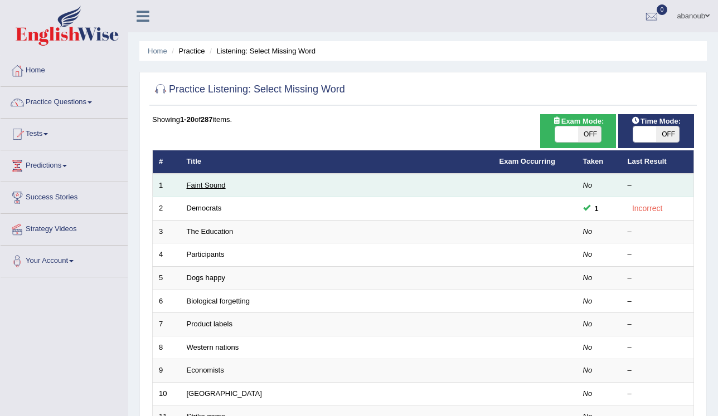
click at [196, 182] on link "Faint Sound" at bounding box center [206, 185] width 39 height 8
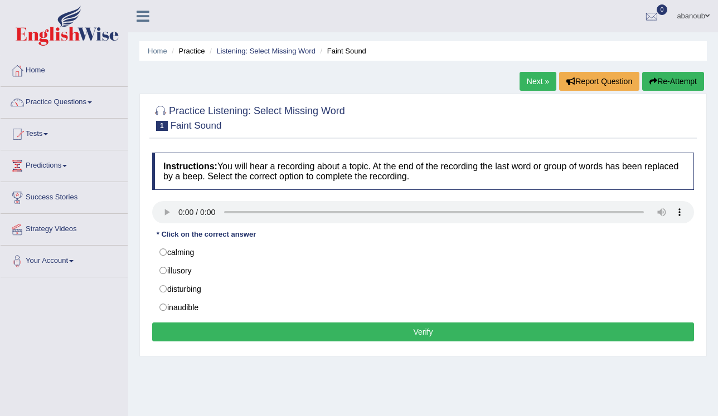
drag, startPoint x: 153, startPoint y: 294, endPoint x: 147, endPoint y: 304, distance: 11.0
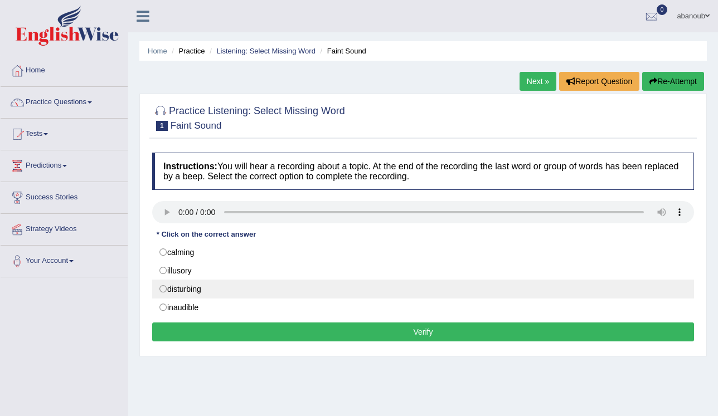
click at [167, 283] on label "disturbing" at bounding box center [423, 289] width 542 height 19
radio input "true"
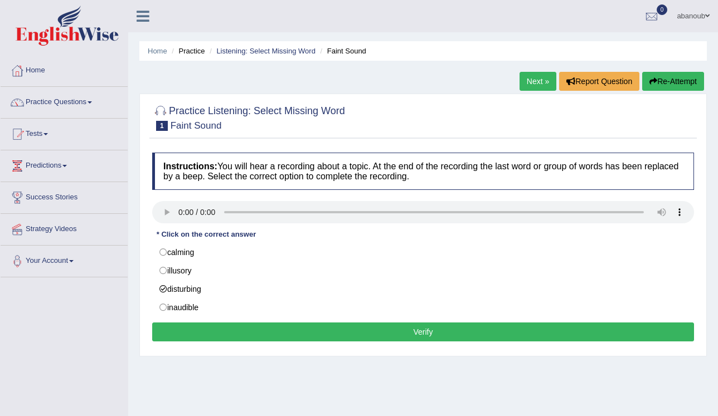
click at [209, 324] on button "Verify" at bounding box center [423, 332] width 542 height 19
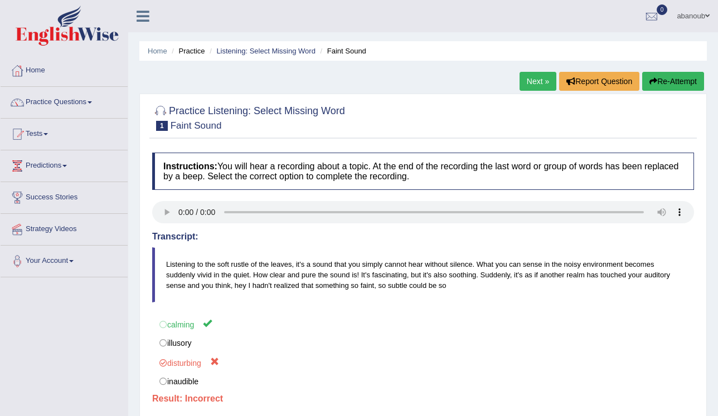
click at [661, 77] on button "Re-Attempt" at bounding box center [673, 81] width 62 height 19
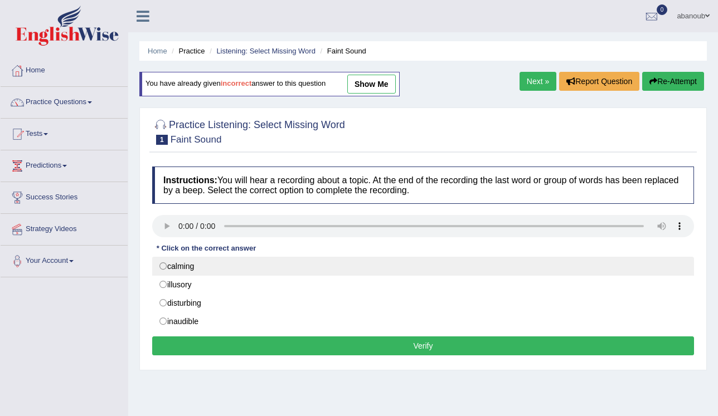
click at [167, 268] on label "calming" at bounding box center [423, 266] width 542 height 19
radio input "true"
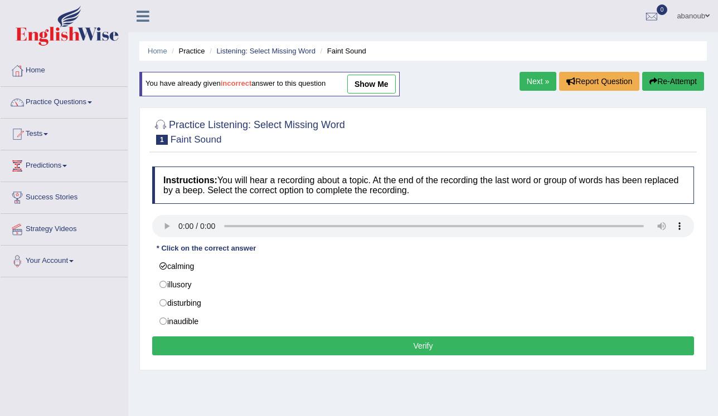
click at [512, 337] on button "Verify" at bounding box center [423, 346] width 542 height 19
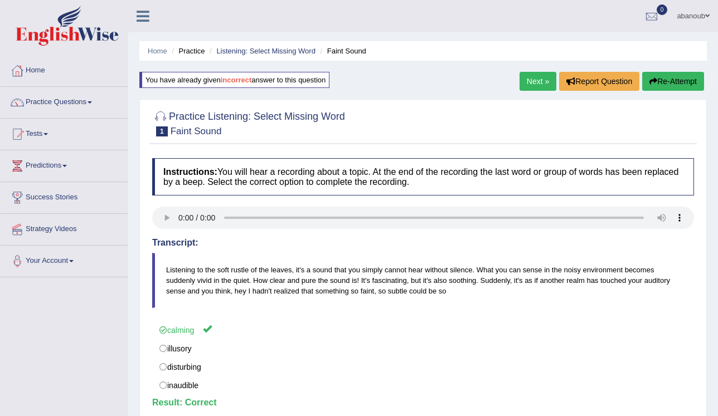
click at [536, 79] on link "Next »" at bounding box center [537, 81] width 37 height 19
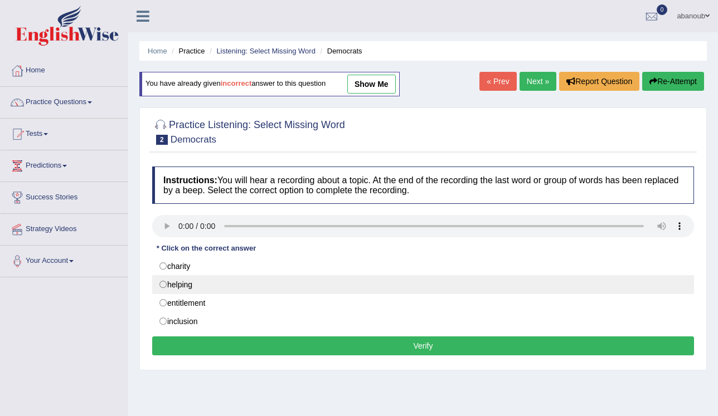
click at [242, 278] on label "helping" at bounding box center [423, 284] width 542 height 19
radio input "true"
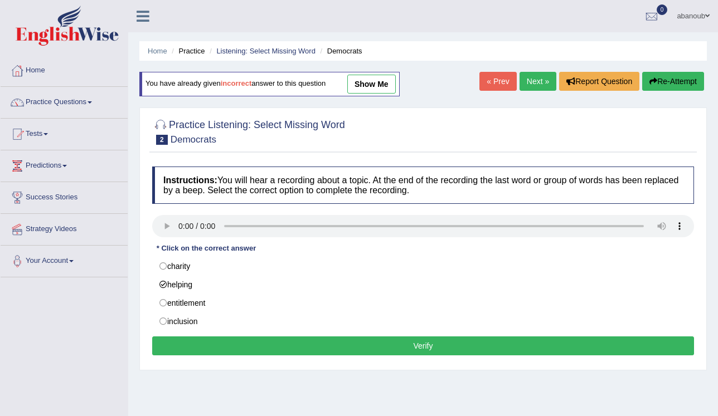
click at [272, 352] on button "Verify" at bounding box center [423, 346] width 542 height 19
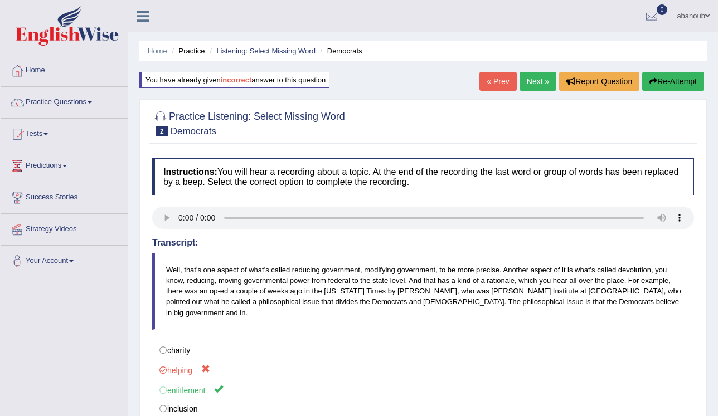
click at [669, 85] on button "Re-Attempt" at bounding box center [673, 81] width 62 height 19
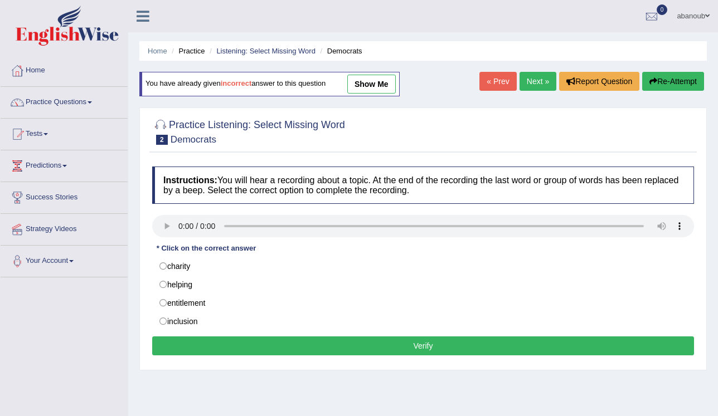
click at [547, 78] on link "Next »" at bounding box center [537, 81] width 37 height 19
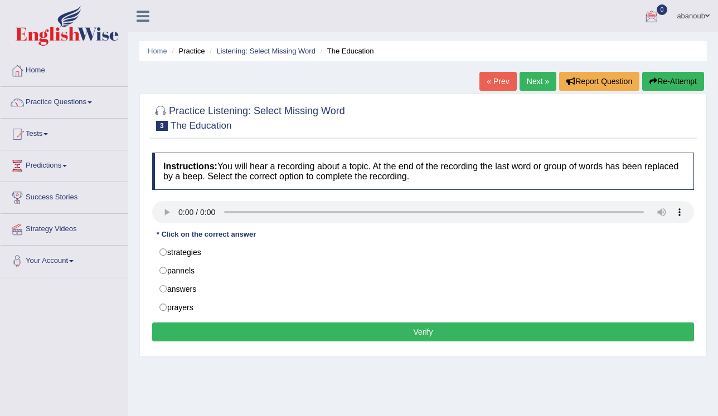
click at [502, 82] on link "« Prev" at bounding box center [497, 81] width 37 height 19
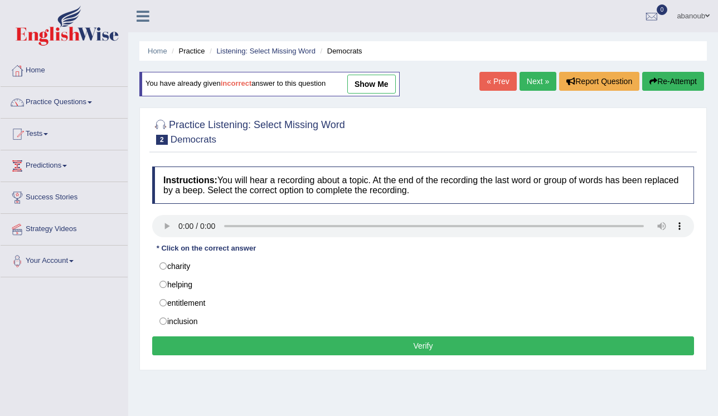
click at [362, 86] on link "show me" at bounding box center [371, 84] width 48 height 19
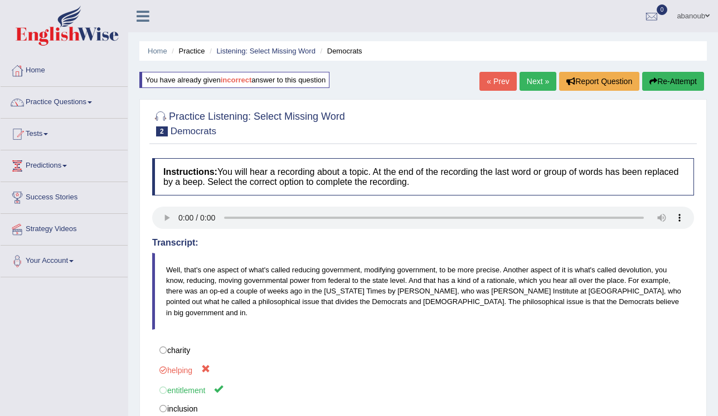
click at [544, 78] on link "Next »" at bounding box center [537, 81] width 37 height 19
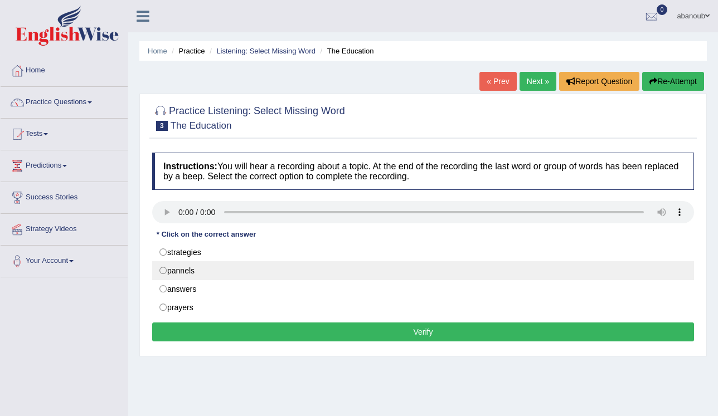
click at [172, 274] on label "pannels" at bounding box center [423, 270] width 542 height 19
radio input "true"
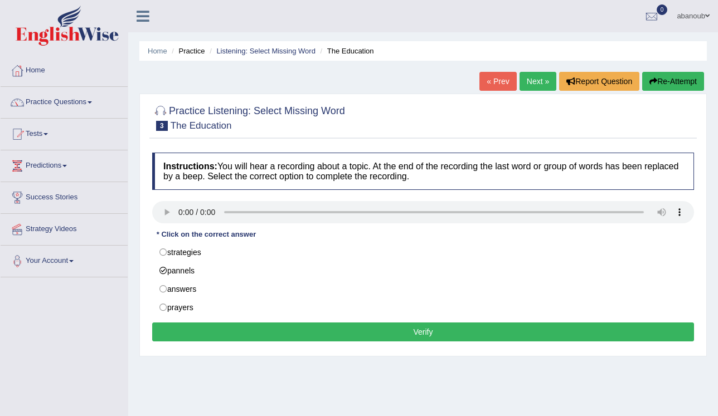
click at [215, 330] on button "Verify" at bounding box center [423, 332] width 542 height 19
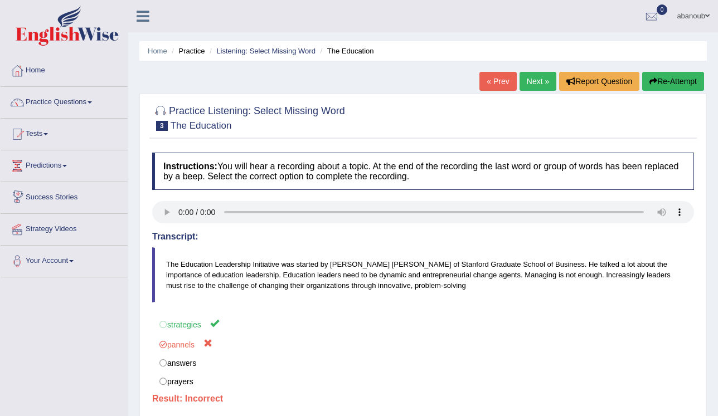
click at [543, 77] on link "Next »" at bounding box center [537, 81] width 37 height 19
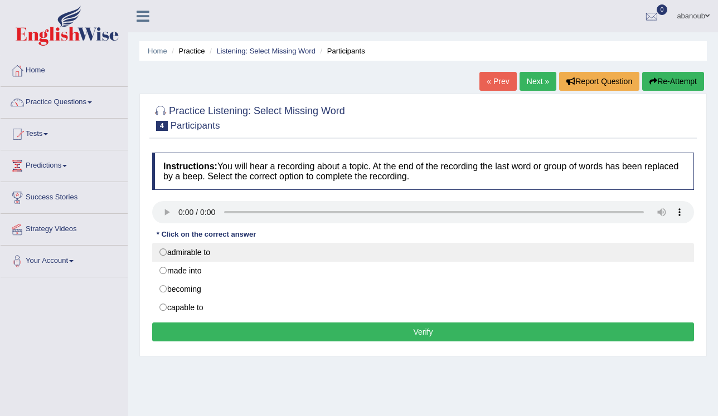
click at [216, 256] on label "admirable to" at bounding box center [423, 252] width 542 height 19
radio input "true"
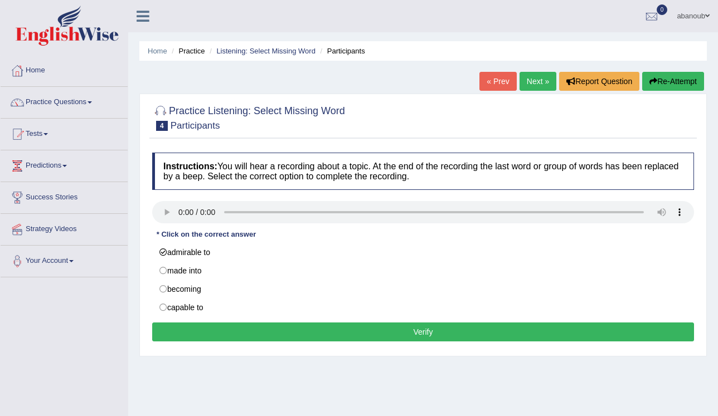
click at [240, 325] on button "Verify" at bounding box center [423, 332] width 542 height 19
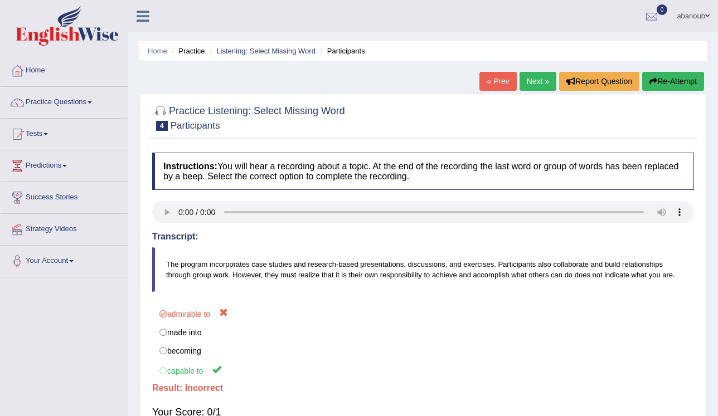
click at [673, 75] on button "Re-Attempt" at bounding box center [673, 81] width 62 height 19
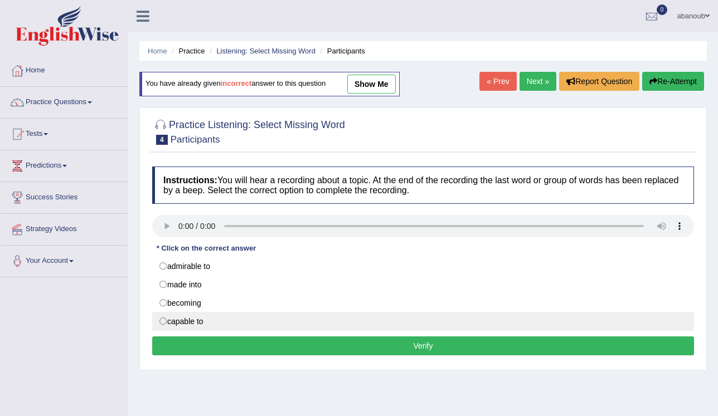
click at [201, 319] on label "capable to" at bounding box center [423, 321] width 542 height 19
radio input "true"
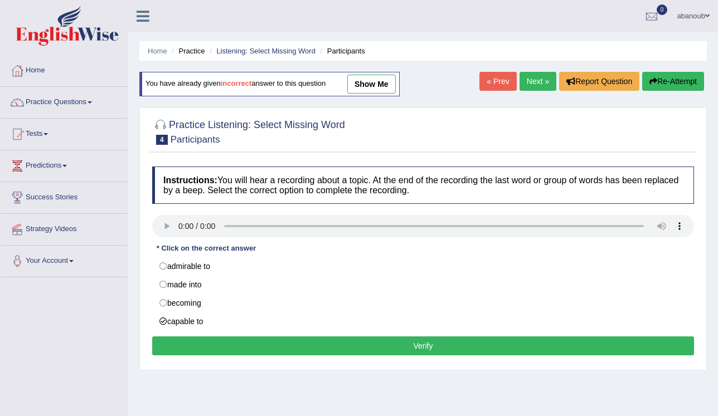
click at [223, 339] on button "Verify" at bounding box center [423, 346] width 542 height 19
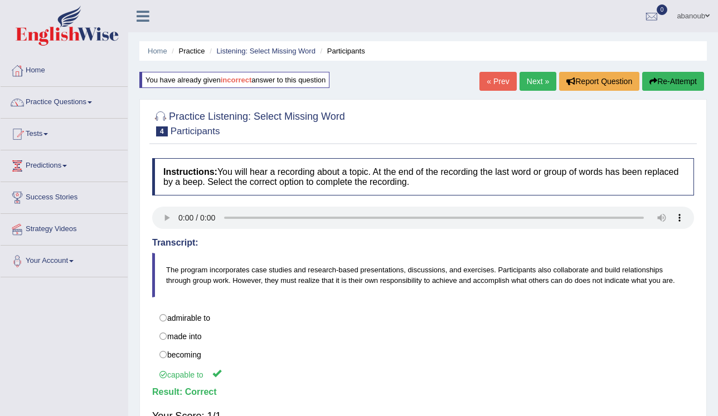
click at [539, 87] on link "Next »" at bounding box center [537, 81] width 37 height 19
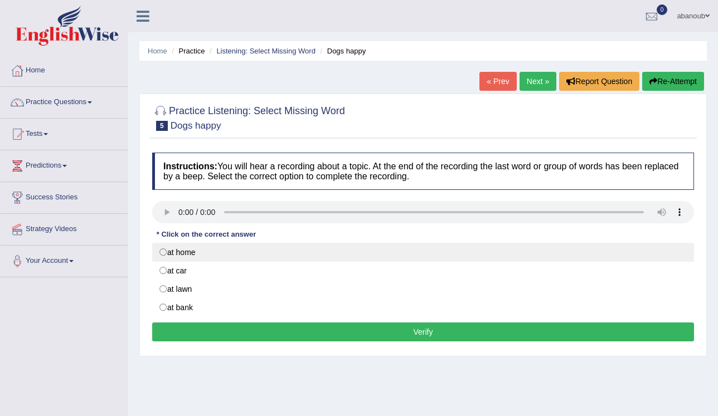
click at [189, 253] on label "at home" at bounding box center [423, 252] width 542 height 19
radio input "true"
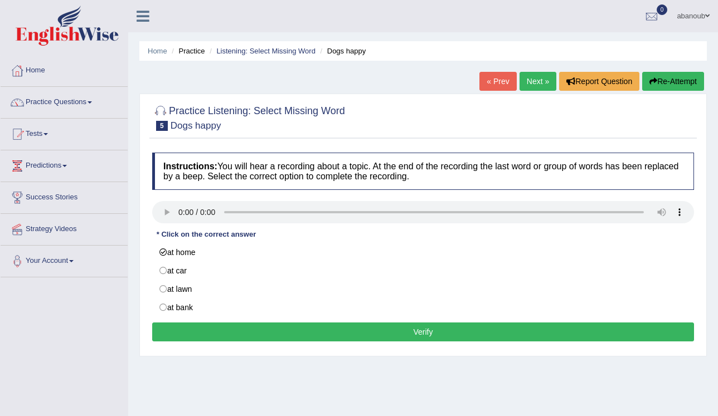
click at [270, 328] on button "Verify" at bounding box center [423, 332] width 542 height 19
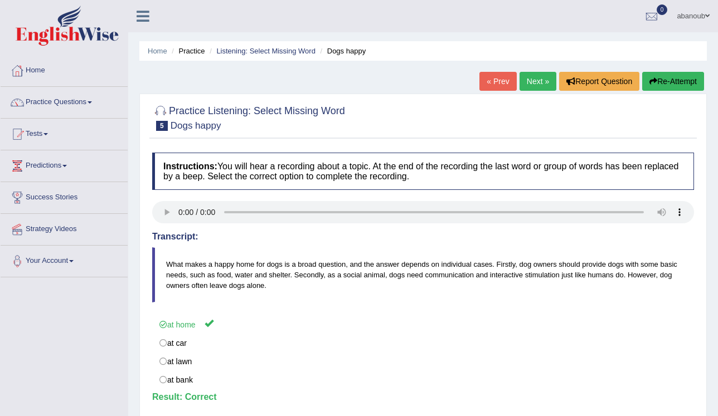
click at [543, 86] on link "Next »" at bounding box center [537, 81] width 37 height 19
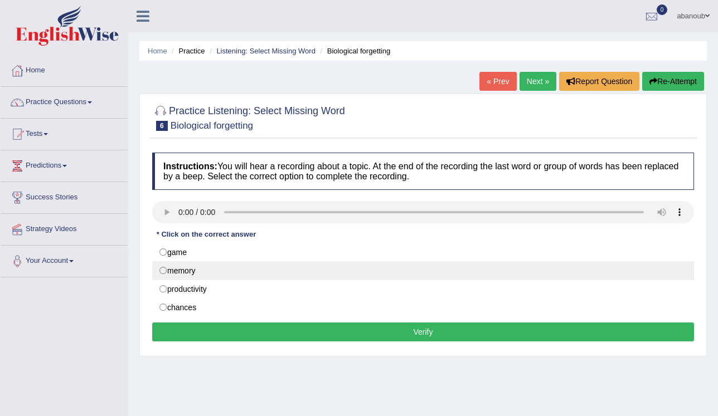
click at [383, 264] on label "memory" at bounding box center [423, 270] width 542 height 19
radio input "true"
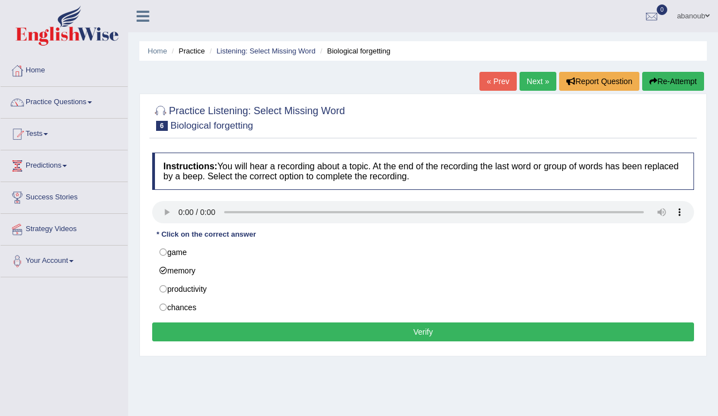
click at [482, 328] on button "Verify" at bounding box center [423, 332] width 542 height 19
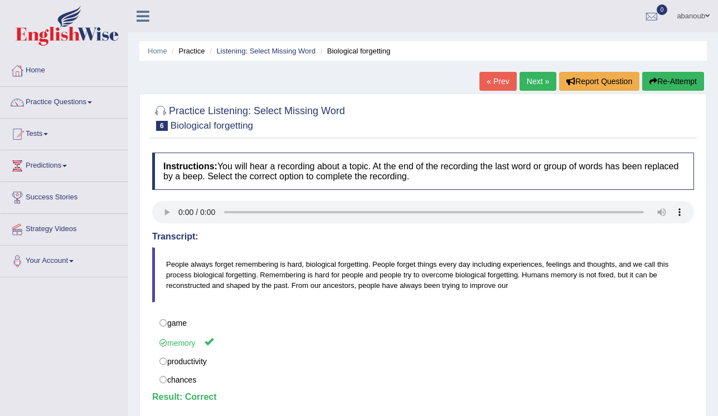
click at [533, 89] on link "Next »" at bounding box center [537, 81] width 37 height 19
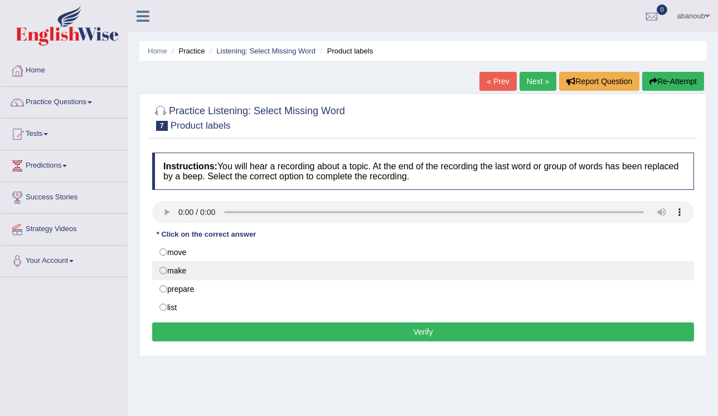
click at [207, 272] on label "make" at bounding box center [423, 270] width 542 height 19
radio input "true"
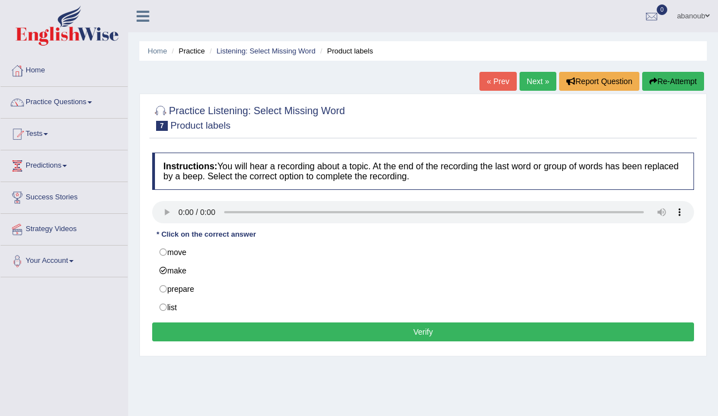
click at [258, 328] on button "Verify" at bounding box center [423, 332] width 542 height 19
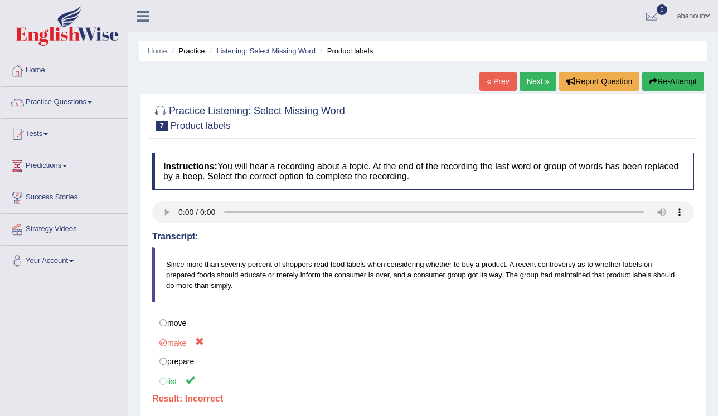
click at [538, 85] on link "Next »" at bounding box center [537, 81] width 37 height 19
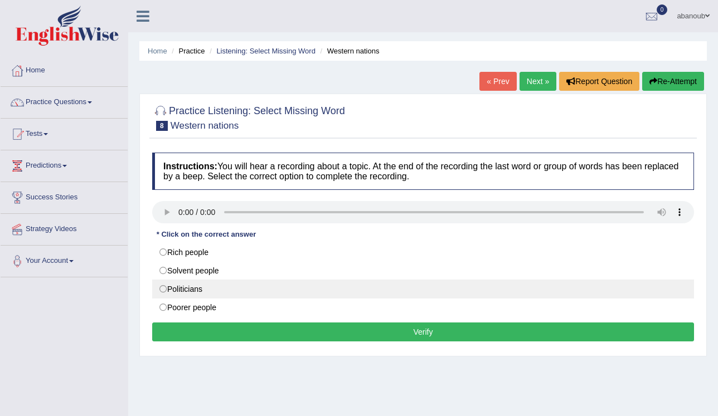
click at [203, 285] on label "Politicians" at bounding box center [423, 289] width 542 height 19
radio input "true"
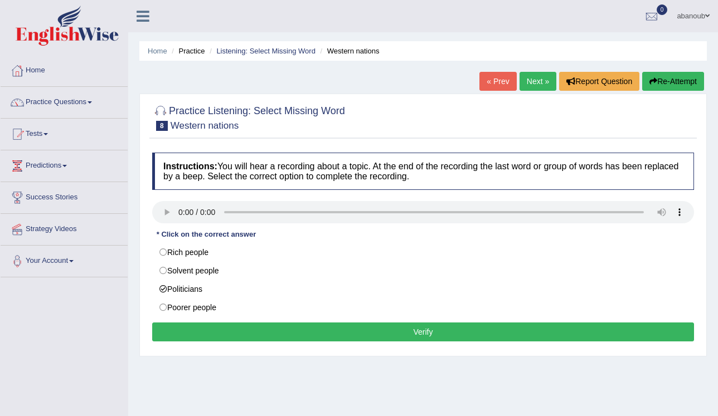
click at [227, 325] on button "Verify" at bounding box center [423, 332] width 542 height 19
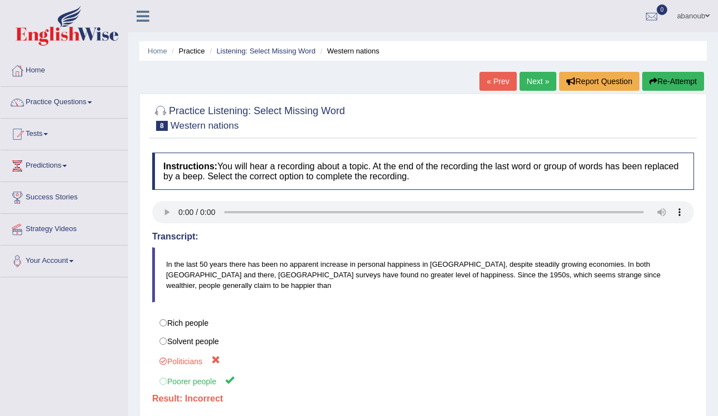
click at [678, 77] on button "Re-Attempt" at bounding box center [673, 81] width 62 height 19
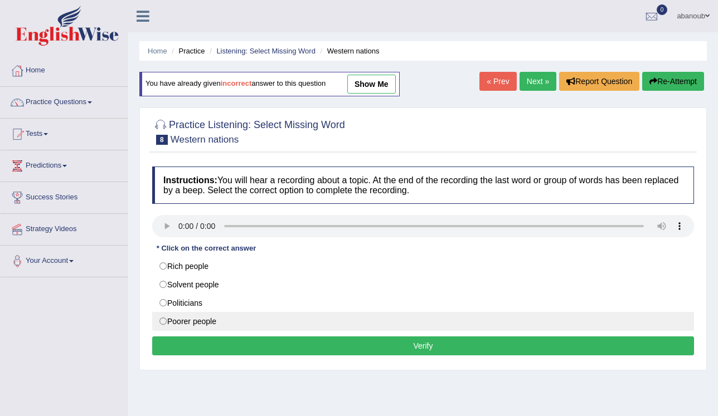
click at [181, 327] on label "Poorer people" at bounding box center [423, 321] width 542 height 19
radio input "true"
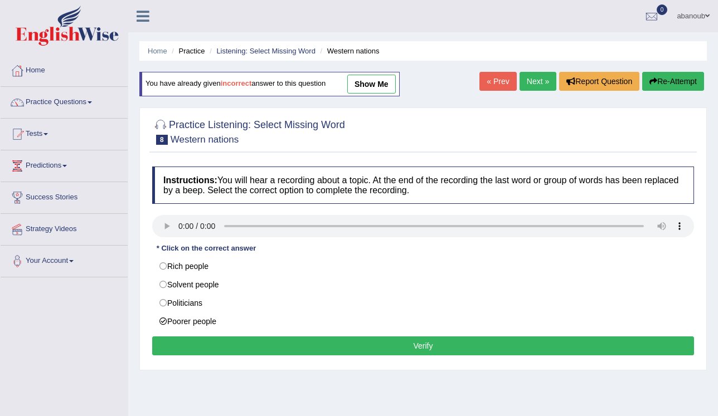
click at [225, 347] on button "Verify" at bounding box center [423, 346] width 542 height 19
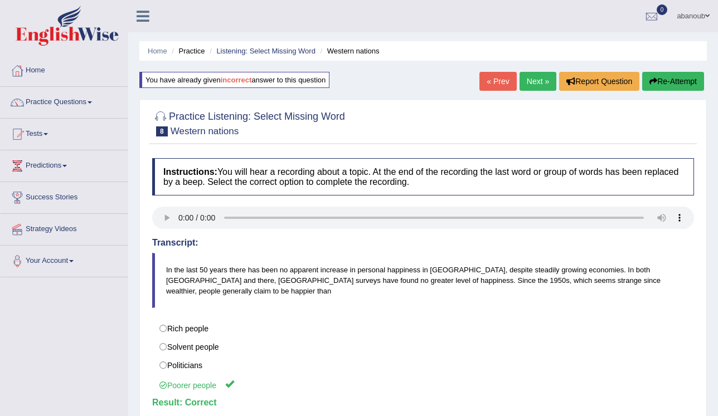
click at [537, 85] on link "Next »" at bounding box center [537, 81] width 37 height 19
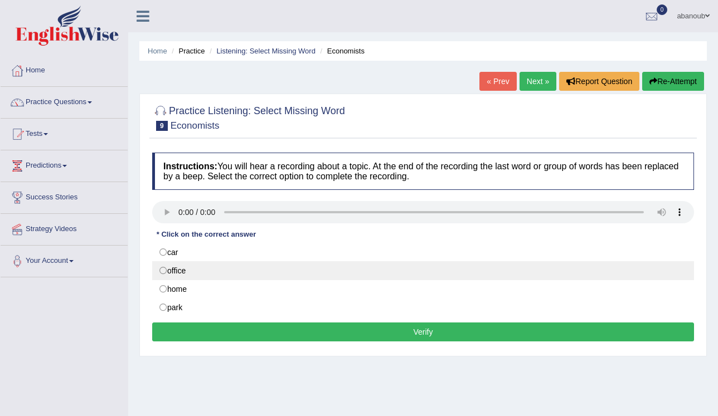
click at [195, 271] on label "office" at bounding box center [423, 270] width 542 height 19
radio input "true"
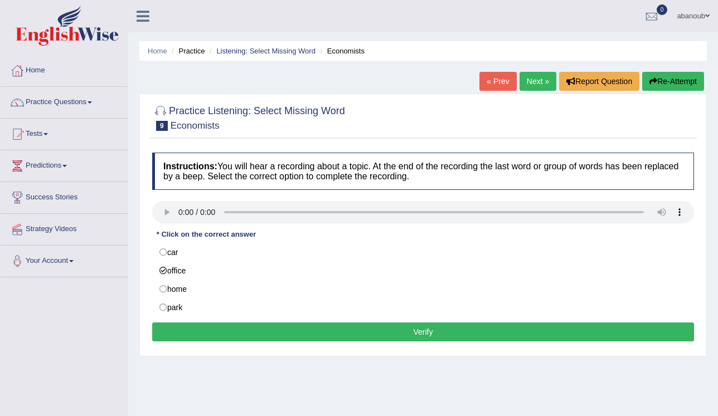
click at [228, 337] on button "Verify" at bounding box center [423, 332] width 542 height 19
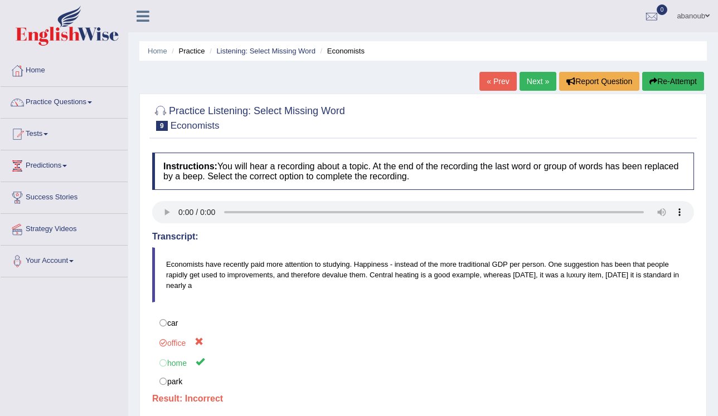
click at [531, 78] on link "Next »" at bounding box center [537, 81] width 37 height 19
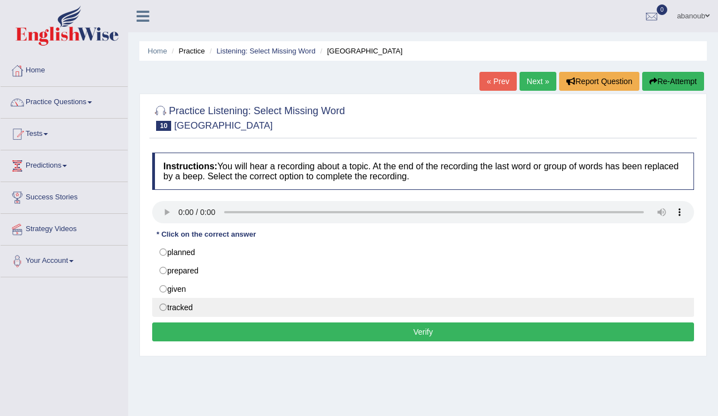
click at [181, 302] on label "tracked" at bounding box center [423, 307] width 542 height 19
radio input "true"
click at [202, 330] on button "Verify" at bounding box center [423, 332] width 542 height 19
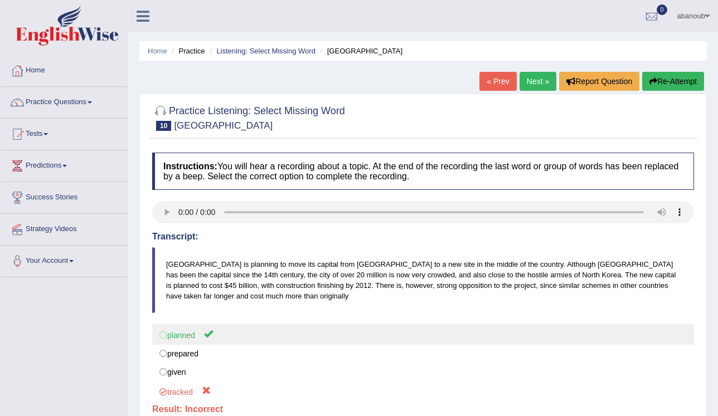
click at [191, 334] on label "planned" at bounding box center [423, 334] width 542 height 21
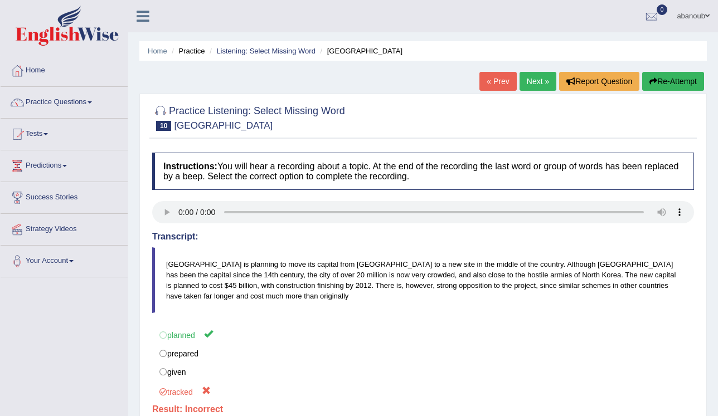
click at [664, 81] on button "Re-Attempt" at bounding box center [673, 81] width 62 height 19
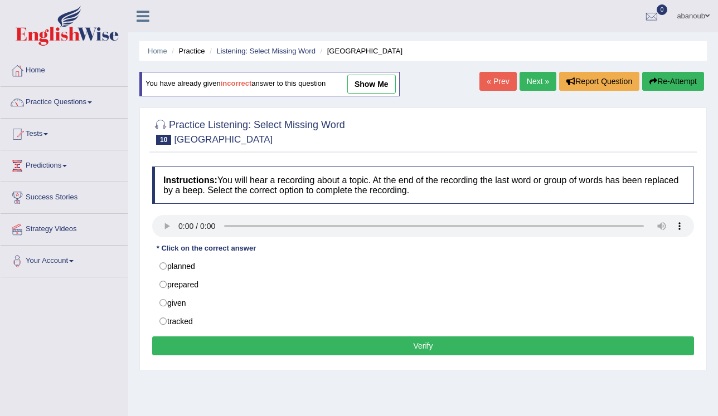
click at [184, 267] on label "planned" at bounding box center [423, 266] width 542 height 19
radio input "true"
click at [215, 339] on button "Verify" at bounding box center [423, 346] width 542 height 19
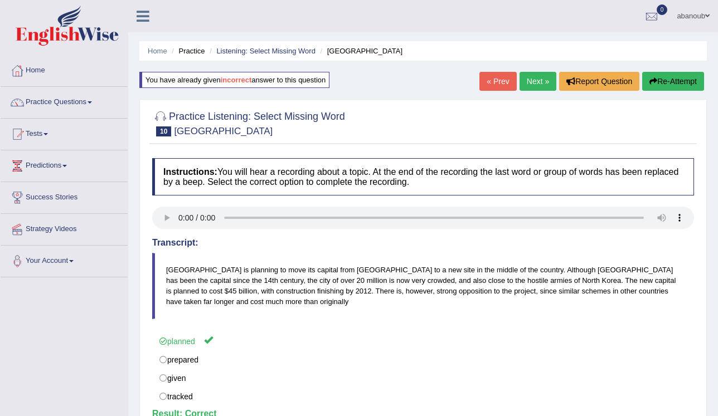
click at [526, 85] on link "Next »" at bounding box center [537, 81] width 37 height 19
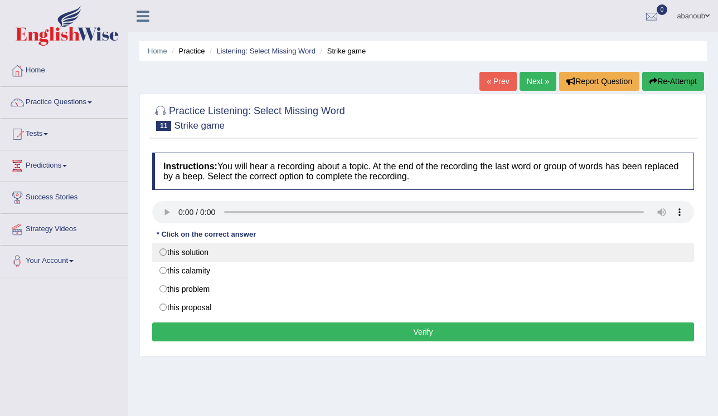
click at [172, 246] on label "this solution" at bounding box center [423, 252] width 542 height 19
radio input "true"
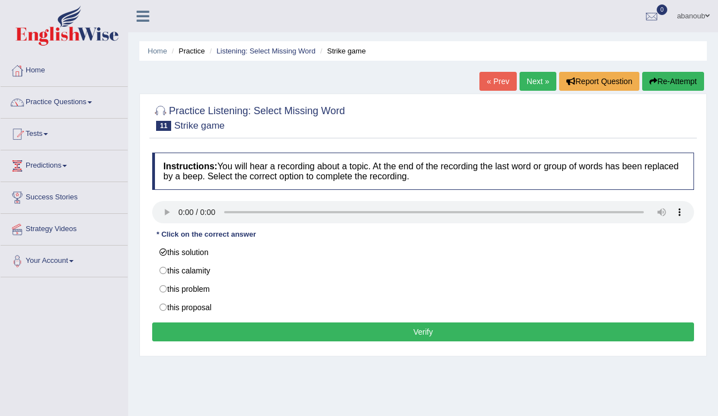
click at [239, 326] on button "Verify" at bounding box center [423, 332] width 542 height 19
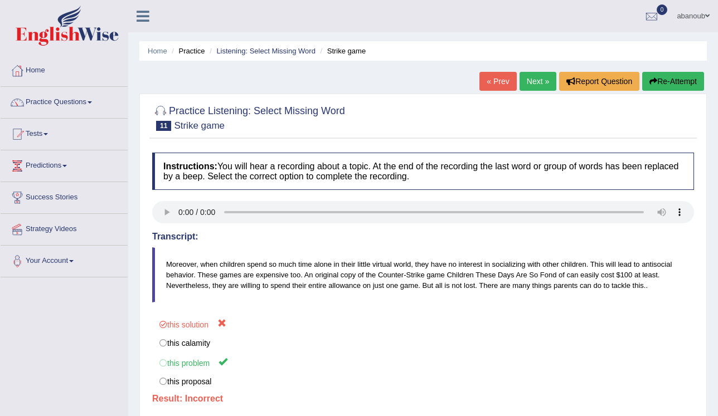
click at [649, 77] on icon "button" at bounding box center [653, 81] width 8 height 8
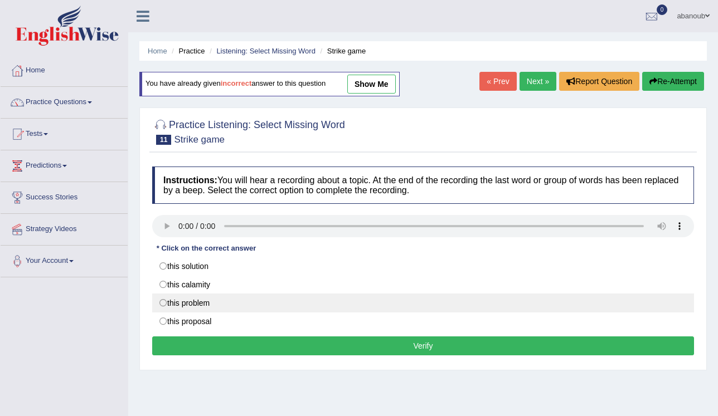
click at [197, 301] on label "this problem" at bounding box center [423, 303] width 542 height 19
radio input "true"
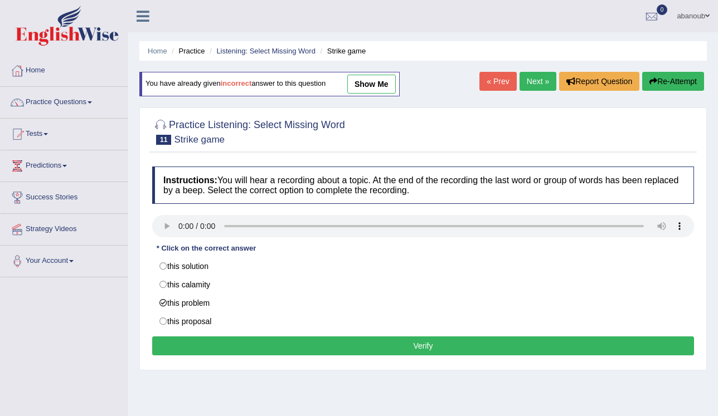
click at [233, 344] on button "Verify" at bounding box center [423, 346] width 542 height 19
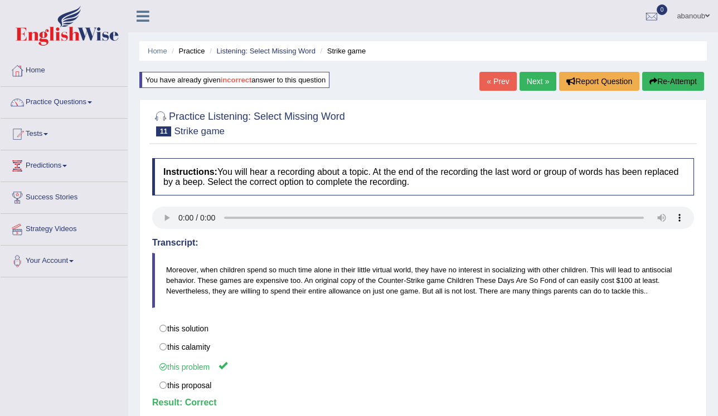
click at [537, 86] on link "Next »" at bounding box center [537, 81] width 37 height 19
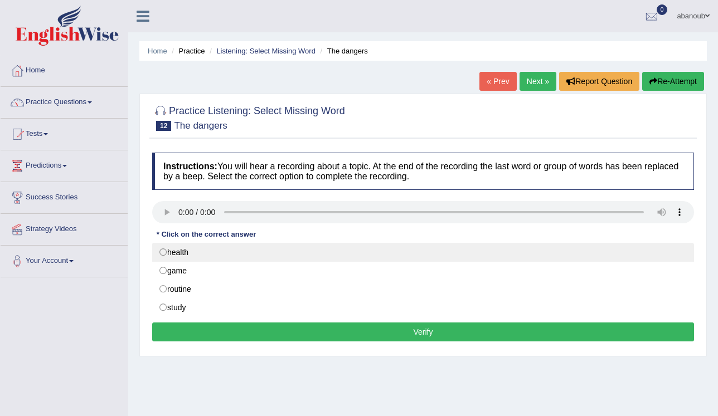
click at [207, 253] on label "health" at bounding box center [423, 252] width 542 height 19
radio input "true"
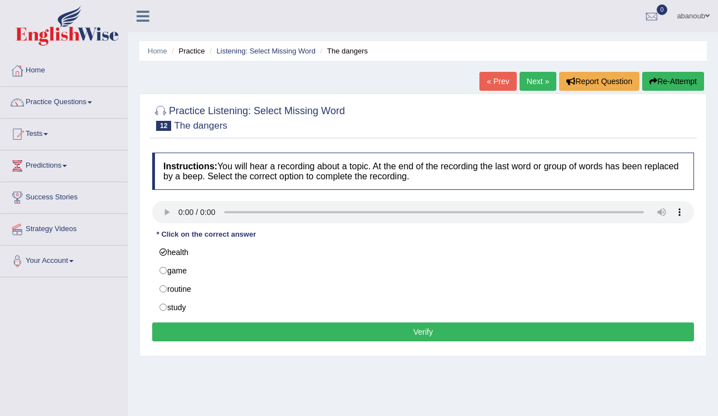
click at [218, 326] on button "Verify" at bounding box center [423, 332] width 542 height 19
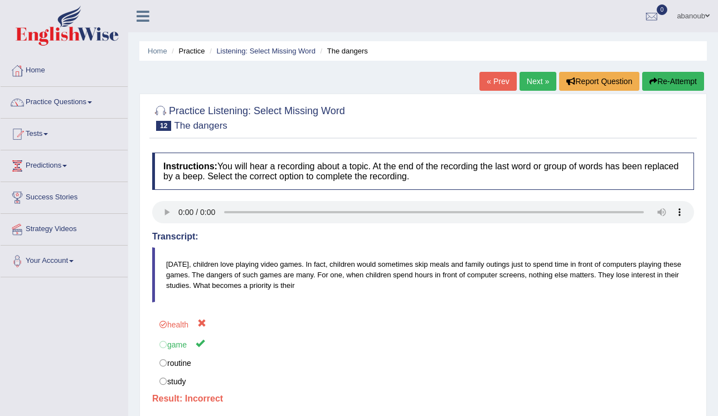
click at [657, 73] on button "Re-Attempt" at bounding box center [673, 81] width 62 height 19
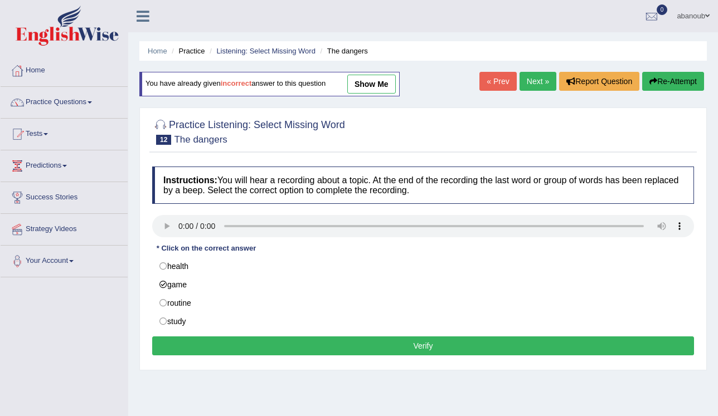
click at [237, 337] on button "Verify" at bounding box center [423, 346] width 542 height 19
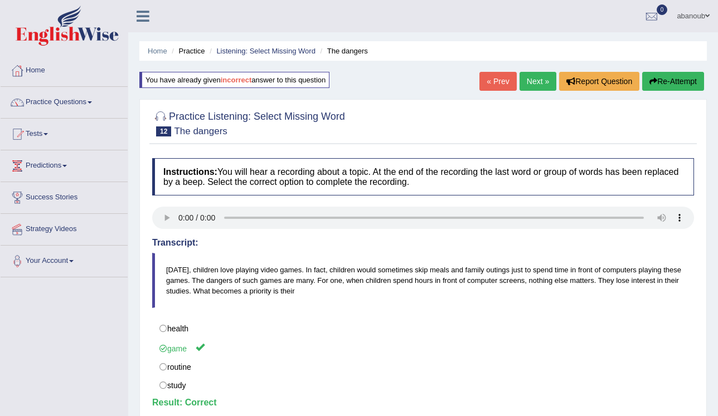
click at [543, 87] on link "Next »" at bounding box center [537, 81] width 37 height 19
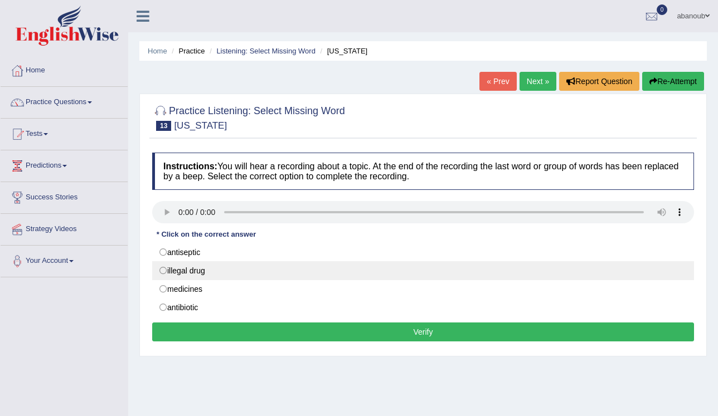
click at [184, 270] on label "illegal drug" at bounding box center [423, 270] width 542 height 19
radio input "true"
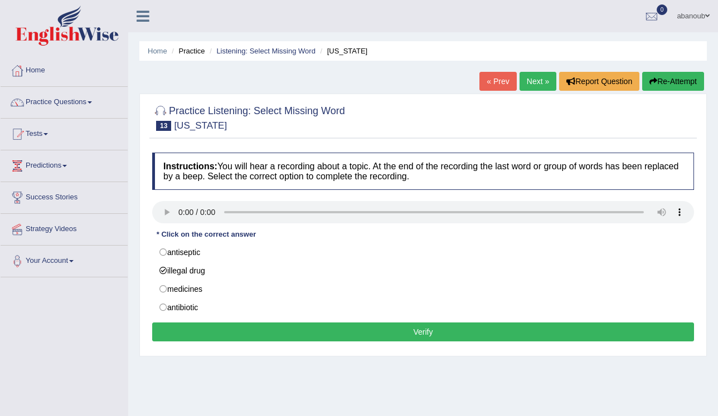
click at [222, 334] on button "Verify" at bounding box center [423, 332] width 542 height 19
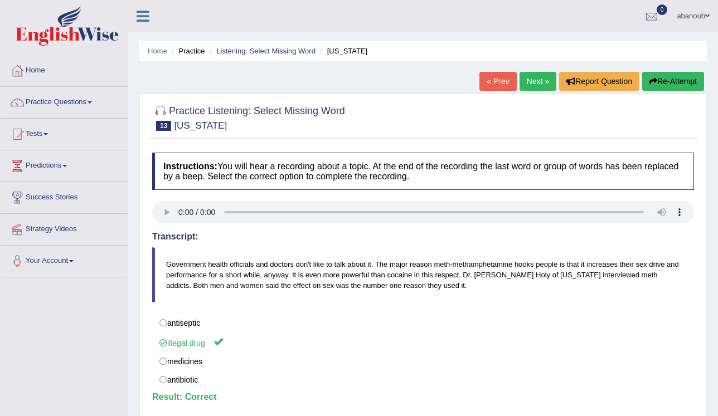
click at [536, 83] on link "Next »" at bounding box center [537, 81] width 37 height 19
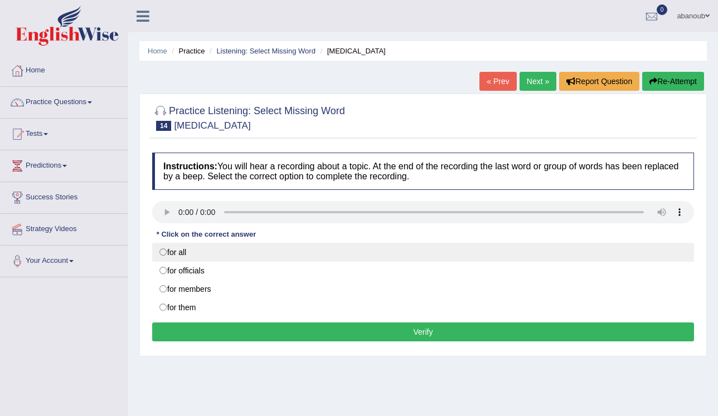
click at [172, 256] on label "for all" at bounding box center [423, 252] width 542 height 19
radio input "true"
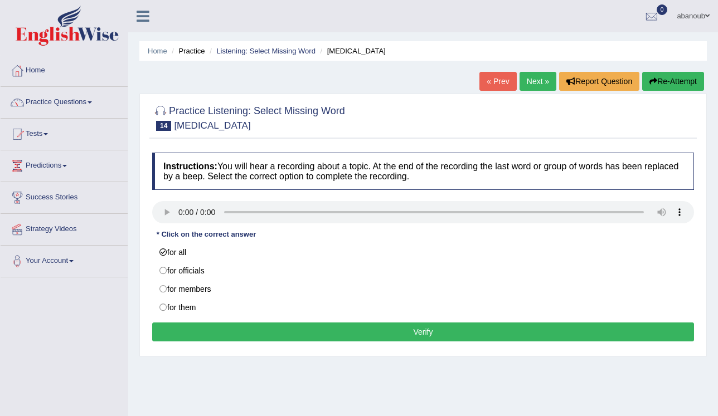
click at [206, 330] on button "Verify" at bounding box center [423, 332] width 542 height 19
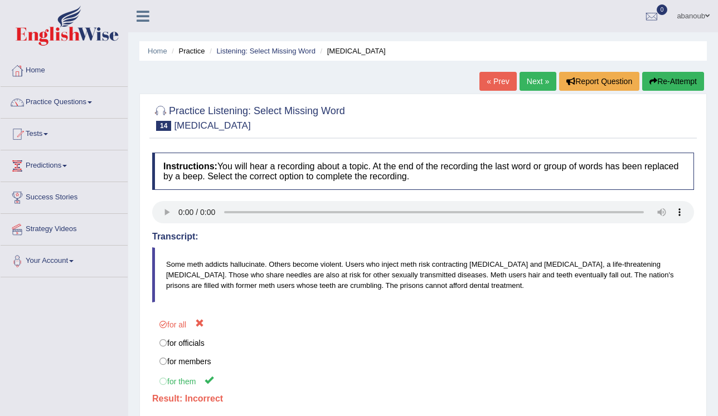
click at [649, 86] on button "Re-Attempt" at bounding box center [673, 81] width 62 height 19
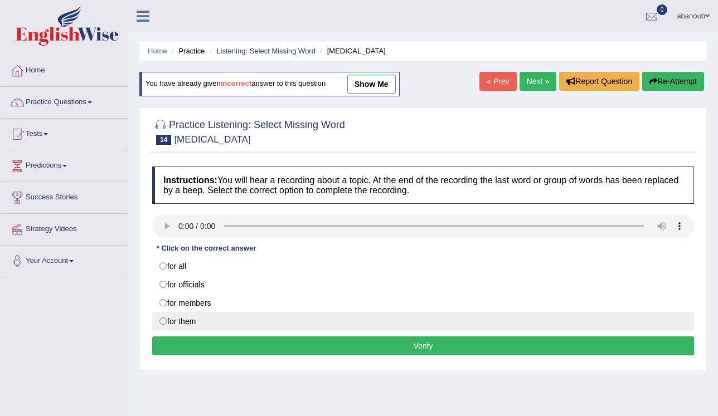
click at [187, 319] on label "for them" at bounding box center [423, 321] width 542 height 19
radio input "true"
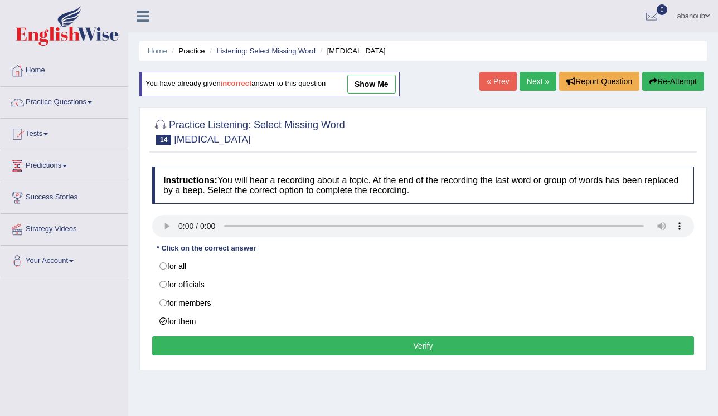
click at [304, 340] on button "Verify" at bounding box center [423, 346] width 542 height 19
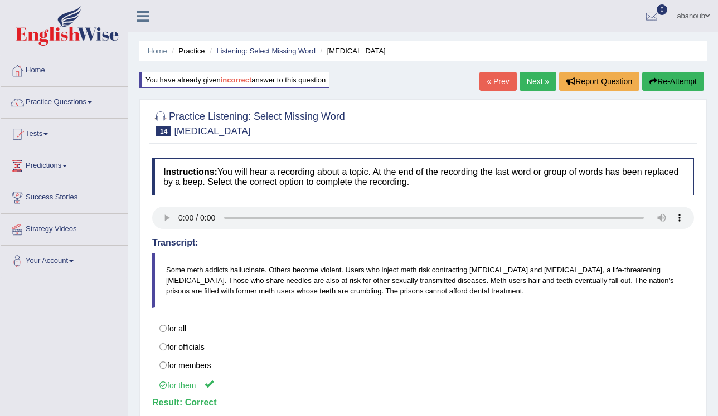
click at [534, 87] on link "Next »" at bounding box center [537, 81] width 37 height 19
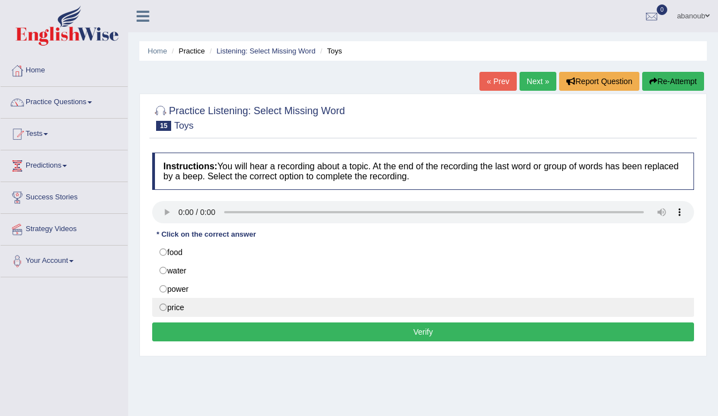
click at [181, 303] on label "price" at bounding box center [423, 307] width 542 height 19
radio input "true"
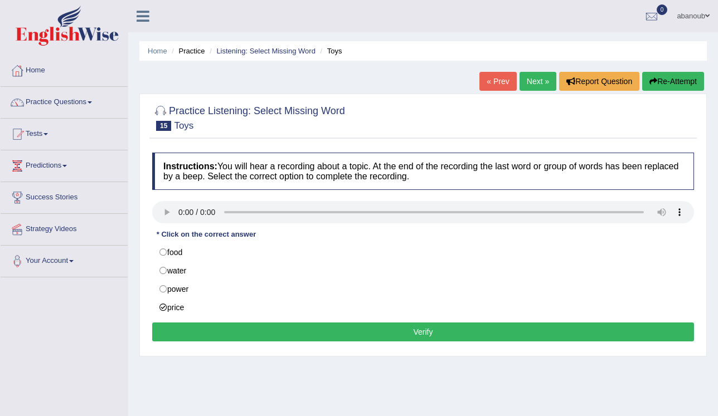
click at [203, 327] on button "Verify" at bounding box center [423, 332] width 542 height 19
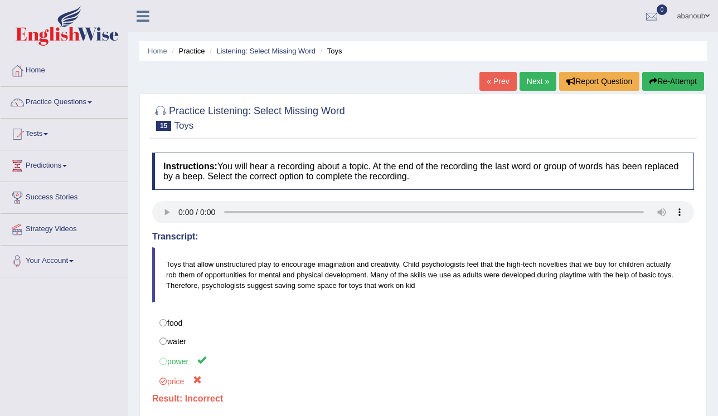
click at [657, 82] on button "Re-Attempt" at bounding box center [673, 81] width 62 height 19
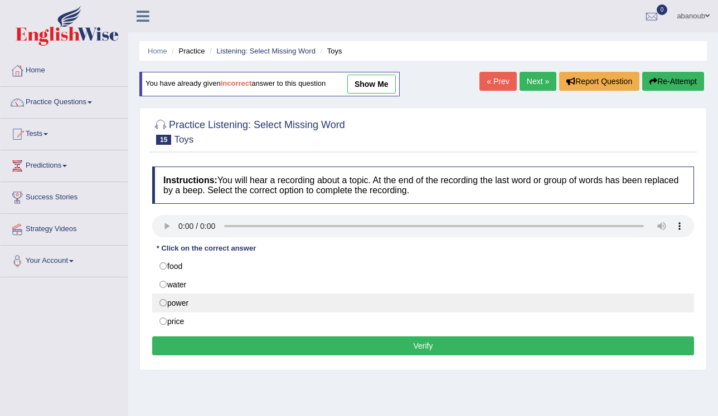
click at [185, 297] on label "power" at bounding box center [423, 303] width 542 height 19
radio input "true"
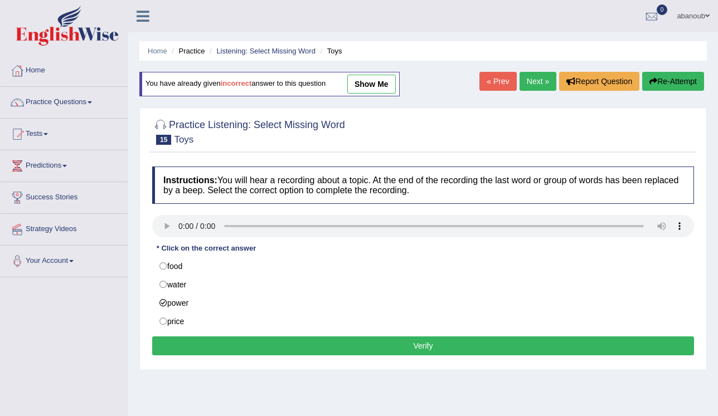
click at [227, 348] on button "Verify" at bounding box center [423, 346] width 542 height 19
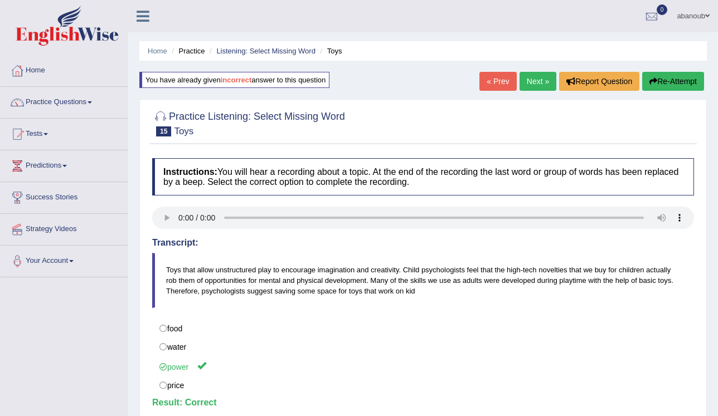
click at [537, 86] on link "Next »" at bounding box center [537, 81] width 37 height 19
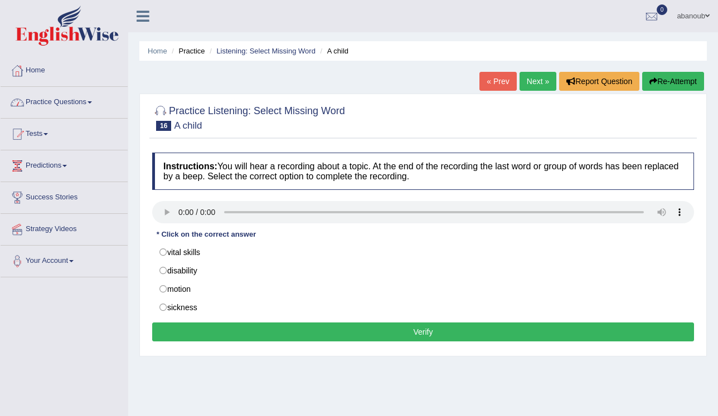
click at [94, 107] on link "Practice Questions" at bounding box center [64, 101] width 127 height 28
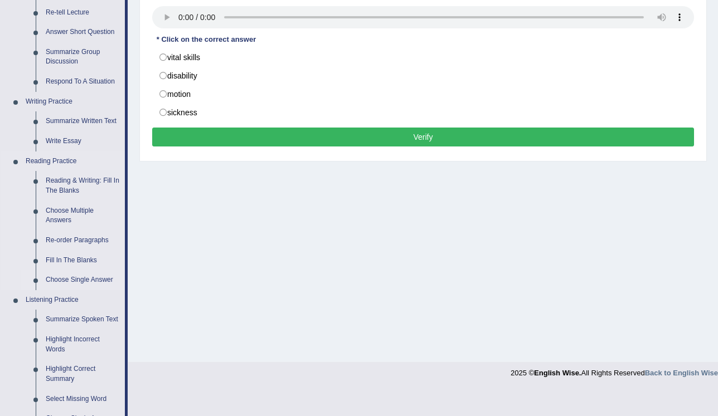
scroll to position [278, 0]
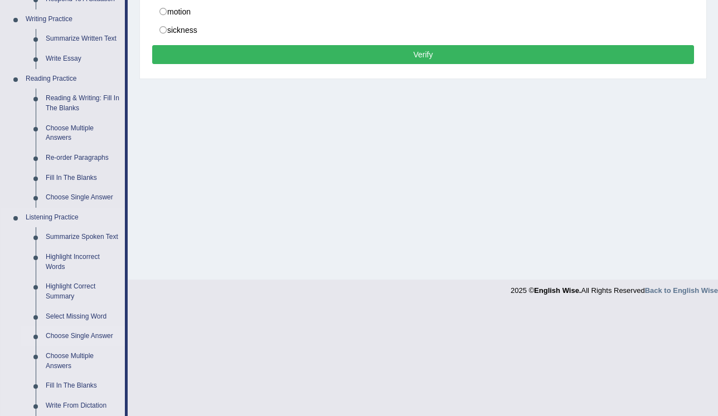
click at [81, 339] on link "Choose Single Answer" at bounding box center [83, 337] width 84 height 20
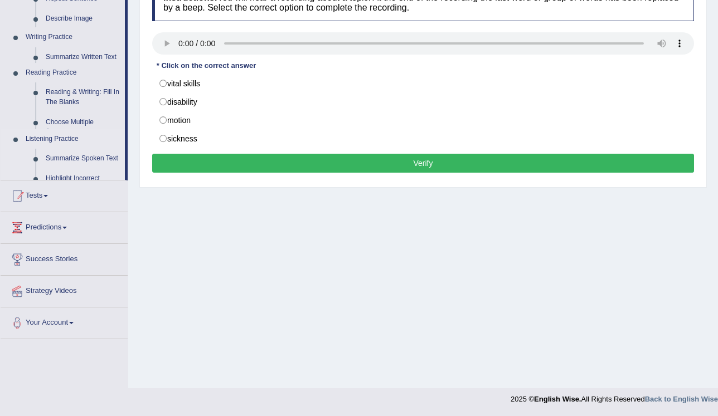
scroll to position [169, 0]
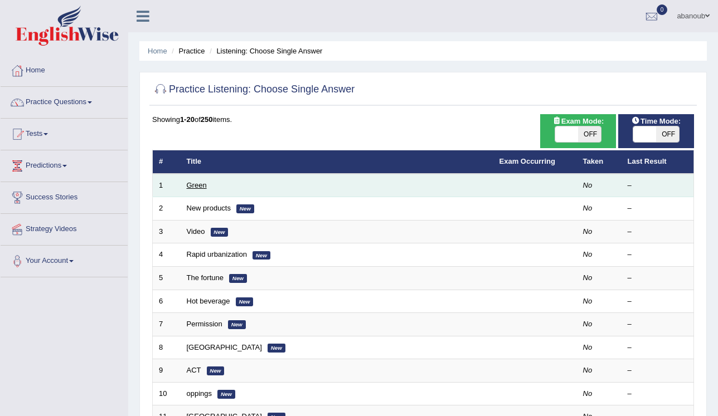
click at [192, 187] on link "Green" at bounding box center [197, 185] width 20 height 8
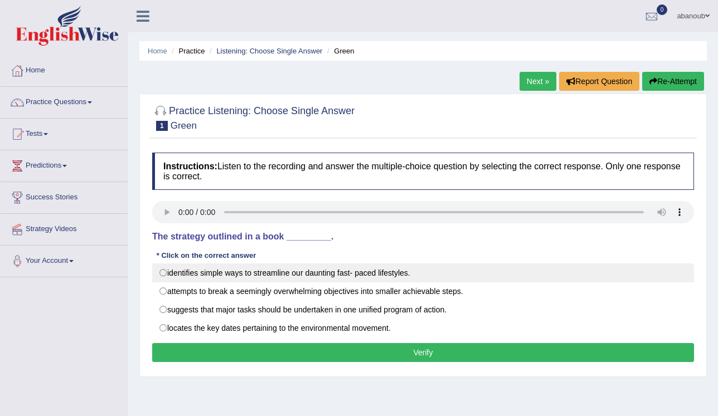
click at [188, 276] on label "identifies simple ways to streamline our daunting fast- paced lifestyles." at bounding box center [423, 273] width 542 height 19
radio input "true"
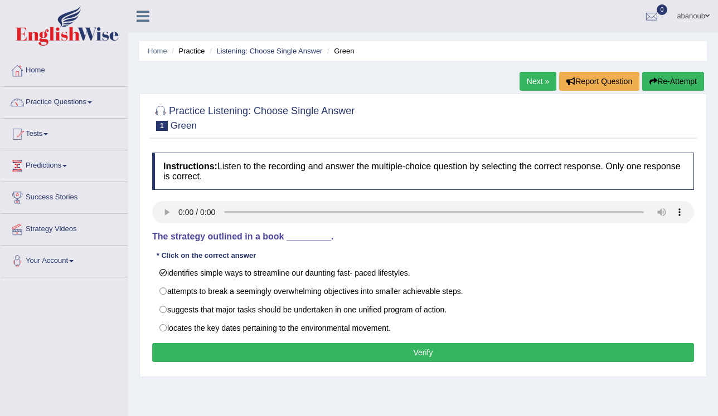
click at [330, 351] on button "Verify" at bounding box center [423, 352] width 542 height 19
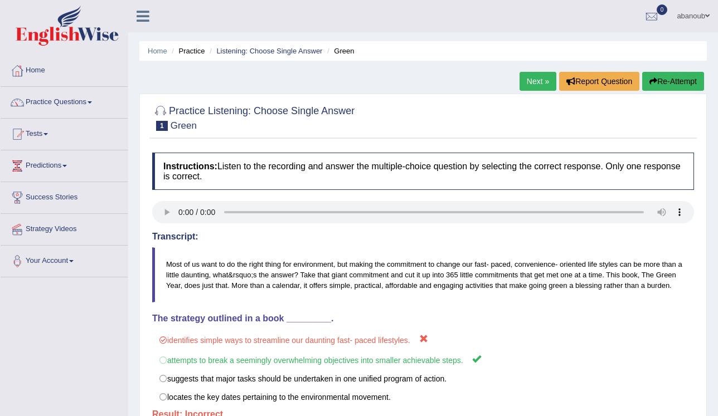
click at [651, 81] on icon "button" at bounding box center [653, 81] width 8 height 8
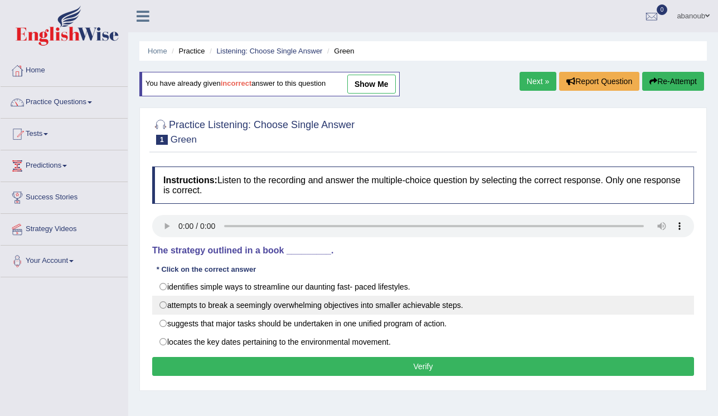
click at [284, 305] on label "attempts to break a seemingly overwhelming objectives into smaller achievable s…" at bounding box center [423, 305] width 542 height 19
radio input "true"
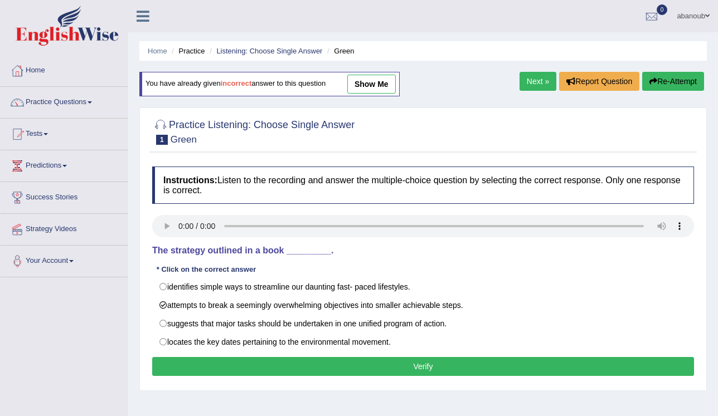
click at [348, 367] on button "Verify" at bounding box center [423, 366] width 542 height 19
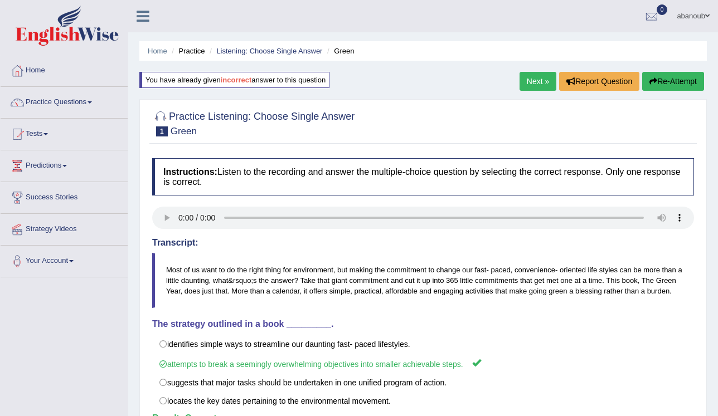
click at [532, 85] on link "Next »" at bounding box center [537, 81] width 37 height 19
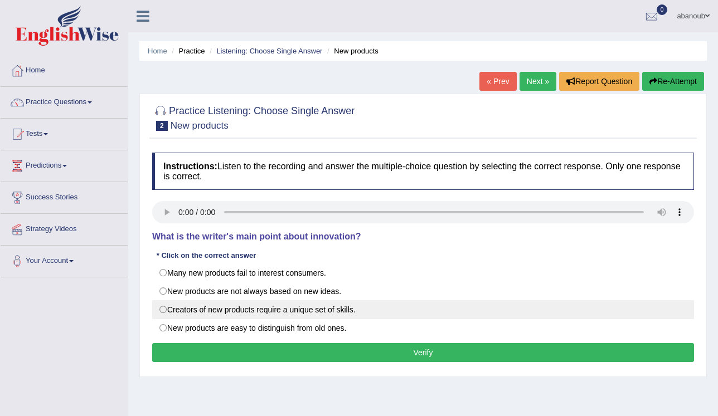
click at [323, 310] on label "Creators of new products require a unique set of skills." at bounding box center [423, 309] width 542 height 19
radio input "true"
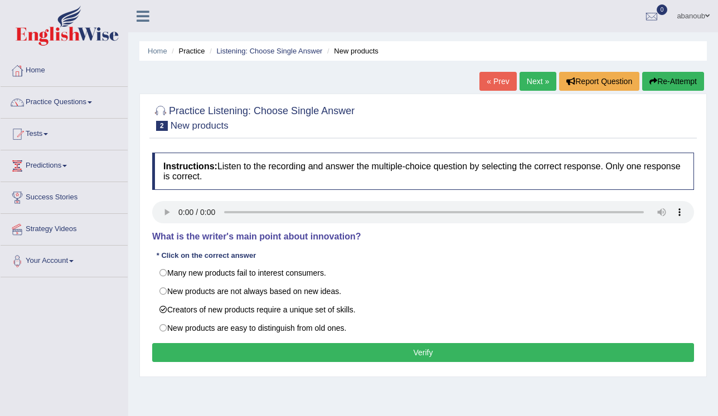
click at [365, 345] on button "Verify" at bounding box center [423, 352] width 542 height 19
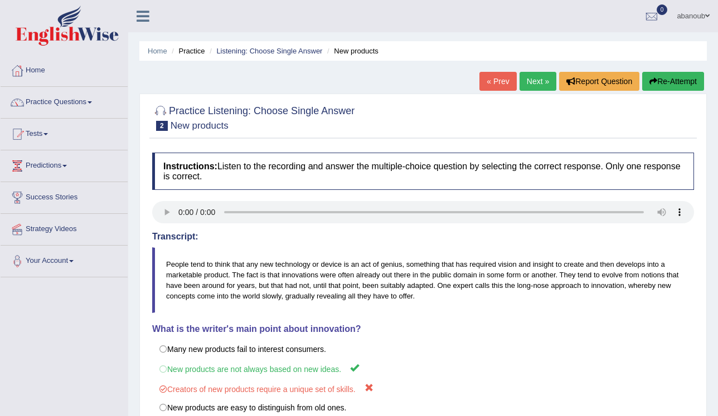
click at [680, 79] on button "Re-Attempt" at bounding box center [673, 81] width 62 height 19
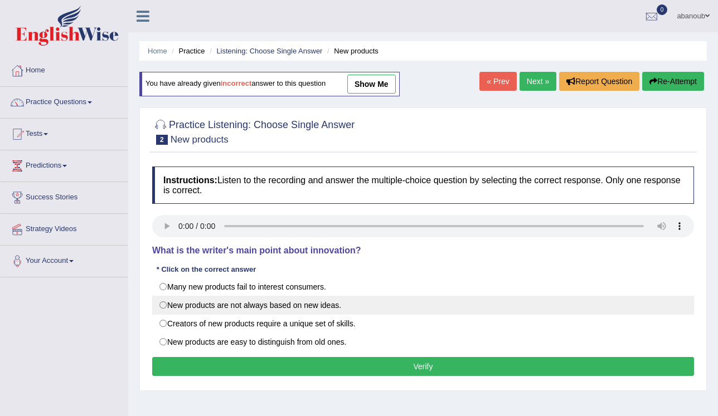
click at [328, 305] on label "New products are not always based on new ideas." at bounding box center [423, 305] width 542 height 19
radio input "true"
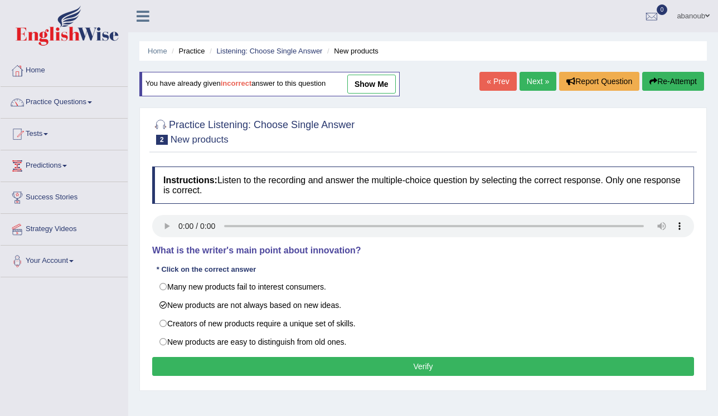
click at [350, 363] on button "Verify" at bounding box center [423, 366] width 542 height 19
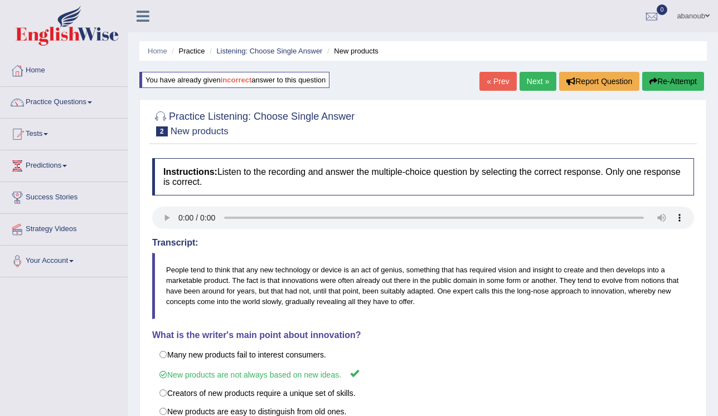
click at [539, 86] on link "Next »" at bounding box center [537, 81] width 37 height 19
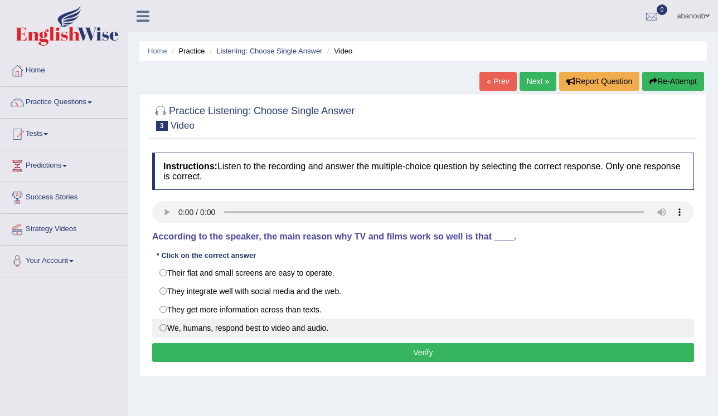
click at [231, 328] on label "We, humans, respond best to video and audio." at bounding box center [423, 328] width 542 height 19
radio input "true"
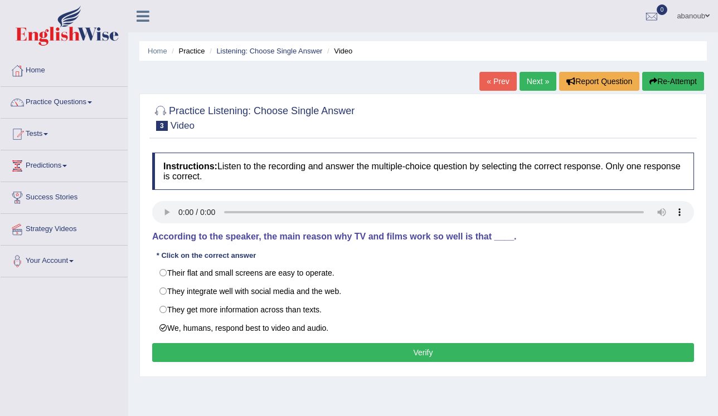
click at [246, 353] on button "Verify" at bounding box center [423, 352] width 542 height 19
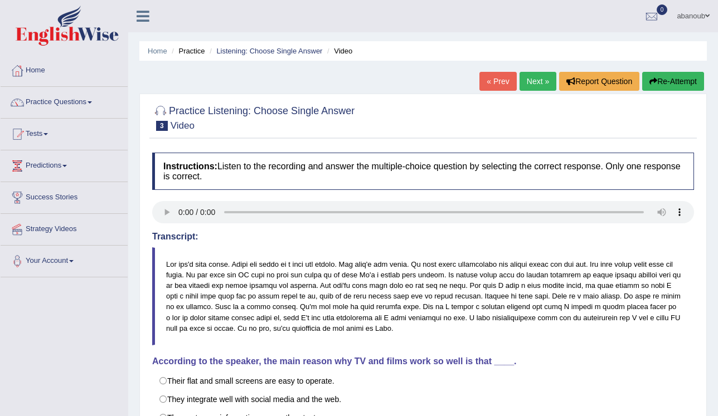
click at [539, 89] on link "Next »" at bounding box center [537, 81] width 37 height 19
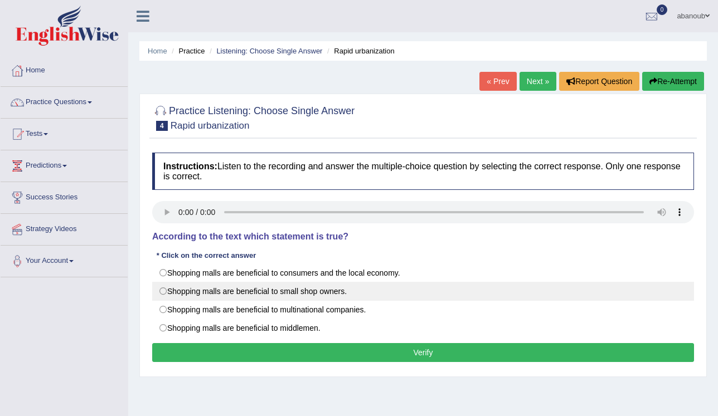
click at [332, 291] on label "Shopping malls are beneficial to small shop owners." at bounding box center [423, 291] width 542 height 19
radio input "true"
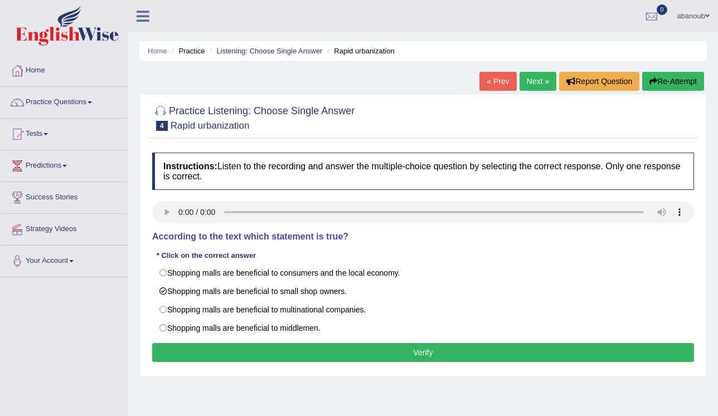
click at [386, 354] on button "Verify" at bounding box center [423, 352] width 542 height 19
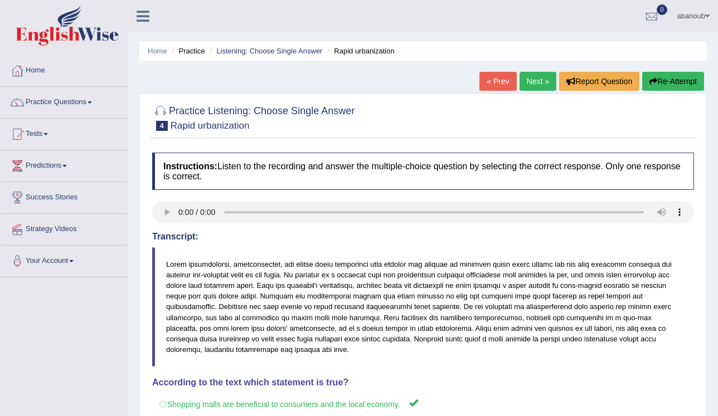
click at [529, 87] on link "Next »" at bounding box center [537, 81] width 37 height 19
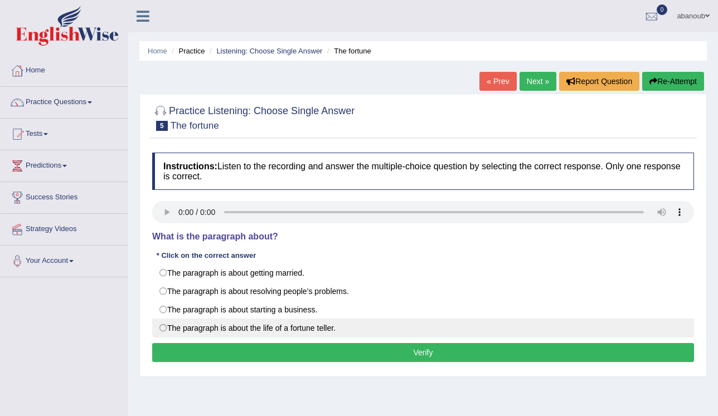
click at [177, 328] on label "The paragraph is about the life of a fortune teller." at bounding box center [423, 328] width 542 height 19
radio input "true"
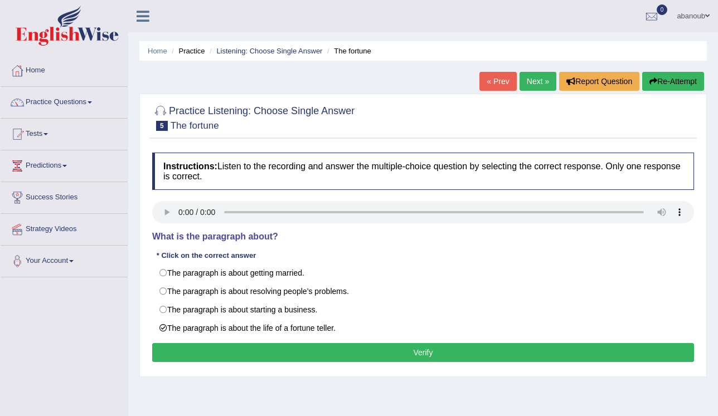
click at [198, 349] on button "Verify" at bounding box center [423, 352] width 542 height 19
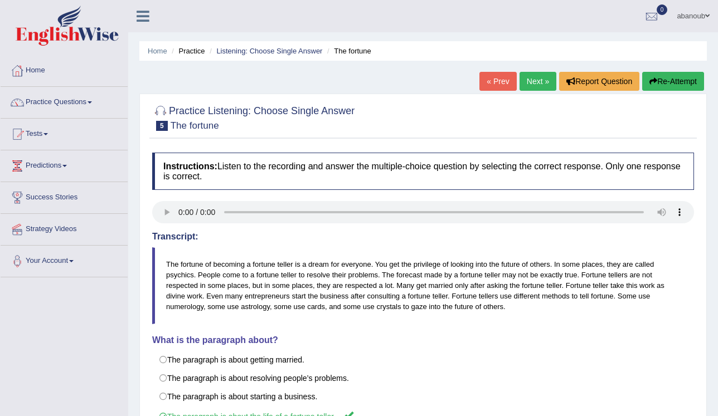
click at [540, 85] on link "Next »" at bounding box center [537, 81] width 37 height 19
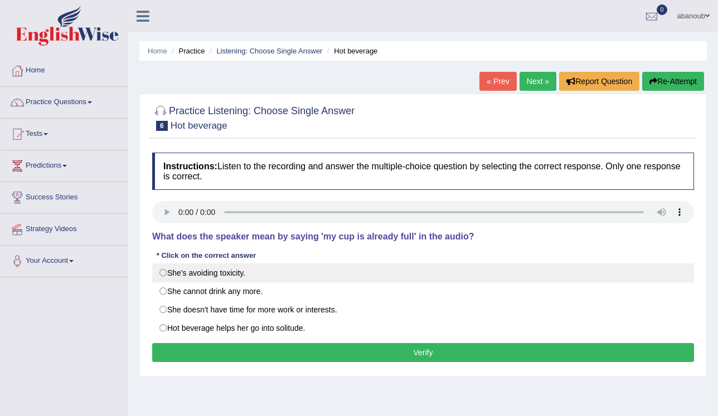
click at [221, 275] on label "She's avoiding toxicity." at bounding box center [423, 273] width 542 height 19
radio input "true"
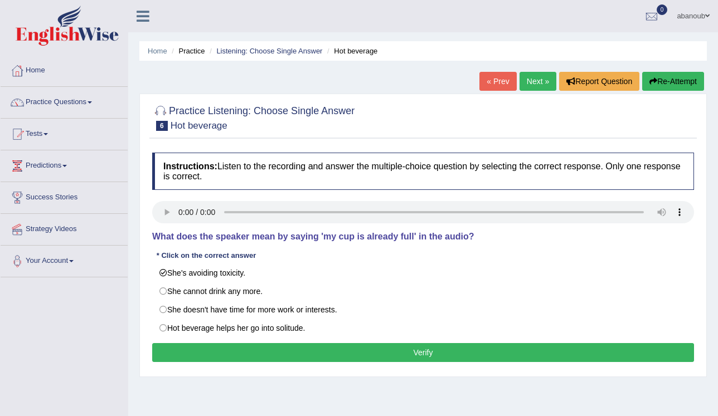
click at [245, 346] on button "Verify" at bounding box center [423, 352] width 542 height 19
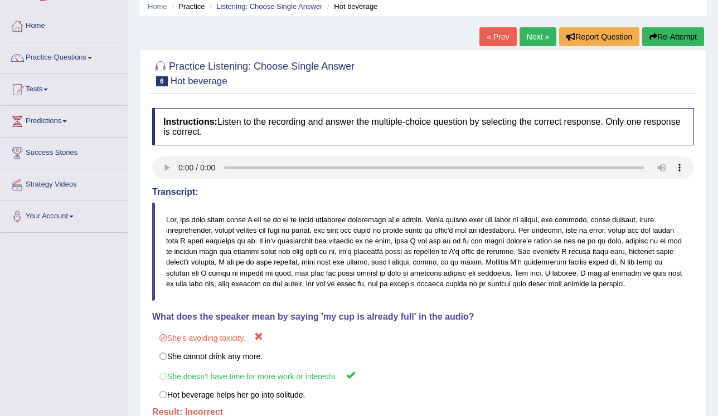
scroll to position [35, 0]
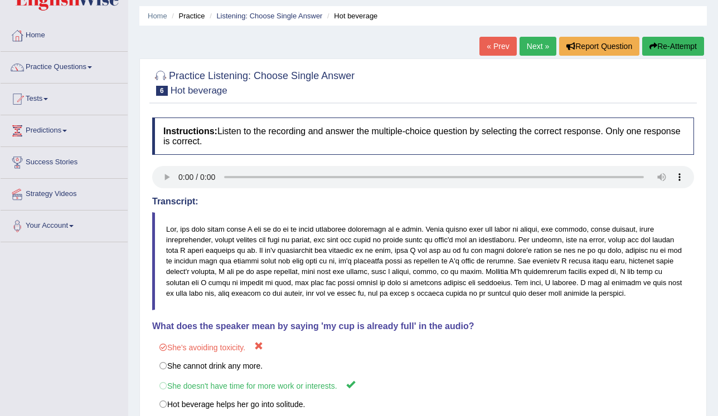
click at [659, 52] on button "Re-Attempt" at bounding box center [673, 46] width 62 height 19
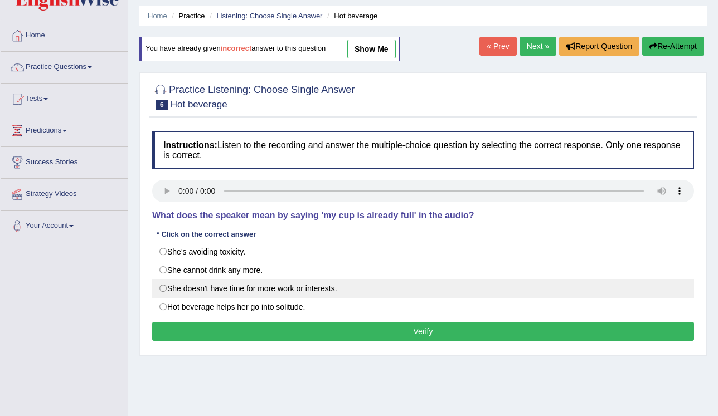
click at [325, 286] on label "She doesn't have time for more work or interests." at bounding box center [423, 288] width 542 height 19
radio input "true"
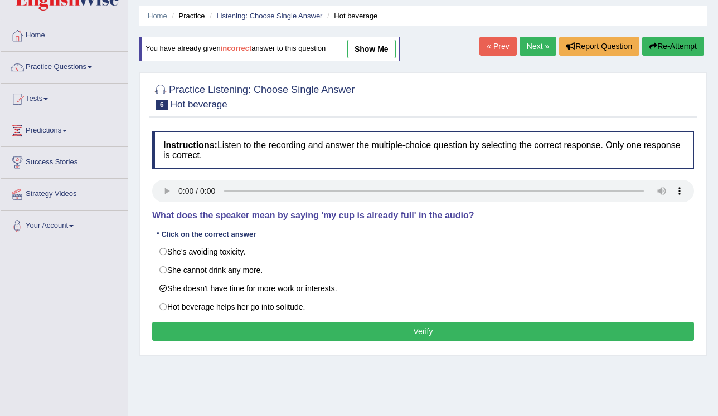
click at [405, 332] on button "Verify" at bounding box center [423, 331] width 542 height 19
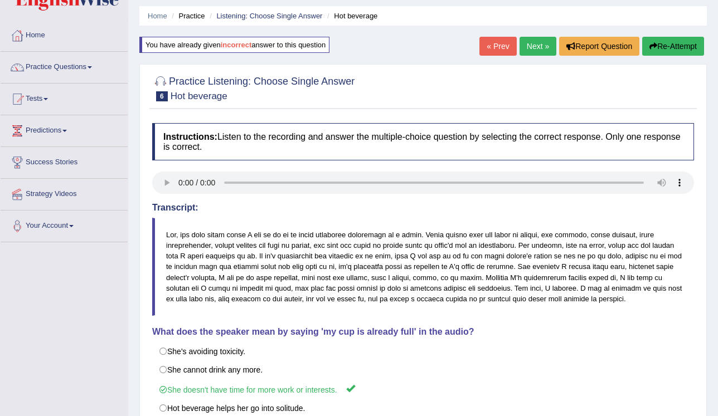
click at [542, 52] on link "Next »" at bounding box center [537, 46] width 37 height 19
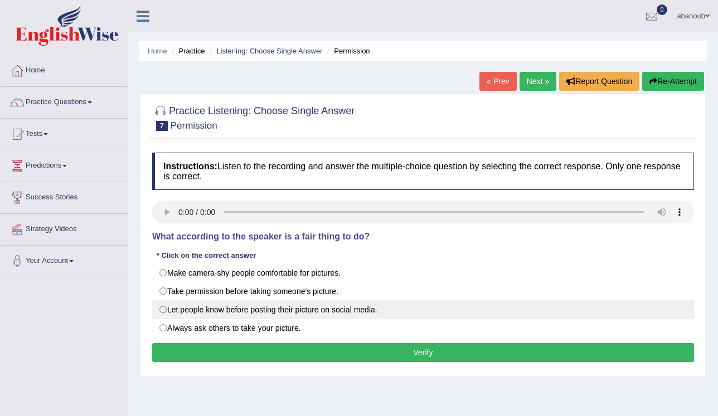
click at [319, 308] on label "Let people know before posting their picture on social media." at bounding box center [423, 309] width 542 height 19
radio input "true"
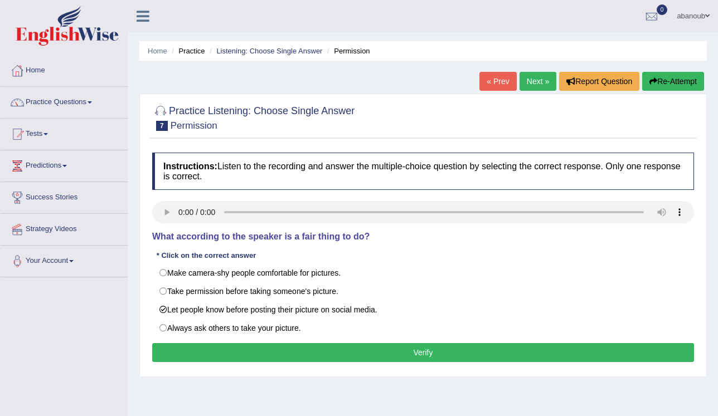
click at [331, 354] on button "Verify" at bounding box center [423, 352] width 542 height 19
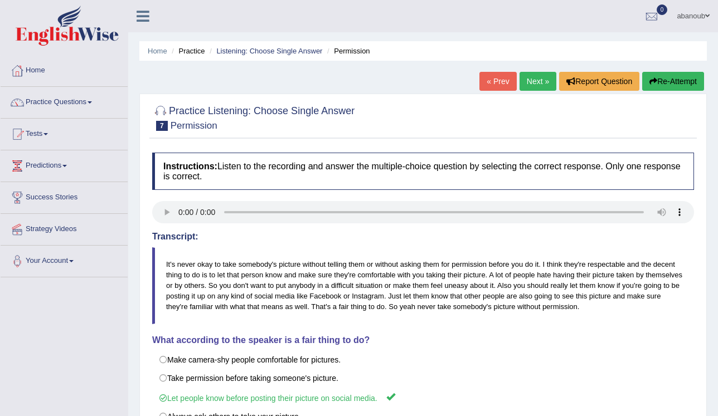
click at [539, 81] on link "Next »" at bounding box center [537, 81] width 37 height 19
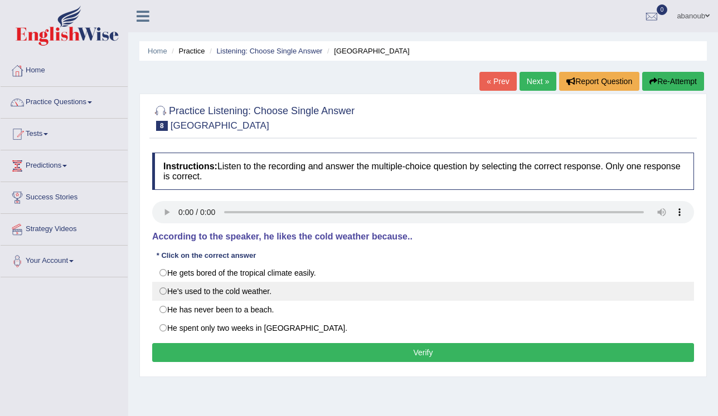
click at [201, 290] on label "He's used to the cold weather." at bounding box center [423, 291] width 542 height 19
radio input "true"
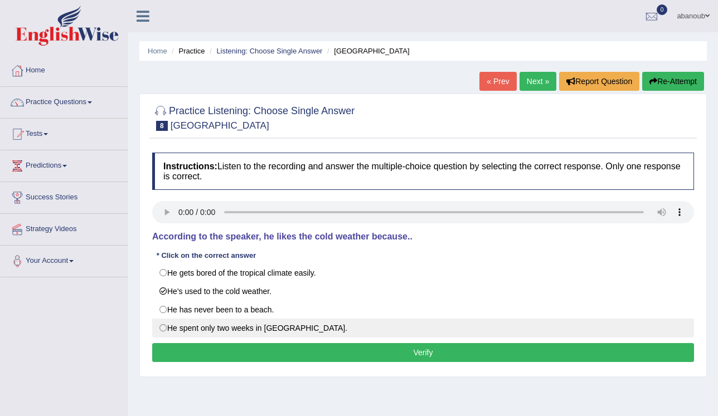
click at [291, 330] on label "He spent only two weeks in Mauritius." at bounding box center [423, 328] width 542 height 19
radio input "true"
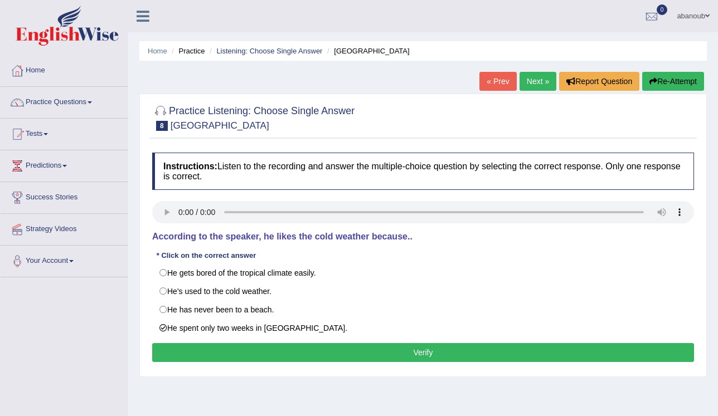
click at [308, 354] on button "Verify" at bounding box center [423, 352] width 542 height 19
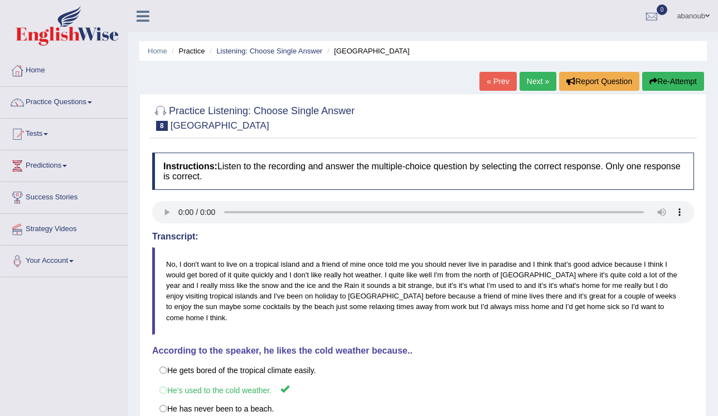
click at [684, 76] on button "Re-Attempt" at bounding box center [673, 81] width 62 height 19
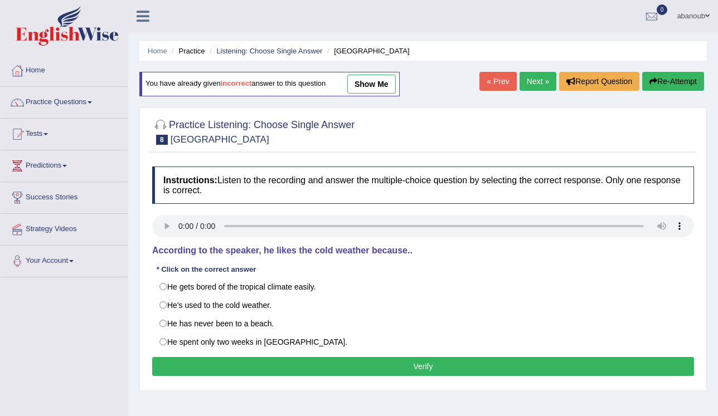
click at [263, 308] on label "He's used to the cold weather." at bounding box center [423, 305] width 542 height 19
radio input "true"
click at [319, 362] on button "Verify" at bounding box center [423, 366] width 542 height 19
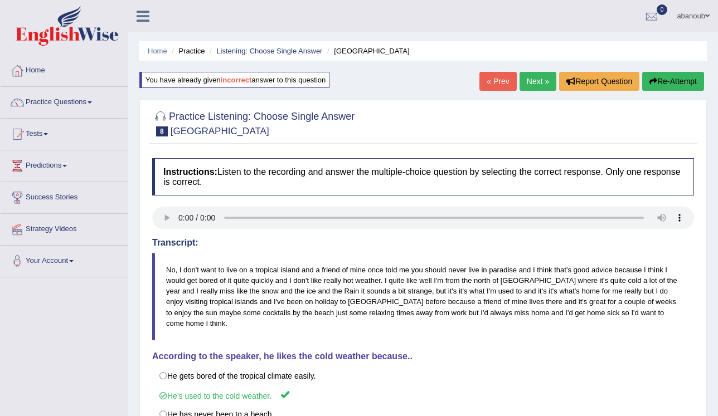
click at [546, 87] on link "Next »" at bounding box center [537, 81] width 37 height 19
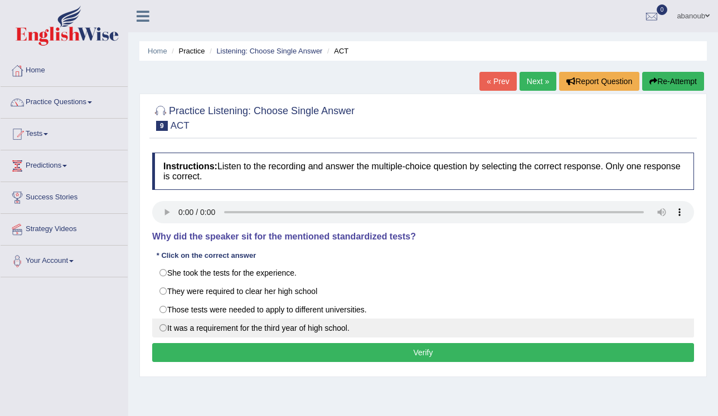
click at [272, 328] on label "It was a requirement for the third year of high school." at bounding box center [423, 328] width 542 height 19
radio input "true"
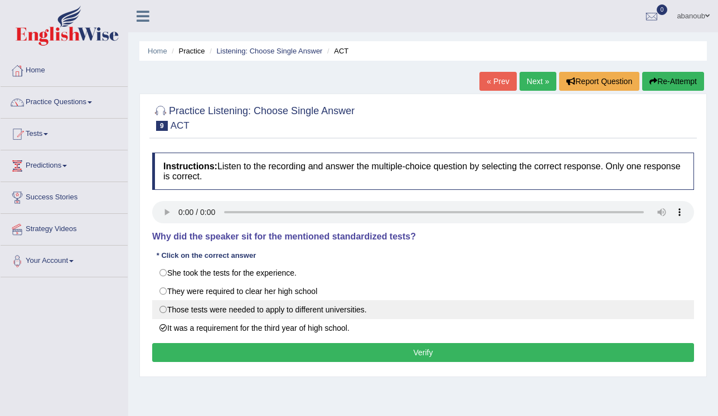
click at [276, 314] on label "Those tests were needed to apply to different universities." at bounding box center [423, 309] width 542 height 19
radio input "true"
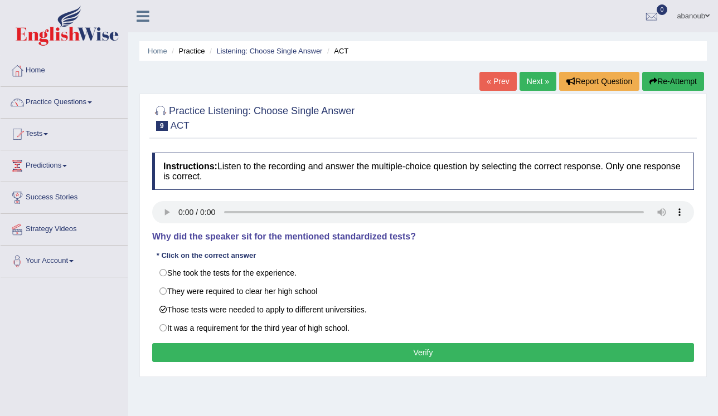
click at [273, 348] on button "Verify" at bounding box center [423, 352] width 542 height 19
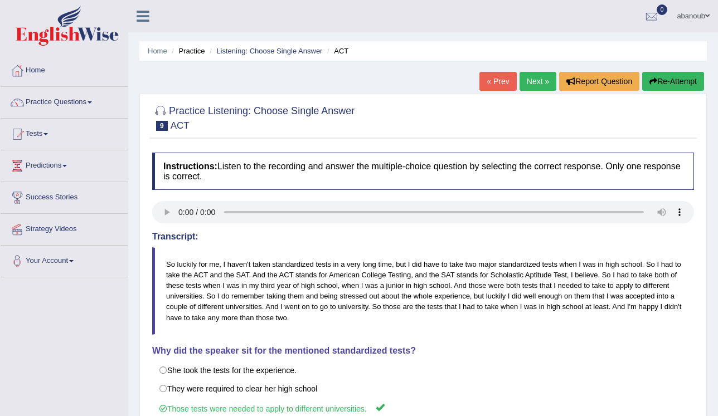
click at [545, 81] on link "Next »" at bounding box center [537, 81] width 37 height 19
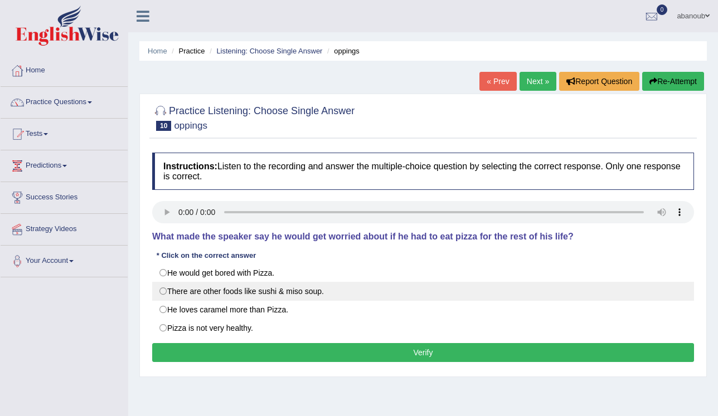
click at [232, 287] on label "There are other foods like sushi & miso soup." at bounding box center [423, 291] width 542 height 19
radio input "true"
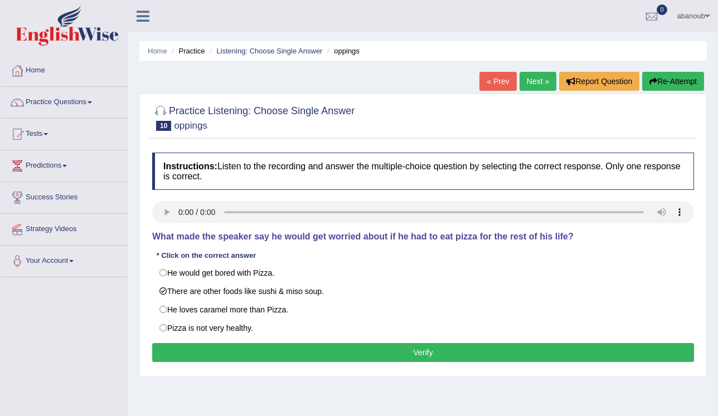
click at [250, 349] on button "Verify" at bounding box center [423, 352] width 542 height 19
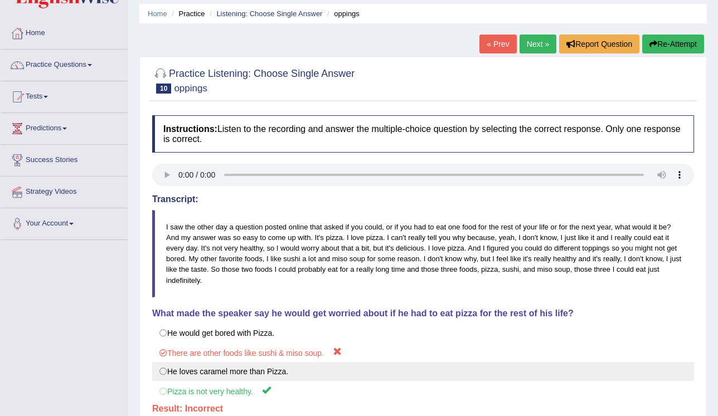
scroll to position [89, 0]
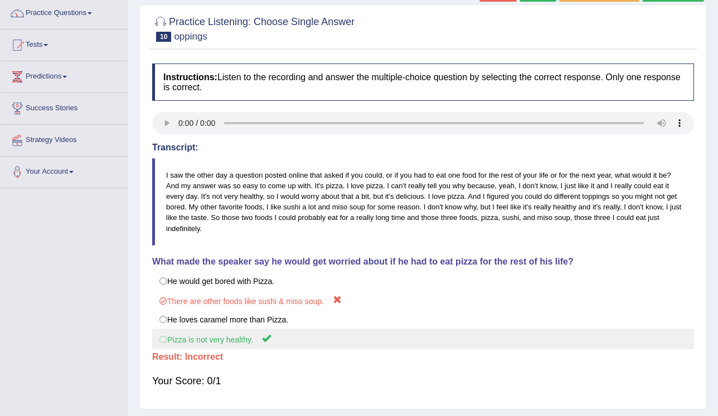
click at [261, 332] on label "Pizza is not very healthy." at bounding box center [423, 339] width 542 height 21
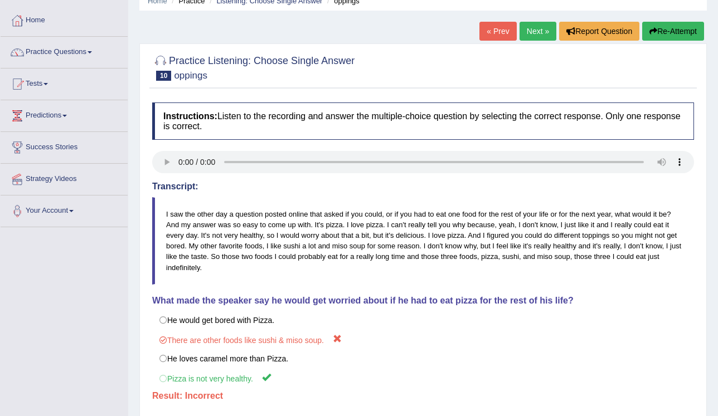
scroll to position [0, 0]
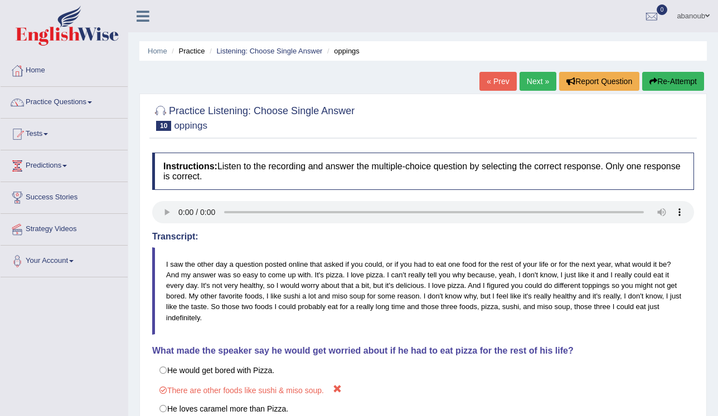
click at [663, 85] on button "Re-Attempt" at bounding box center [673, 81] width 62 height 19
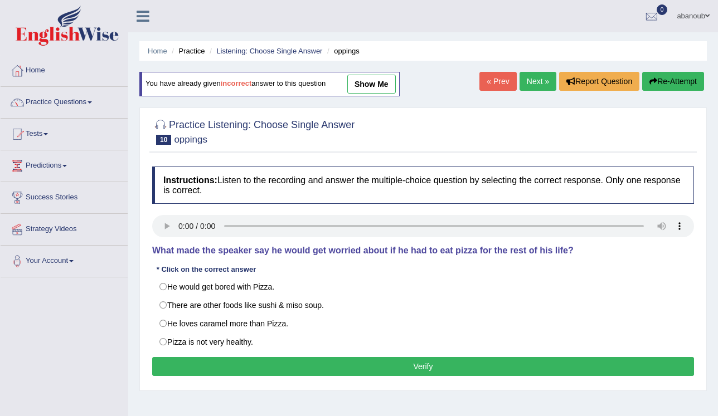
click at [215, 333] on label "Pizza is not very healthy." at bounding box center [423, 342] width 542 height 19
radio input "true"
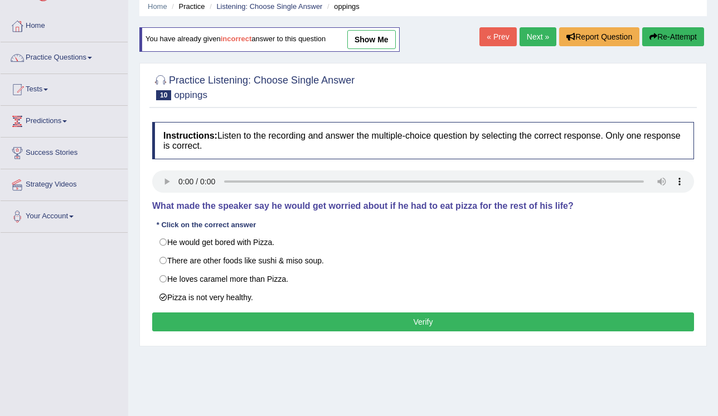
click at [230, 318] on button "Verify" at bounding box center [423, 322] width 542 height 19
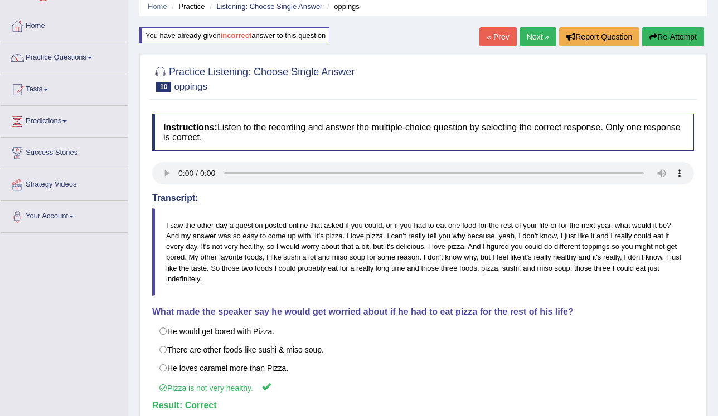
click at [531, 36] on link "Next »" at bounding box center [537, 36] width 37 height 19
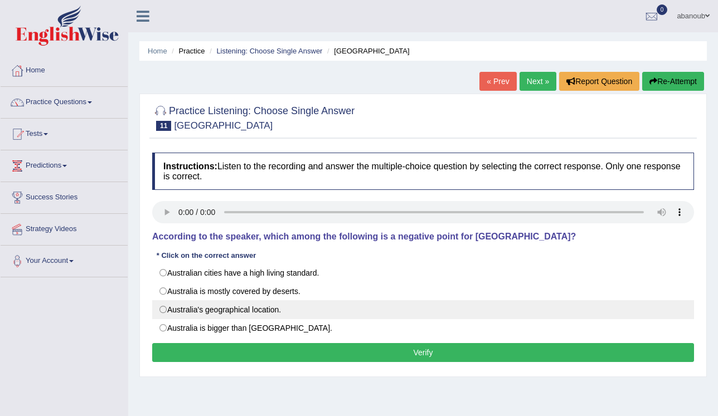
click at [201, 302] on label "Australia's geographical location." at bounding box center [423, 309] width 542 height 19
radio input "true"
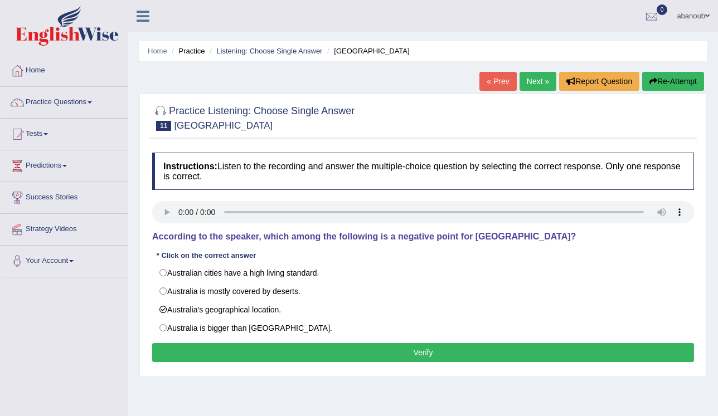
click at [227, 348] on button "Verify" at bounding box center [423, 352] width 542 height 19
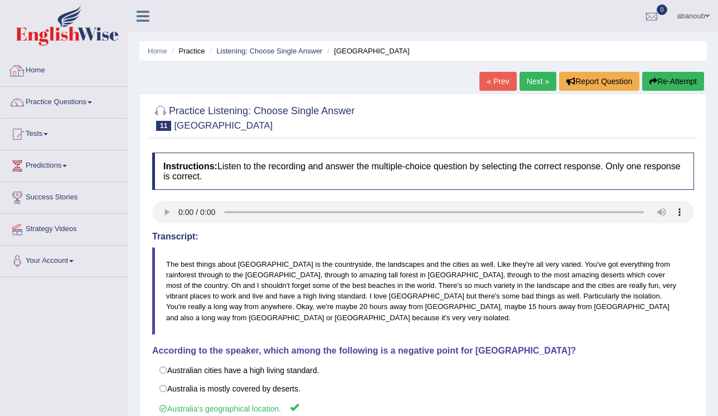
click at [526, 80] on link "Next »" at bounding box center [537, 81] width 37 height 19
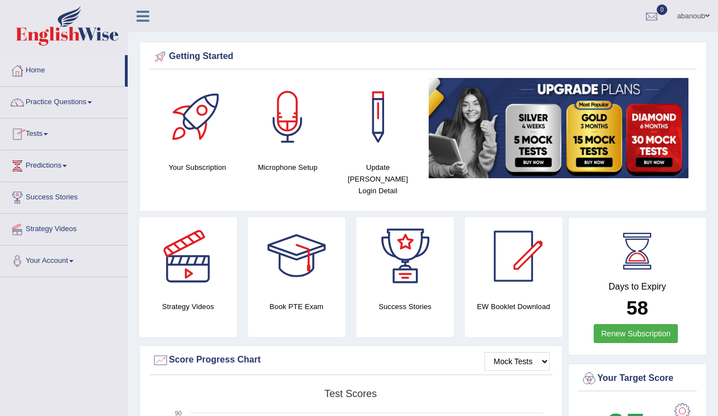
click at [698, 14] on link "abanoub" at bounding box center [693, 14] width 50 height 29
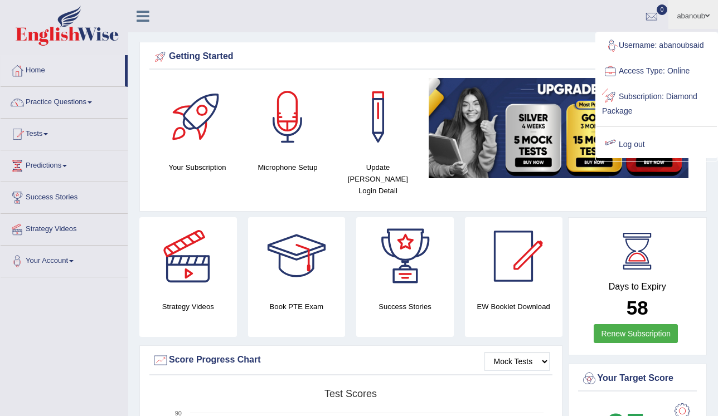
click at [658, 141] on link "Log out" at bounding box center [656, 145] width 120 height 26
